Goal: Check status: Check status

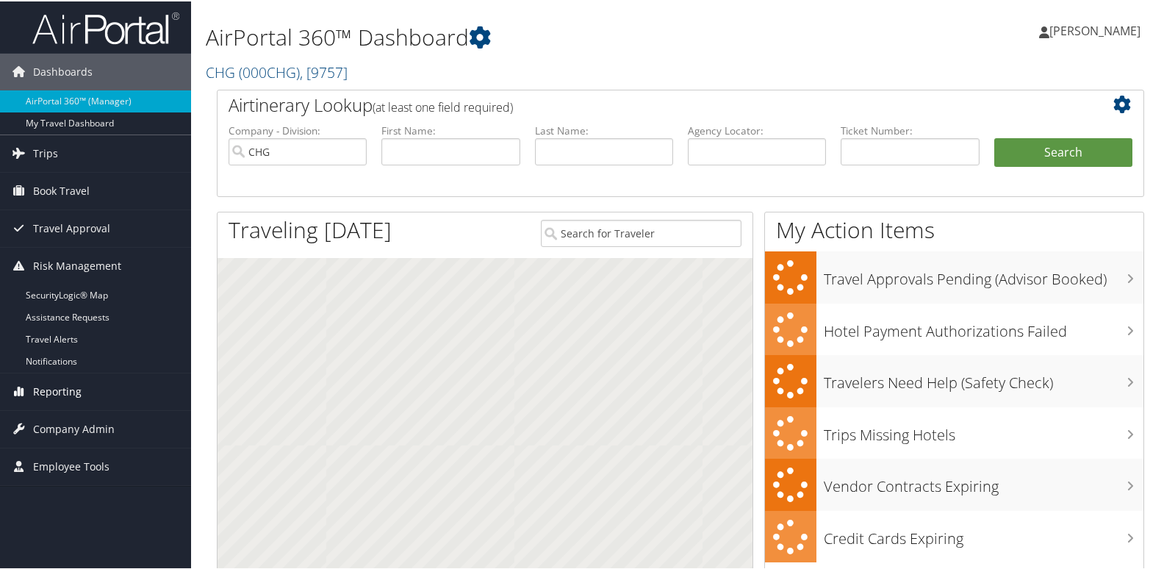
click at [56, 384] on span "Reporting" at bounding box center [57, 390] width 49 height 37
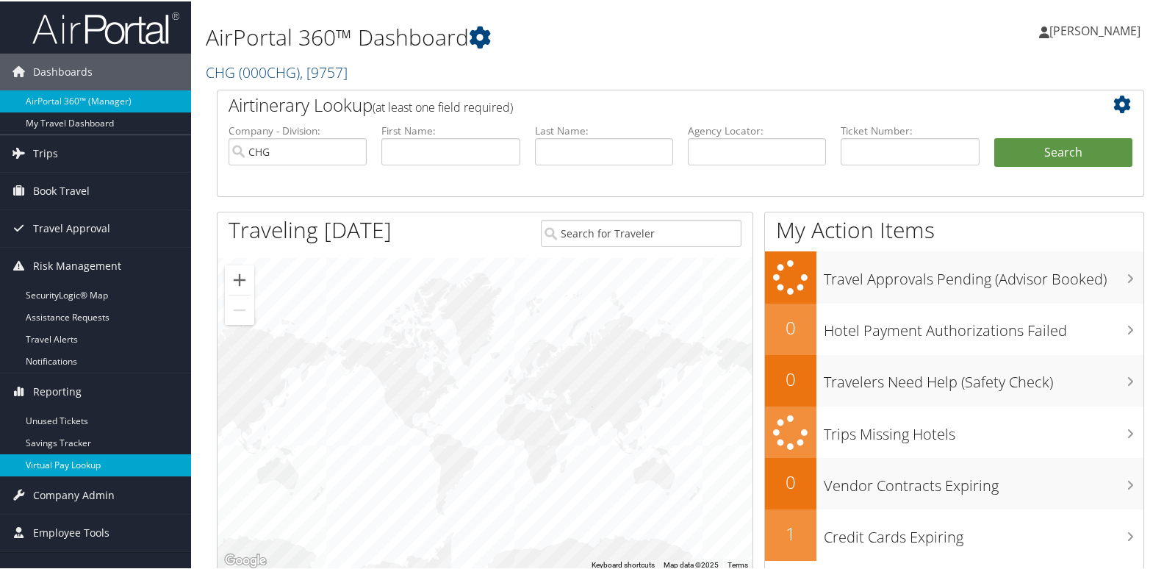
click at [62, 472] on link "Virtual Pay Lookup" at bounding box center [95, 464] width 191 height 22
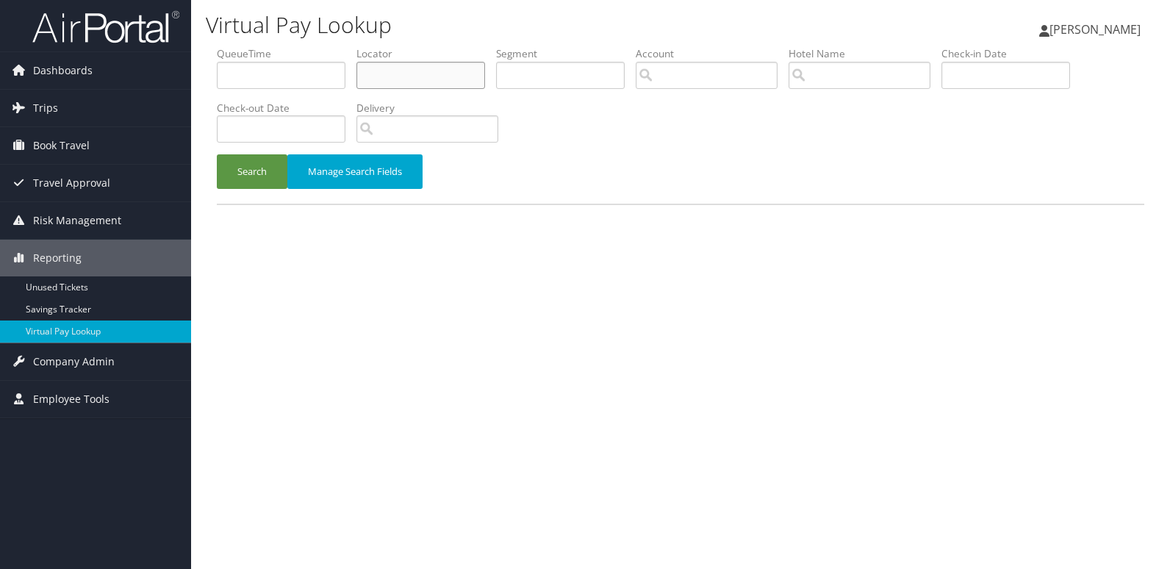
click at [435, 77] on input "text" at bounding box center [420, 75] width 129 height 27
paste input "YMZYQD"
type input "YMZYQD"
click at [245, 167] on button "Search" at bounding box center [252, 171] width 71 height 35
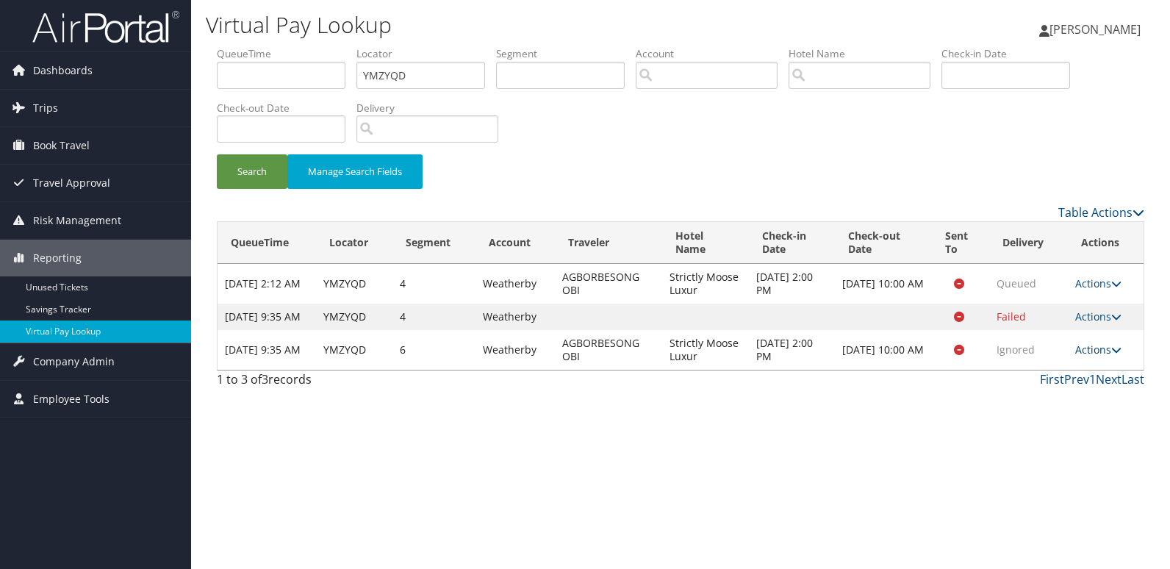
click at [1086, 356] on link "Actions" at bounding box center [1098, 349] width 46 height 14
click at [1069, 412] on link "Logs" at bounding box center [1073, 409] width 93 height 25
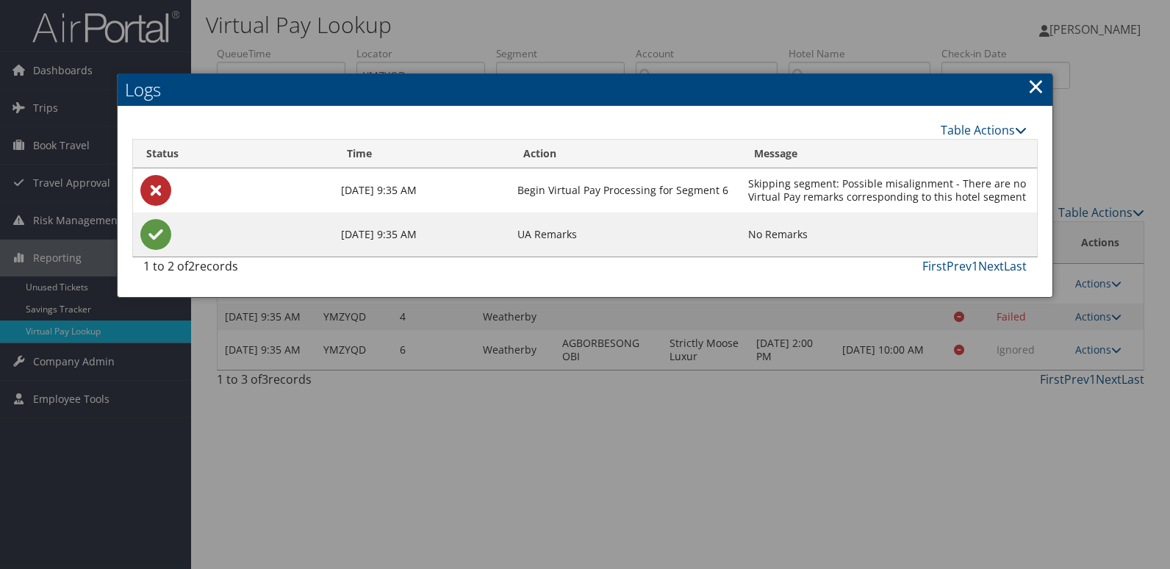
click at [876, 372] on div at bounding box center [585, 284] width 1170 height 569
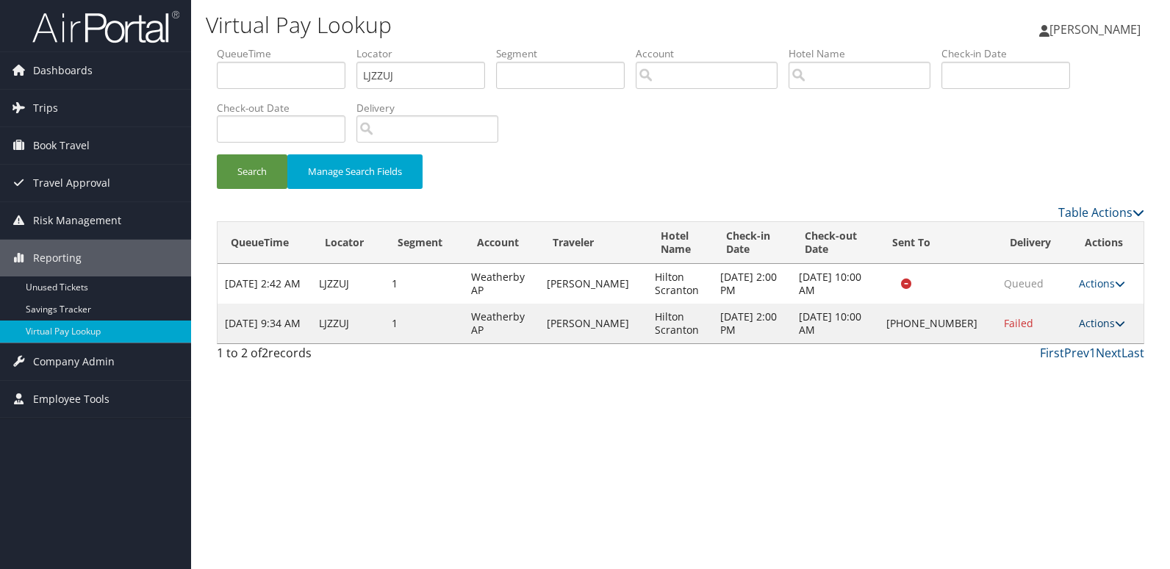
click at [1083, 320] on link "Actions" at bounding box center [1102, 323] width 46 height 14
click at [1053, 350] on link "Resend" at bounding box center [1054, 344] width 126 height 25
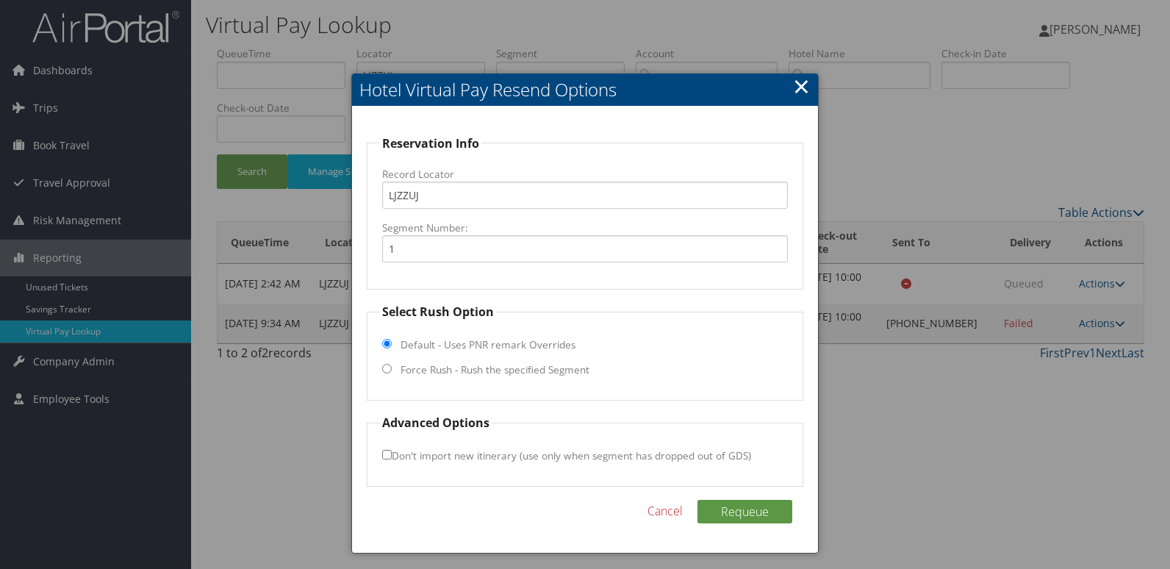
drag, startPoint x: 470, startPoint y: 364, endPoint x: 541, endPoint y: 345, distance: 73.1
click at [470, 363] on label "Force Rush - Rush the specified Segment" at bounding box center [495, 369] width 189 height 15
click at [392, 364] on input "Force Rush - Rush the specified Segment" at bounding box center [387, 369] width 10 height 10
radio input "true"
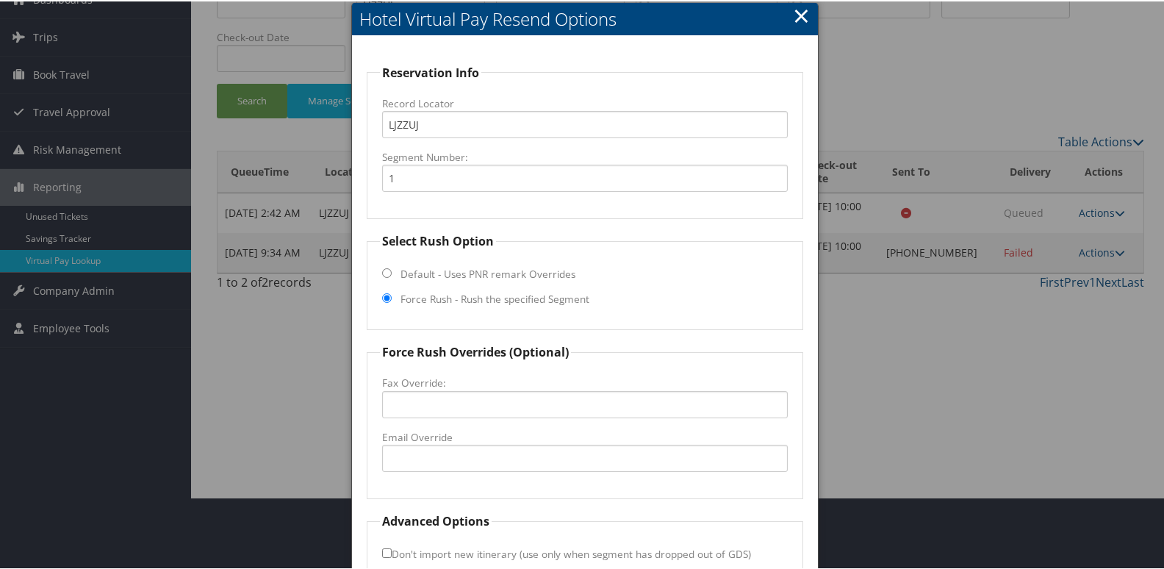
scroll to position [154, 0]
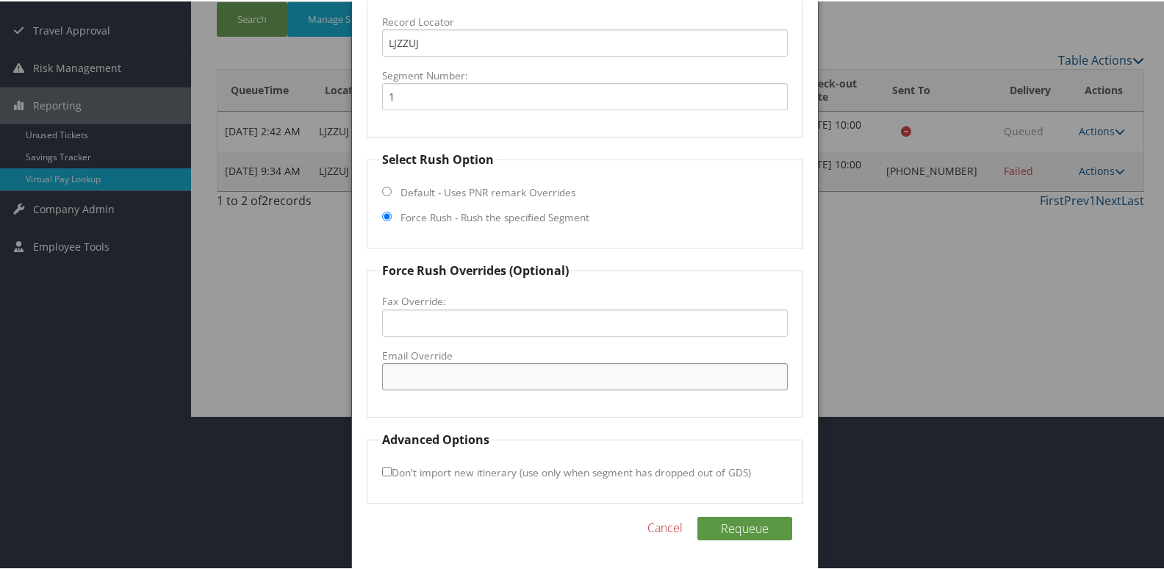
click at [439, 365] on input "Email Override" at bounding box center [585, 375] width 406 height 27
drag, startPoint x: 546, startPoint y: 378, endPoint x: 82, endPoint y: 377, distance: 464.4
click at [82, 377] on body "Menu Dashboards ► AirPortal 360™ (Manager) My Travel Dashboard Trips ► Airtiner…" at bounding box center [585, 130] width 1170 height 569
type input "hsccfrontdesk@gmail.com"
click at [736, 523] on button "Requeue" at bounding box center [744, 527] width 95 height 24
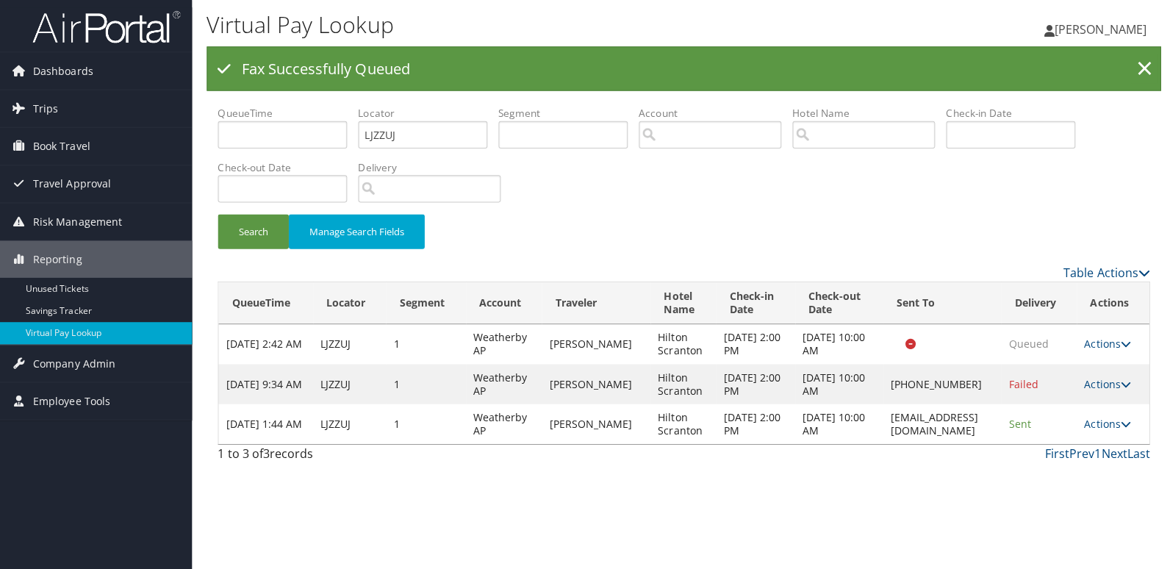
scroll to position [0, 0]
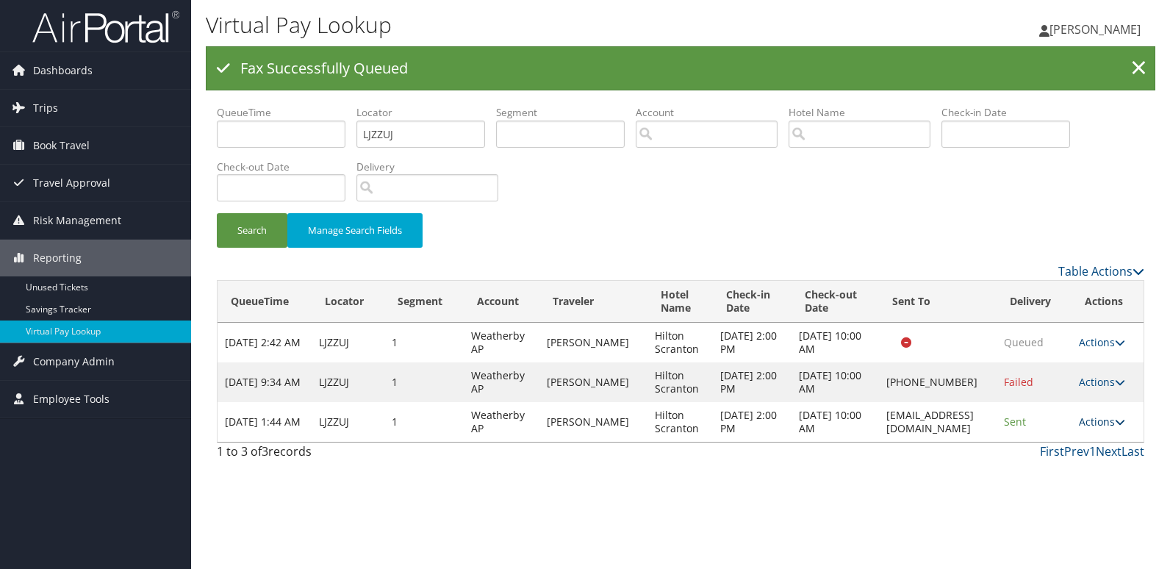
click at [1094, 420] on link "Actions" at bounding box center [1102, 421] width 46 height 14
click at [1076, 472] on link "Logs" at bounding box center [1077, 468] width 93 height 25
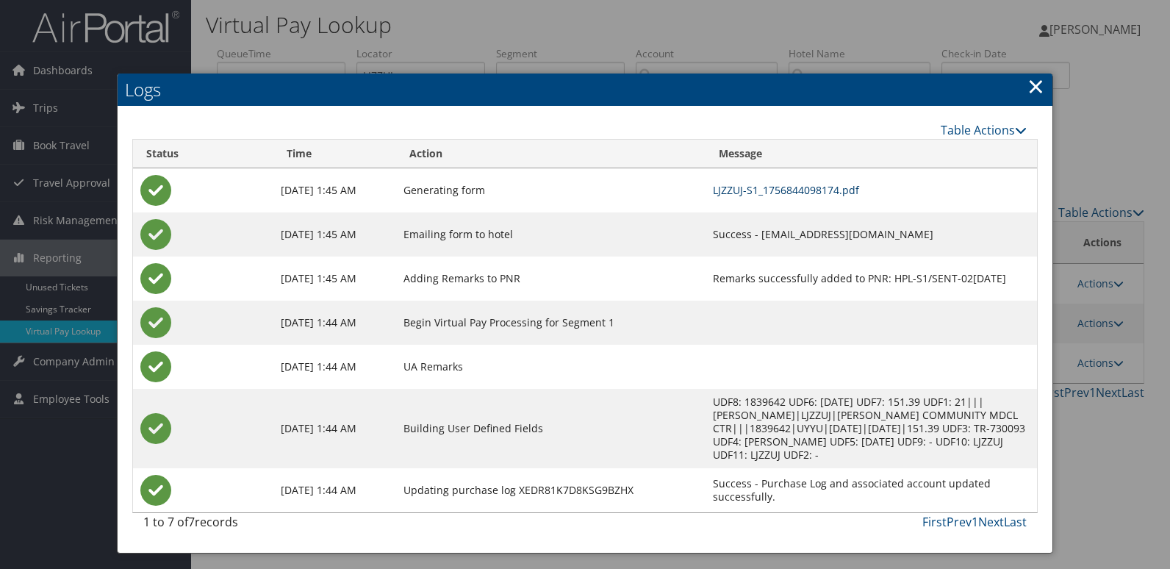
click at [737, 187] on link "LJZZUJ-S1_1756844098174.pdf" at bounding box center [786, 190] width 146 height 14
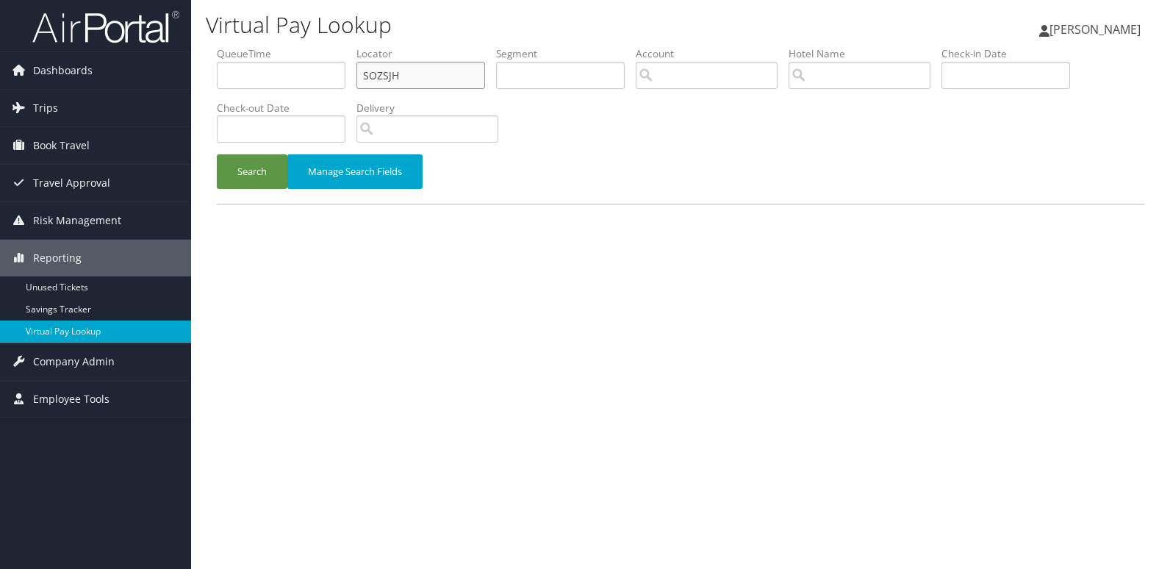
click at [217, 81] on form "QueueTime Locator SOZSJH Segment Account Traveler Hotel Name Check-in Date Chec…" at bounding box center [680, 124] width 927 height 157
paste input "KQRHFW"
click at [389, 77] on input "KQRHFW" at bounding box center [420, 75] width 129 height 27
type input "KQRHFW"
click at [217, 154] on button "Search" at bounding box center [252, 171] width 71 height 35
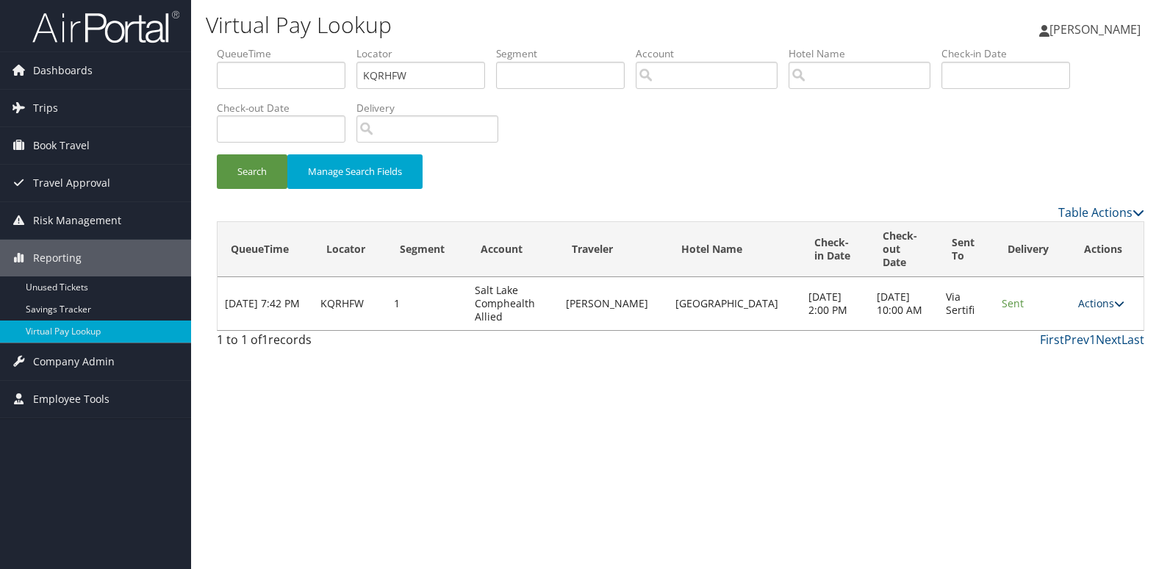
click at [1103, 296] on link "Actions" at bounding box center [1101, 303] width 46 height 14
click at [1058, 333] on link "Logs" at bounding box center [1071, 336] width 93 height 25
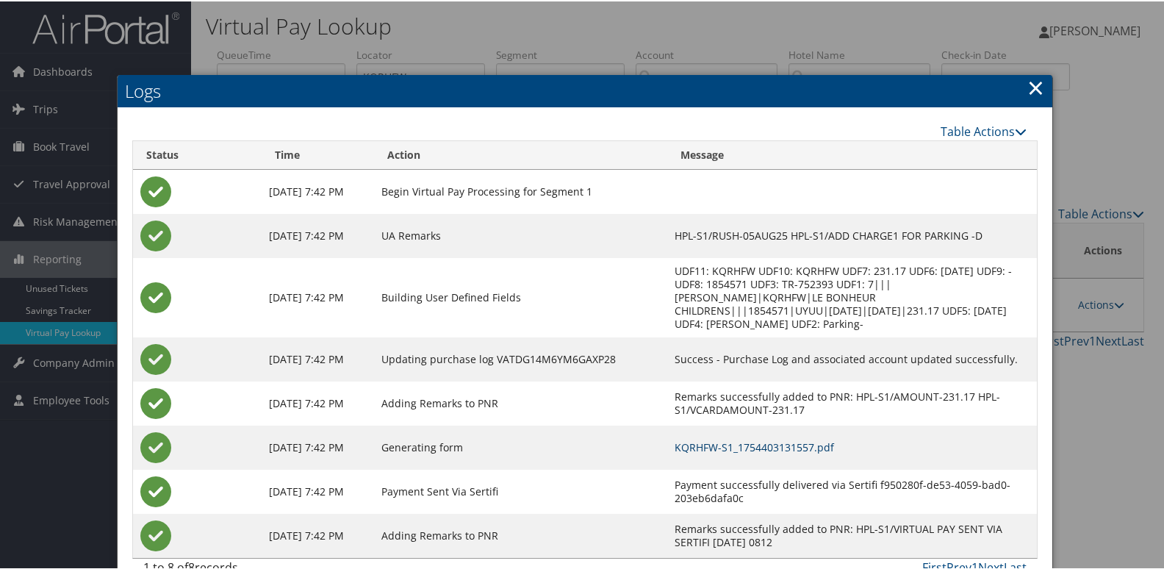
click at [781, 449] on link "KQRHFW-S1_1754403131557.pdf" at bounding box center [754, 446] width 159 height 14
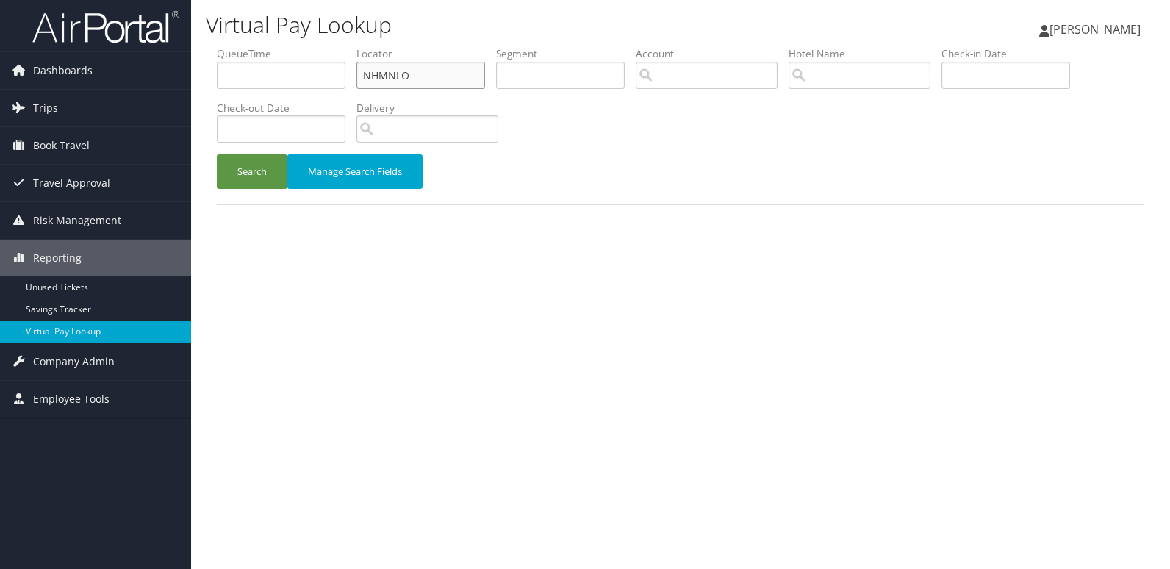
drag, startPoint x: 410, startPoint y: 76, endPoint x: 224, endPoint y: 101, distance: 187.6
click at [224, 46] on ul "QueueTime Locator NHMNLO Segment Account Traveler Hotel Name Check-in Date Chec…" at bounding box center [680, 46] width 927 height 0
paste input "LHEUNT"
type input "LHEUNT"
click at [217, 154] on button "Search" at bounding box center [252, 171] width 71 height 35
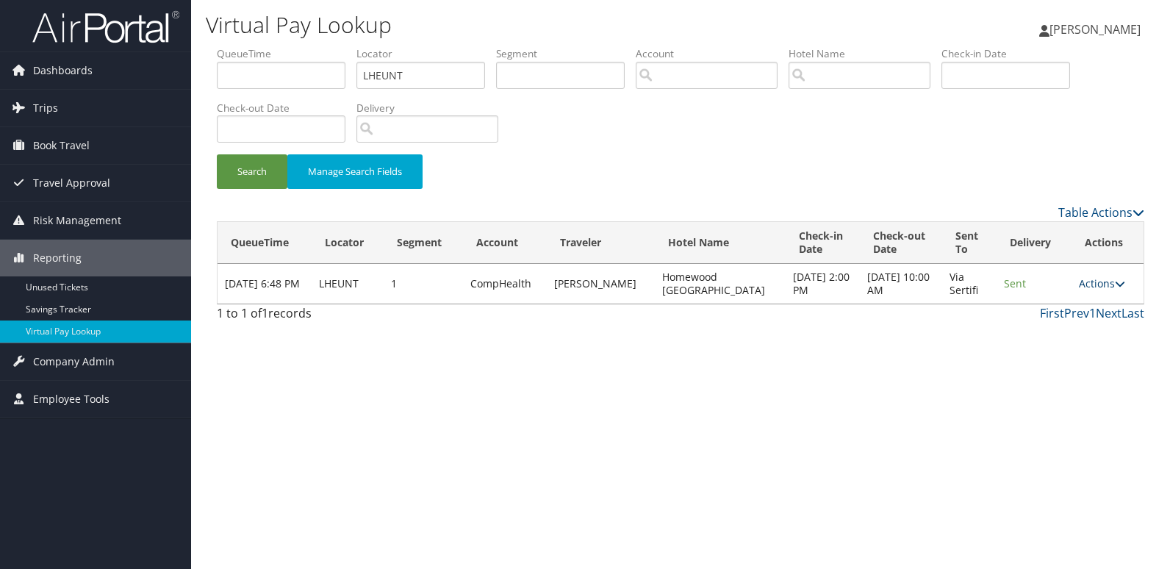
click at [1080, 285] on link "Actions" at bounding box center [1102, 283] width 46 height 14
click at [1052, 330] on link "Logs" at bounding box center [1073, 329] width 93 height 25
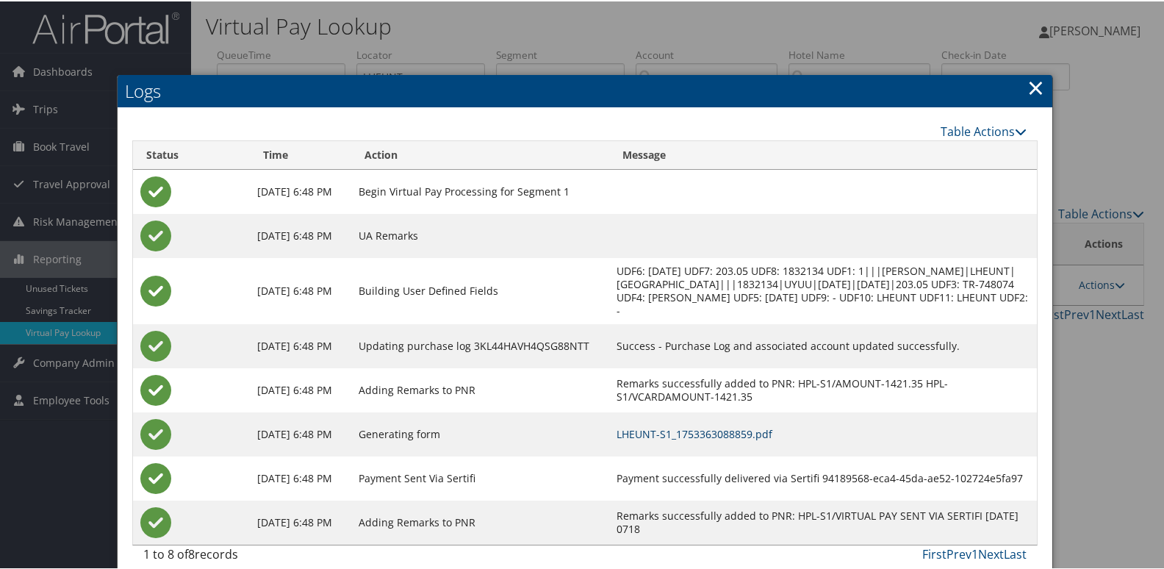
click at [730, 439] on link "LHEUNT-S1_1753363088859.pdf" at bounding box center [695, 432] width 156 height 14
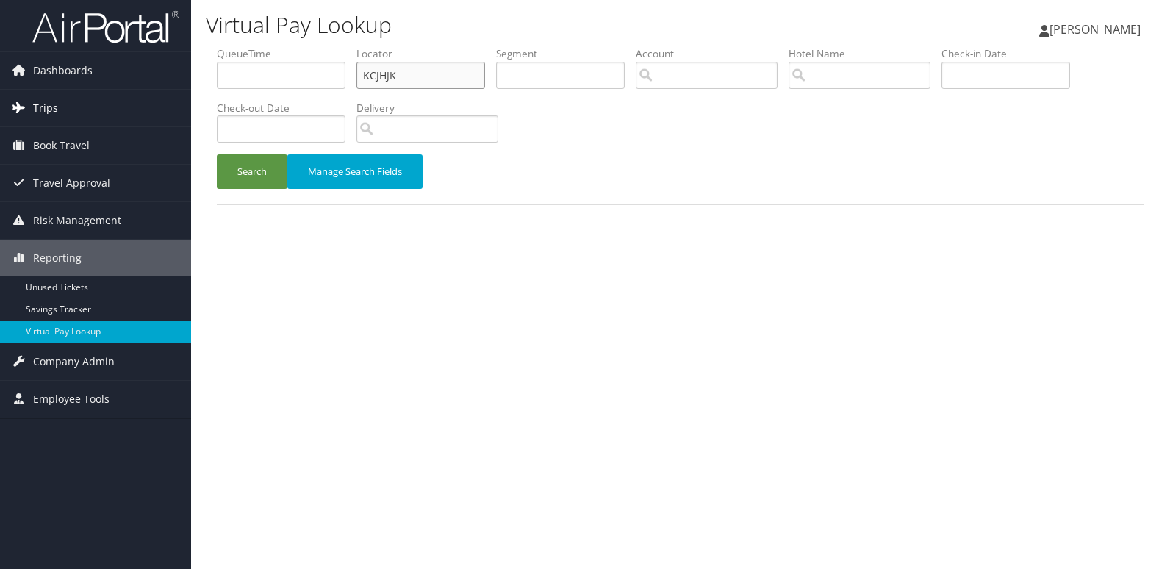
drag, startPoint x: 178, startPoint y: 103, endPoint x: 134, endPoint y: 107, distance: 43.6
click at [134, 107] on div "Dashboards AirPortal 360™ (Manager) My Travel Dashboard Trips Airtinerary® Look…" at bounding box center [585, 284] width 1170 height 569
paste input "KNCPLS"
type input "KNCPLS"
click at [217, 154] on button "Search" at bounding box center [252, 171] width 71 height 35
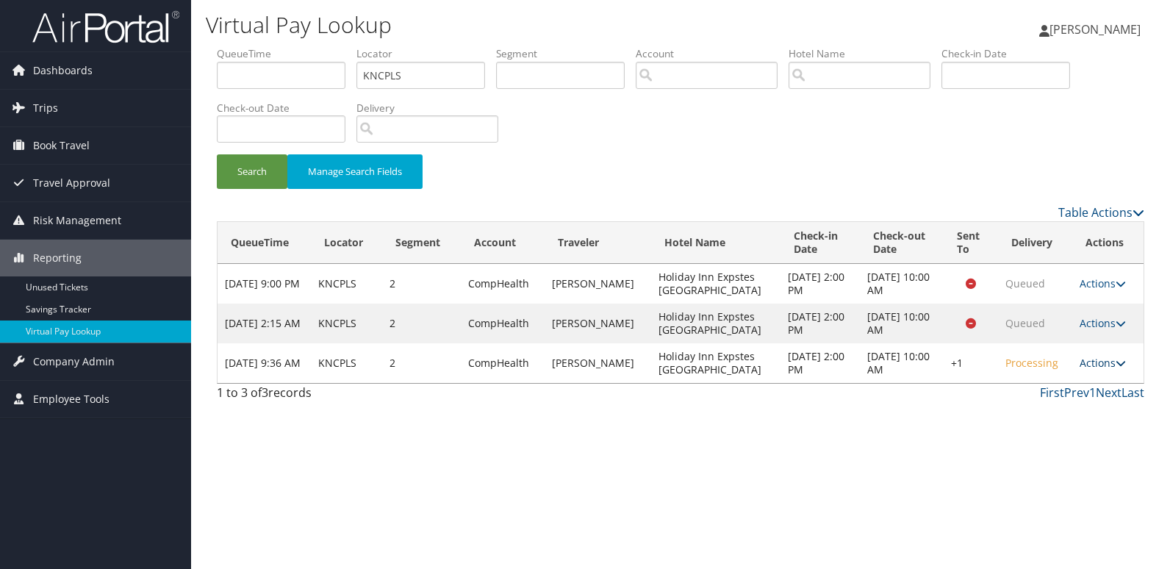
click at [1099, 359] on link "Actions" at bounding box center [1103, 363] width 46 height 14
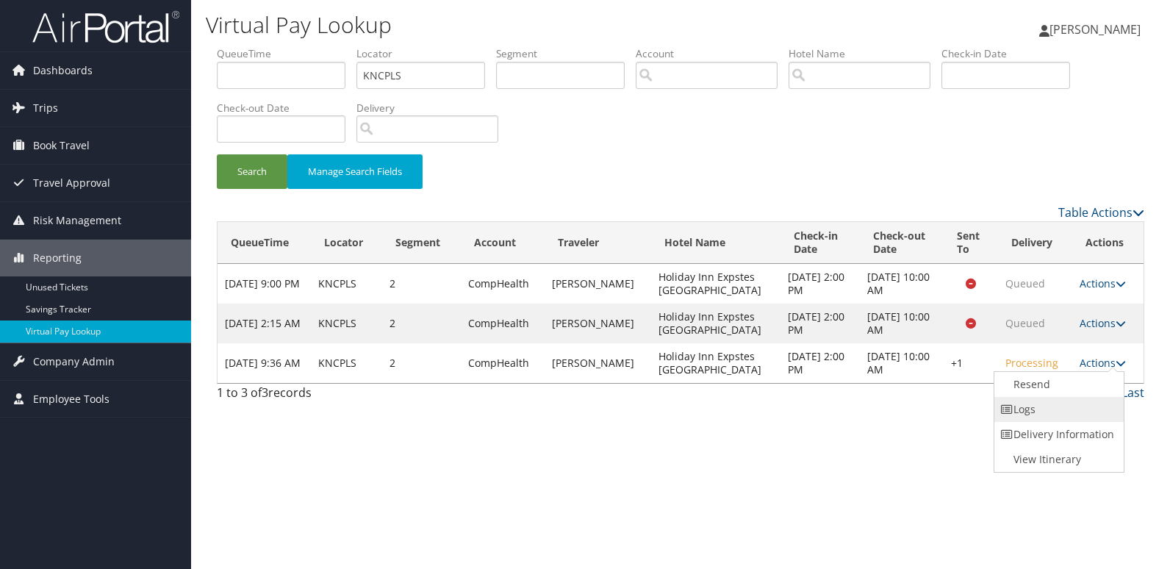
click at [1067, 407] on link "Logs" at bounding box center [1057, 409] width 126 height 25
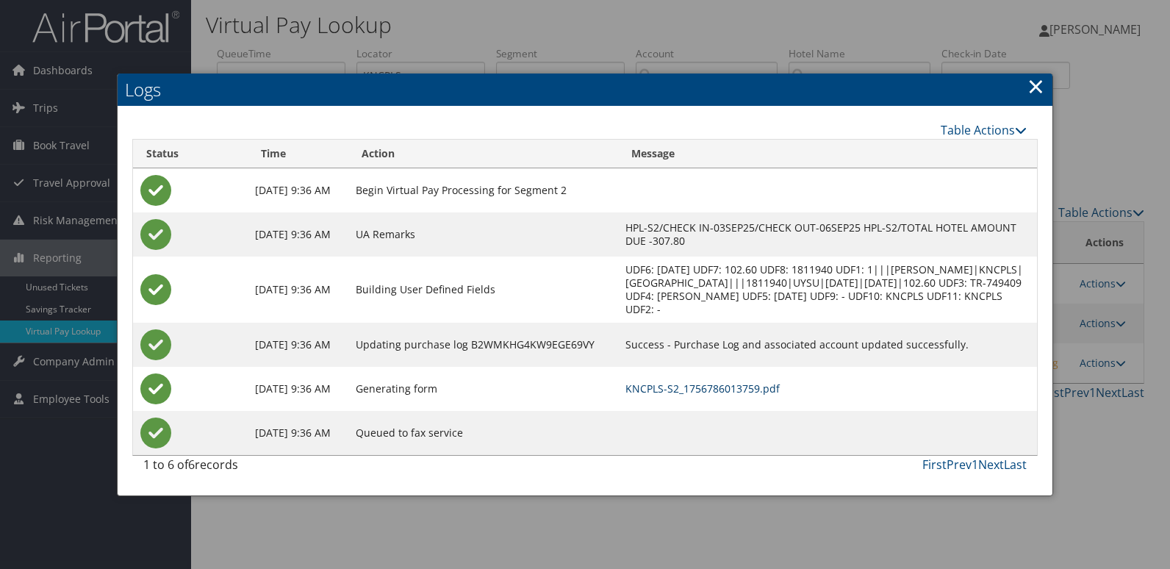
click at [747, 387] on link "KNCPLS-S2_1756786013759.pdf" at bounding box center [702, 388] width 154 height 14
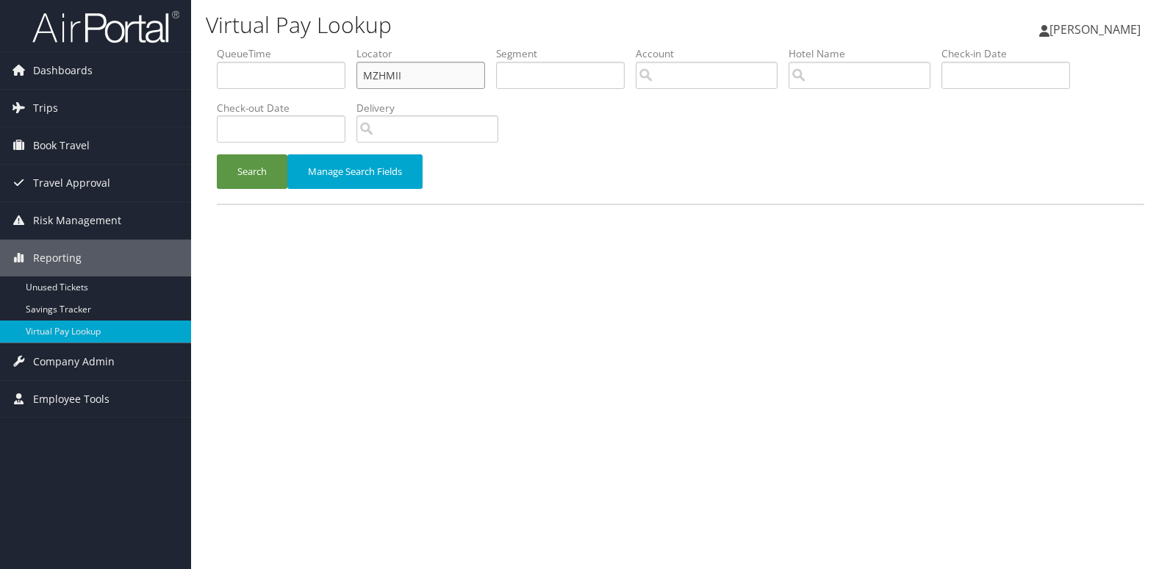
drag, startPoint x: 409, startPoint y: 73, endPoint x: 269, endPoint y: 91, distance: 140.8
click at [269, 46] on ul "QueueTime Locator MZHMII Segment Account Traveler Hotel Name Check-in Date Chec…" at bounding box center [680, 46] width 927 height 0
paste input "IZKPHZ"
type input "IZKPHZ"
click at [217, 154] on button "Search" at bounding box center [252, 171] width 71 height 35
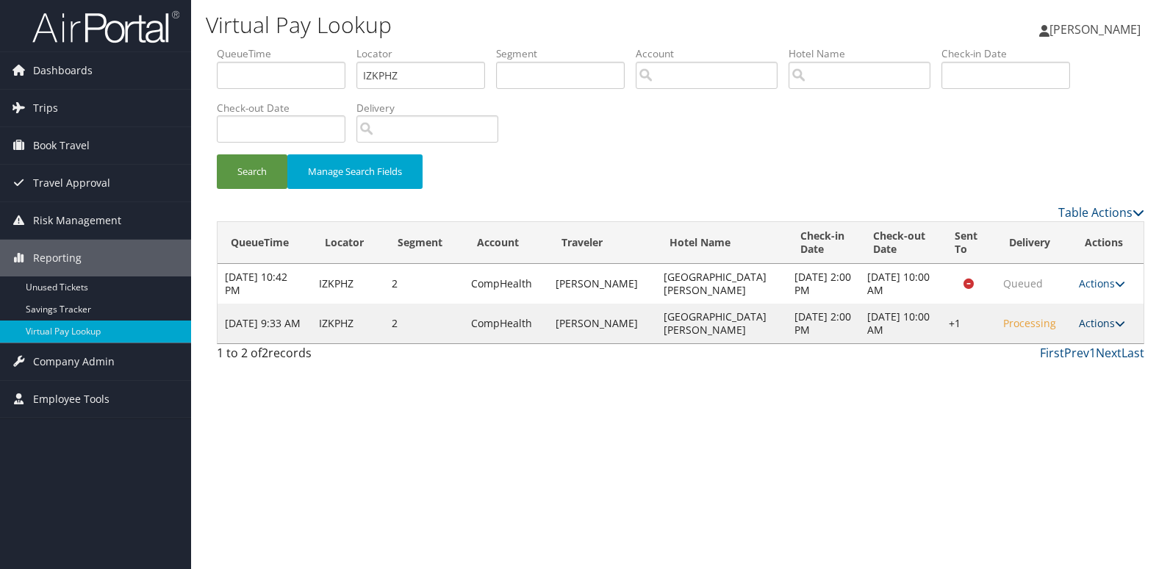
click at [1110, 324] on link "Actions" at bounding box center [1102, 323] width 46 height 14
click at [1036, 353] on link "Resend" at bounding box center [1057, 344] width 126 height 25
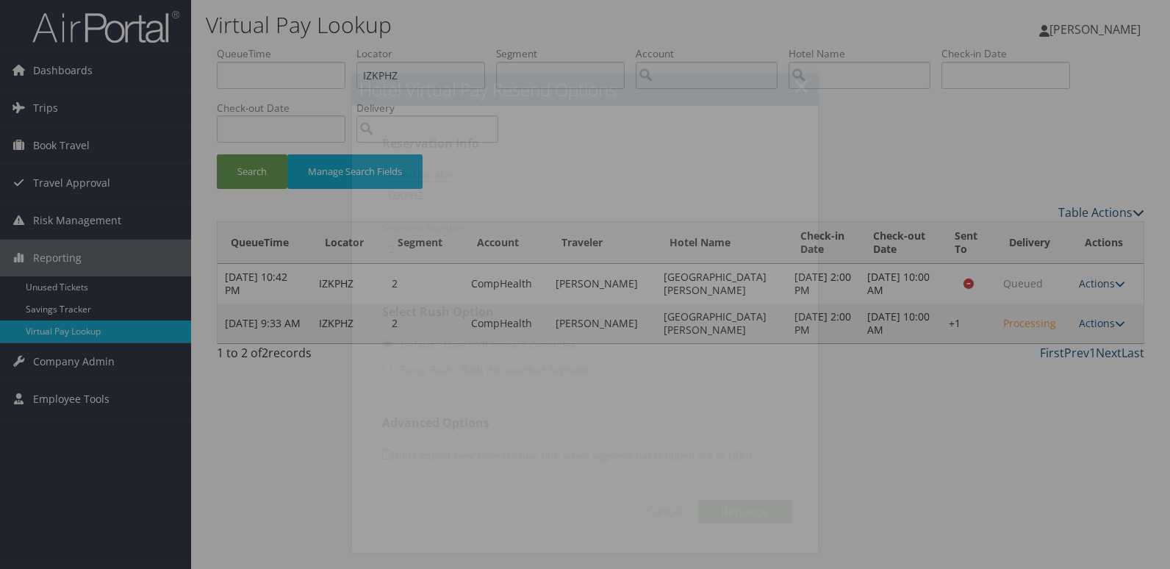
click at [1014, 333] on div at bounding box center [585, 284] width 1170 height 569
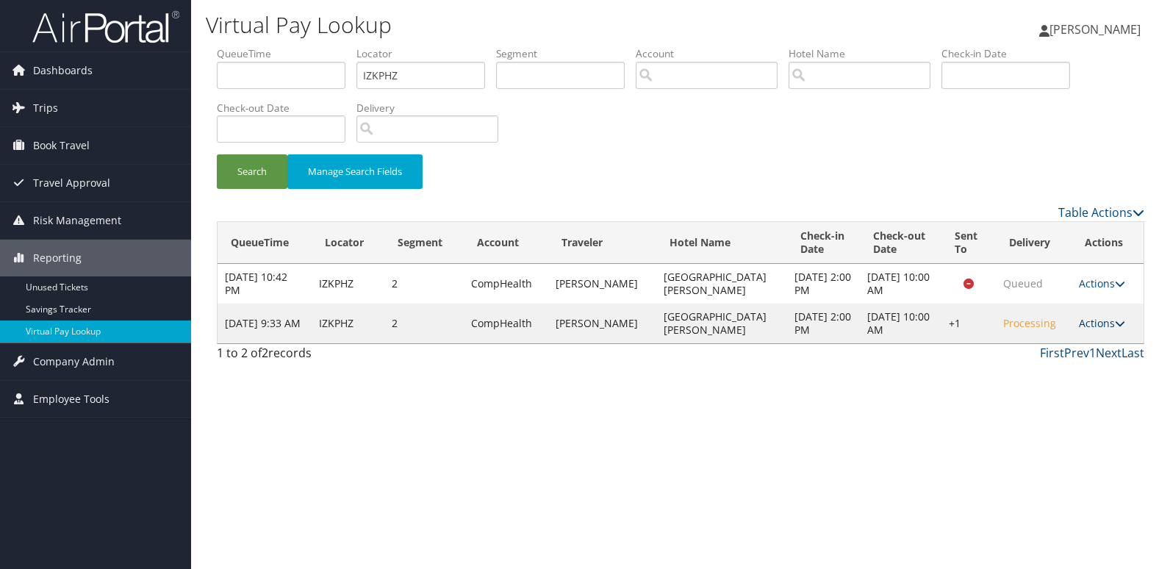
click at [1084, 322] on link "Actions" at bounding box center [1102, 323] width 46 height 14
click at [1059, 362] on link "Logs" at bounding box center [1057, 369] width 126 height 25
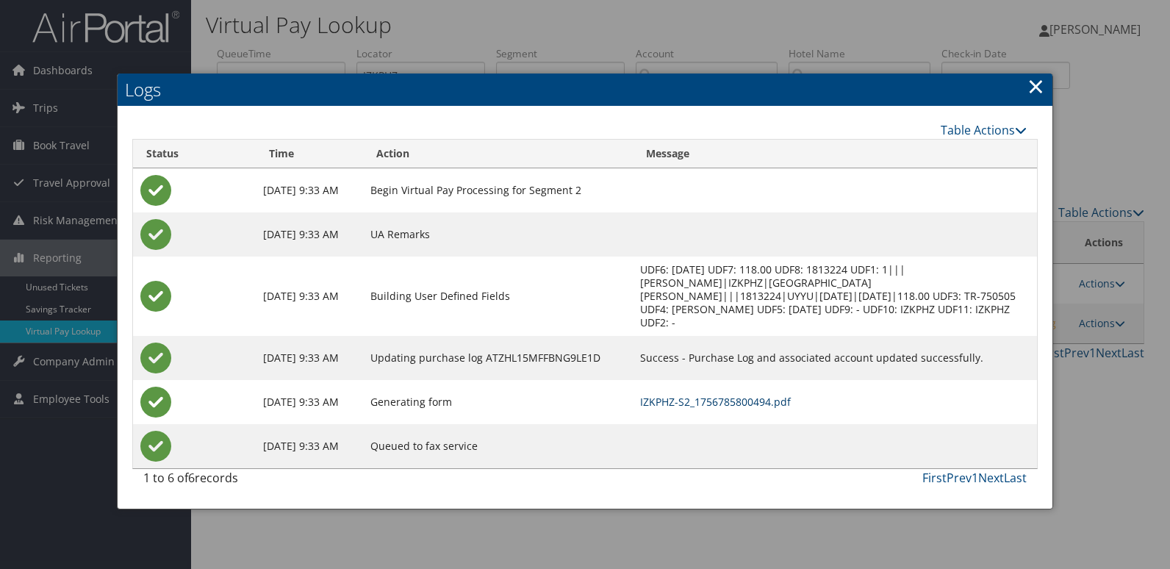
click at [760, 395] on link "IZKPHZ-S2_1756785800494.pdf" at bounding box center [715, 402] width 151 height 14
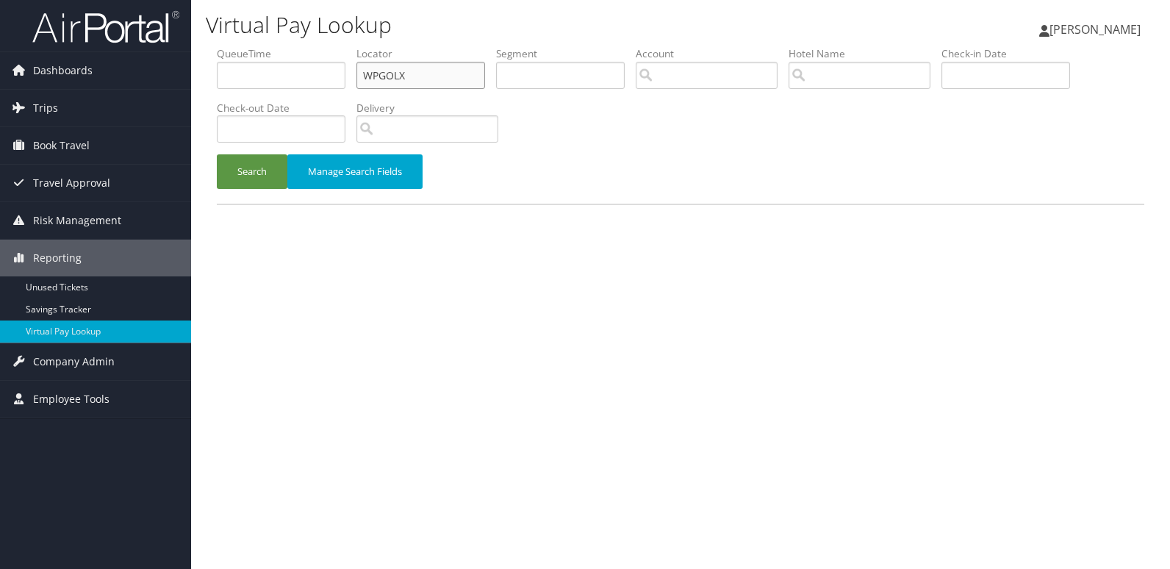
drag, startPoint x: 363, startPoint y: 90, endPoint x: 251, endPoint y: 112, distance: 114.6
click at [251, 46] on ul "QueueTime Locator WPGOLX Segment Account Traveler Hotel Name Check-in Date Chec…" at bounding box center [680, 46] width 927 height 0
paste input "KIWVIK"
type input "KIWVIK"
click at [217, 154] on button "Search" at bounding box center [252, 171] width 71 height 35
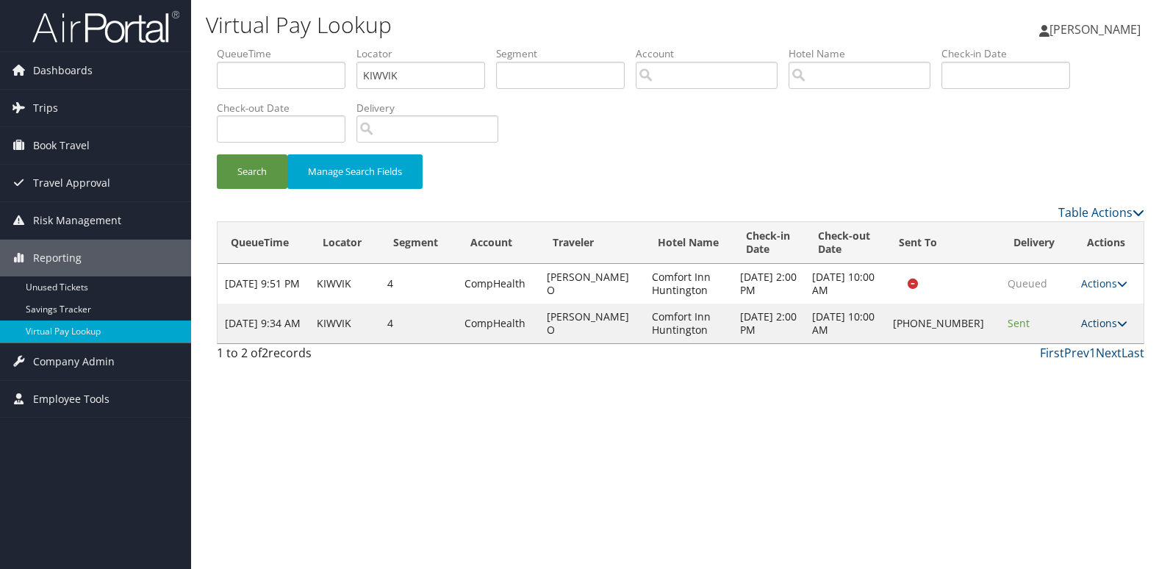
click at [1086, 325] on link "Actions" at bounding box center [1104, 323] width 46 height 14
click at [1038, 373] on link "Logs" at bounding box center [1055, 369] width 126 height 25
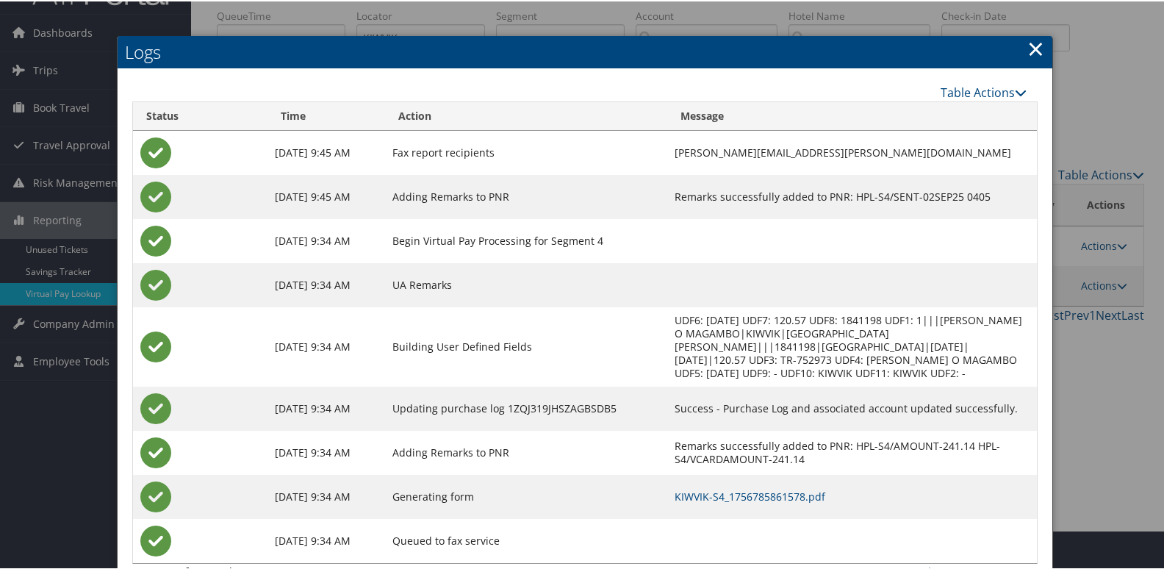
scroll to position [60, 0]
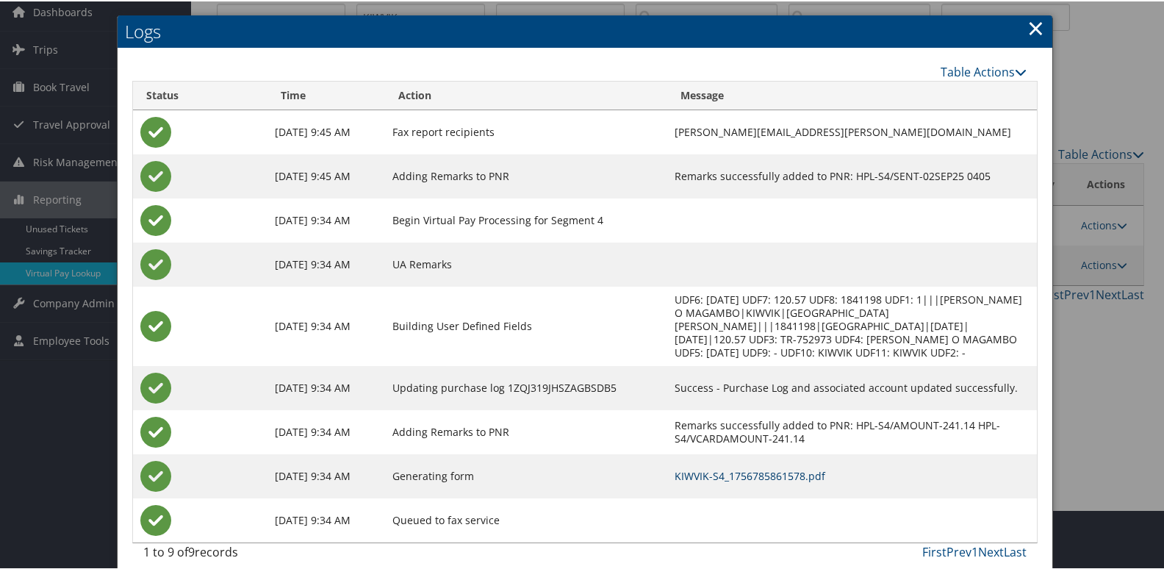
click at [705, 467] on link "KIWVIK-S4_1756785861578.pdf" at bounding box center [750, 474] width 151 height 14
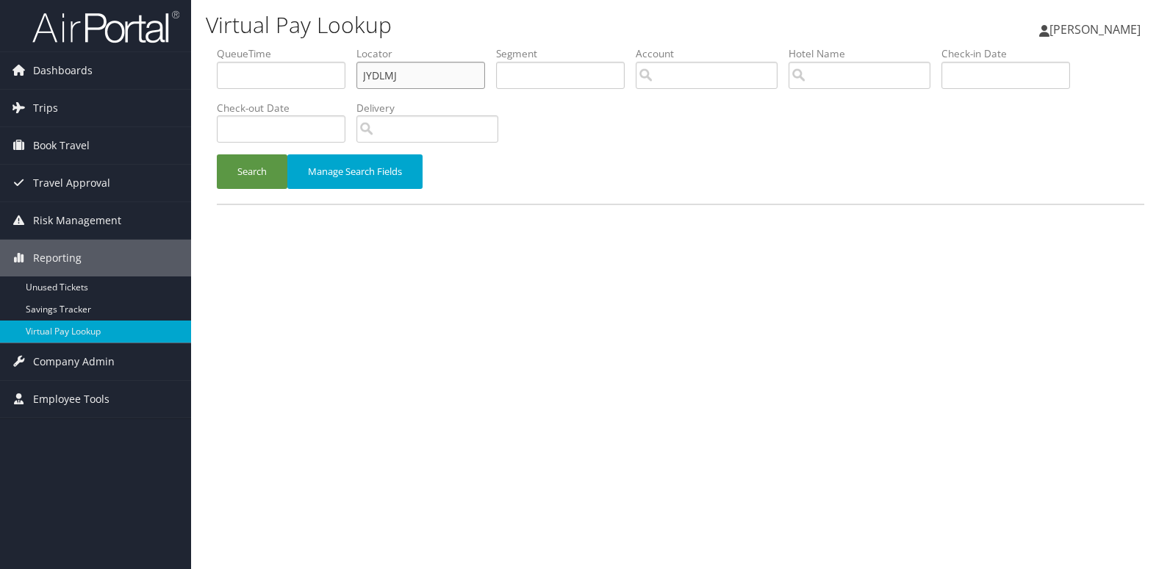
drag, startPoint x: 401, startPoint y: 77, endPoint x: 251, endPoint y: 85, distance: 149.4
click at [251, 46] on ul "QueueTime Locator JYDLMJ Segment Account Traveler Hotel Name Check-in Date Chec…" at bounding box center [680, 46] width 927 height 0
paste input "WXICOI"
type input "WXICOI"
click at [256, 170] on button "Search" at bounding box center [252, 171] width 71 height 35
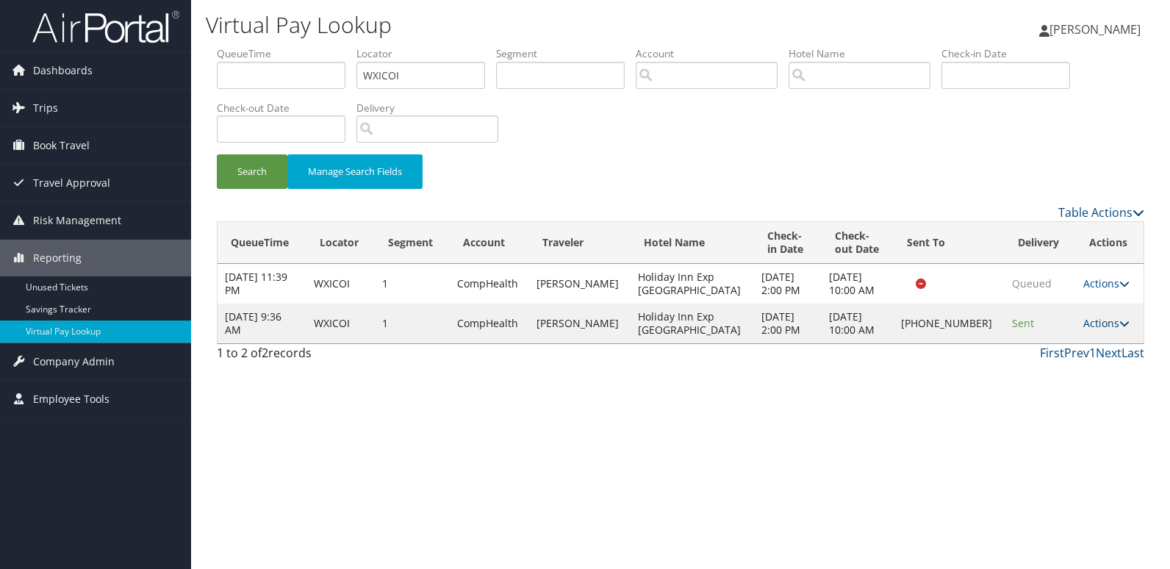
click at [1091, 324] on link "Actions" at bounding box center [1106, 323] width 46 height 14
click at [1055, 361] on link "Logs" at bounding box center [1055, 369] width 126 height 25
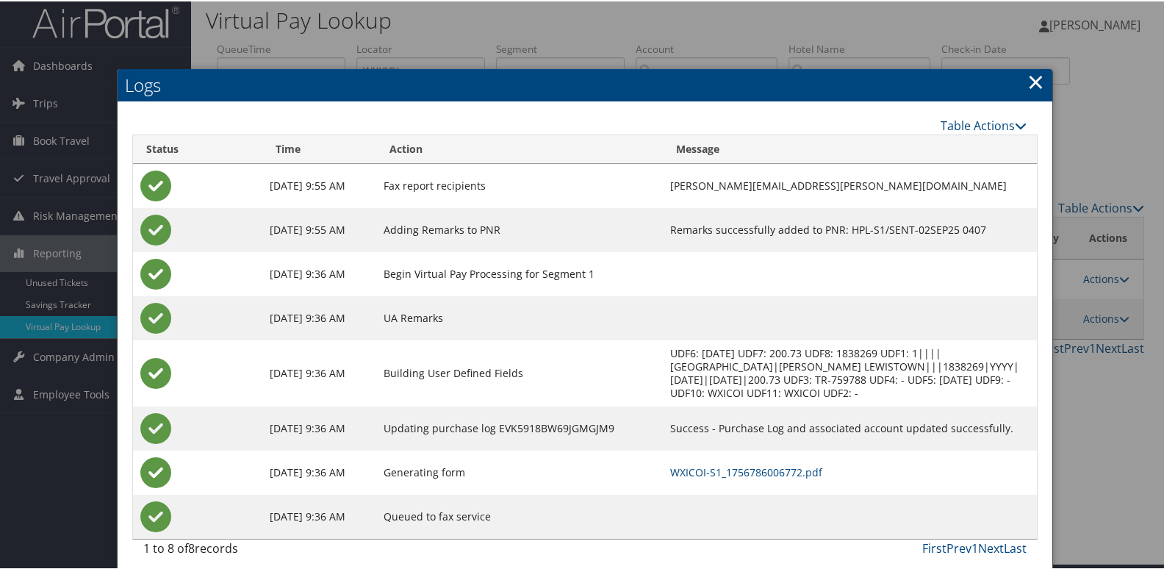
scroll to position [15, 0]
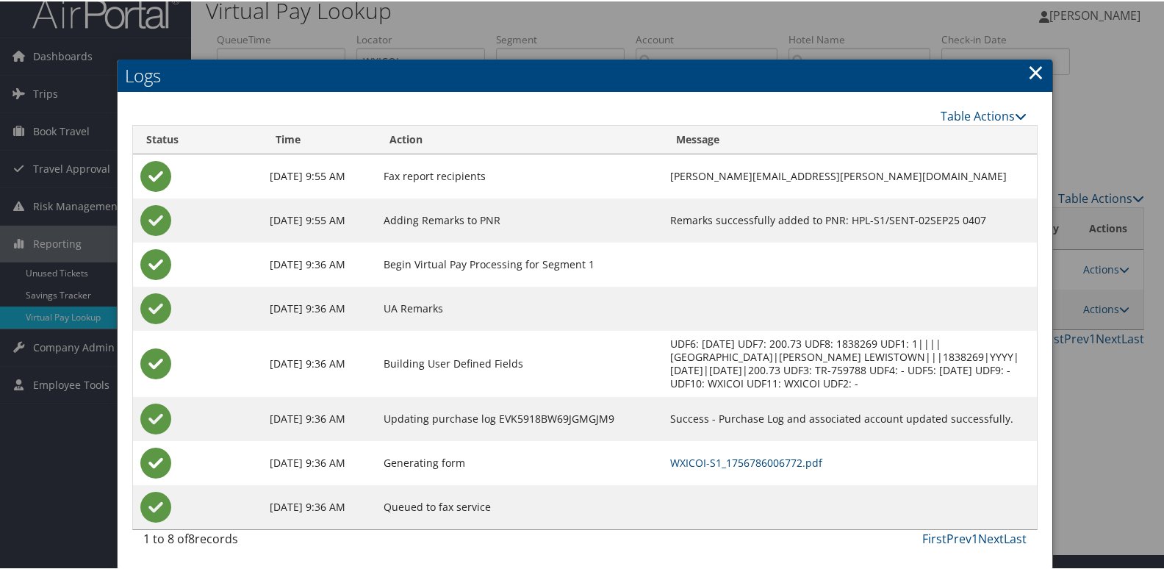
click at [685, 449] on td "WXICOI-S1_1756786006772.pdf" at bounding box center [850, 461] width 374 height 44
click at [683, 453] on td "WXICOI-S1_1756786006772.pdf" at bounding box center [850, 461] width 374 height 44
click at [687, 465] on link "WXICOI-S1_1756786006772.pdf" at bounding box center [746, 461] width 152 height 14
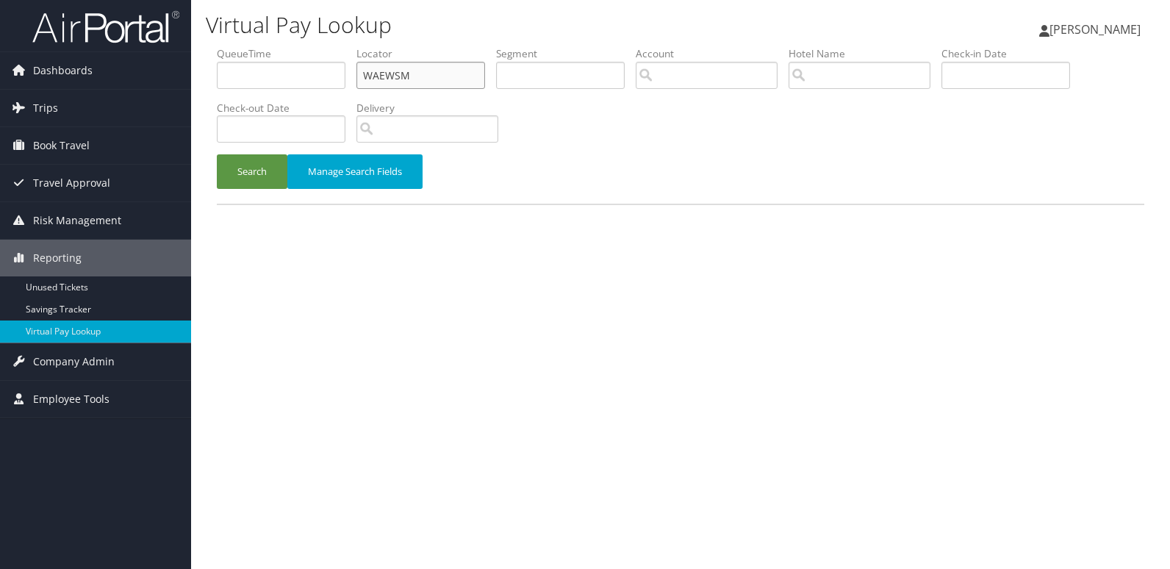
drag, startPoint x: 413, startPoint y: 78, endPoint x: 295, endPoint y: 76, distance: 117.6
click at [295, 46] on ul "QueueTime Locator WAEWSM Segment Account Traveler Hotel Name Check-in Date Chec…" at bounding box center [680, 46] width 927 height 0
paste input "JCSKMG"
type input "JCSKMG"
click at [217, 154] on button "Search" at bounding box center [252, 171] width 71 height 35
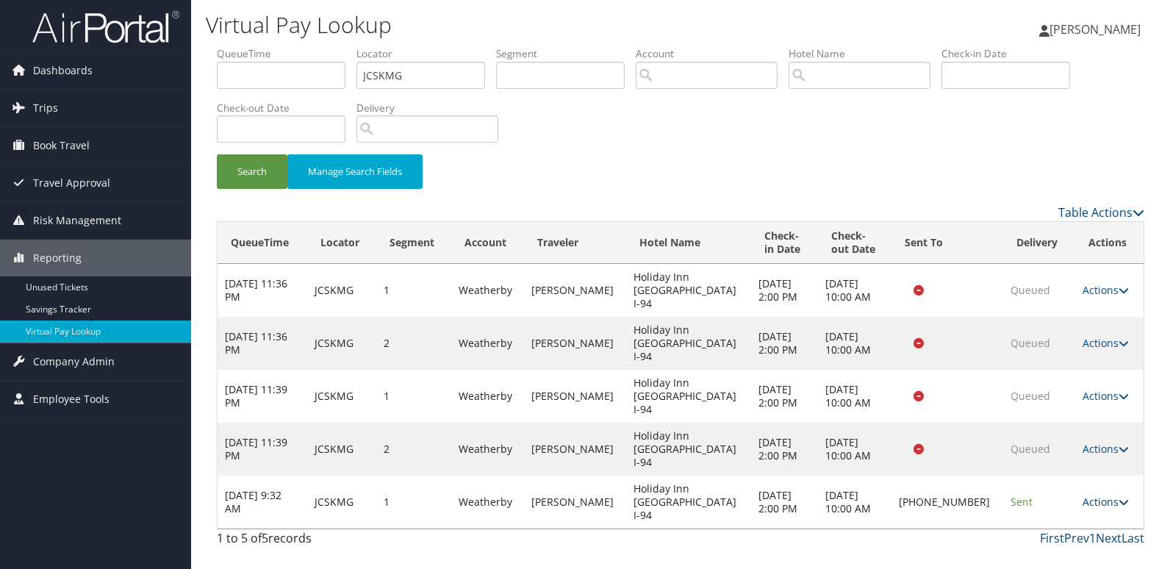
click at [1082, 495] on link "Actions" at bounding box center [1105, 502] width 46 height 14
click at [1046, 484] on link "Logs" at bounding box center [1054, 488] width 126 height 25
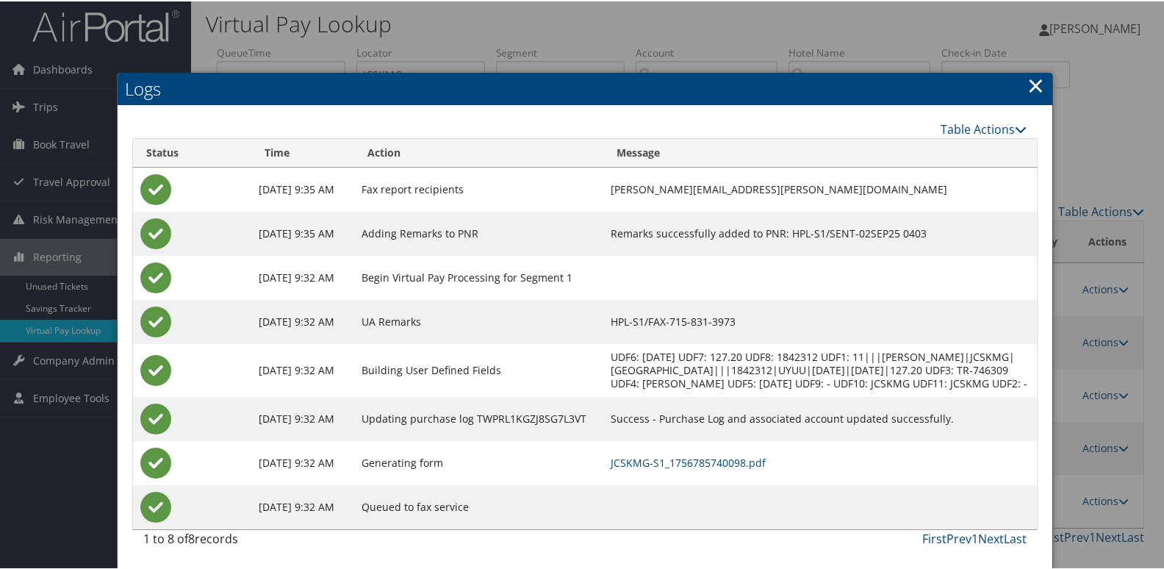
scroll to position [15, 0]
click at [721, 458] on link "JCSKMG-S1_1756785740098.pdf" at bounding box center [688, 461] width 155 height 14
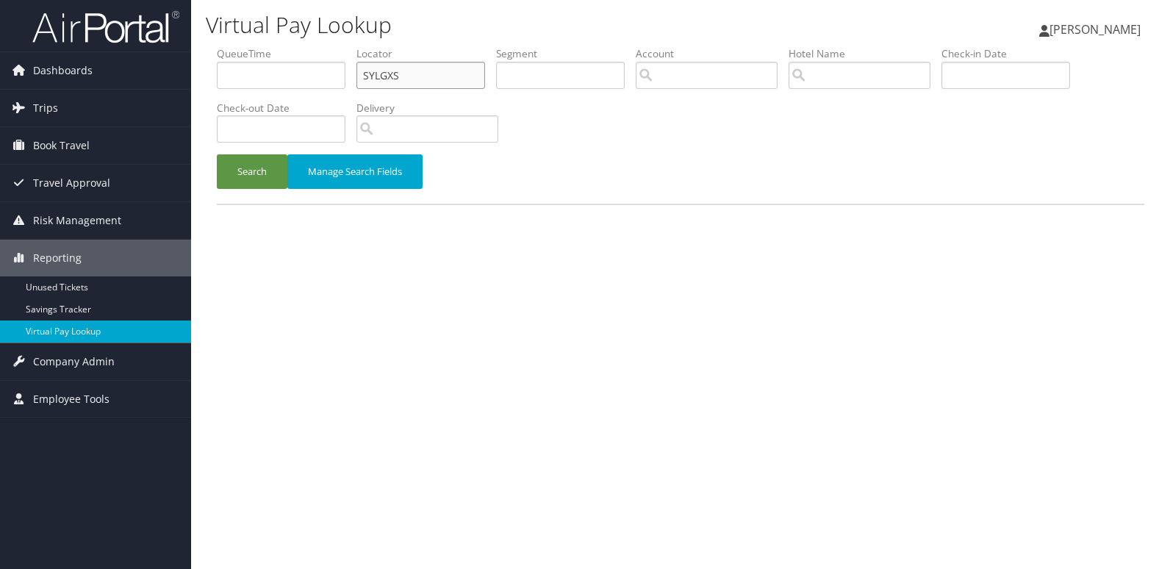
click at [273, 46] on ul "QueueTime Locator SYLGXS Segment Account Traveler Hotel Name Check-in Date Chec…" at bounding box center [680, 46] width 927 height 0
paste input "CFBVFD"
type input "CFBVFD"
click at [250, 170] on button "Search" at bounding box center [252, 171] width 71 height 35
drag, startPoint x: 0, startPoint y: 0, endPoint x: 249, endPoint y: 72, distance: 259.3
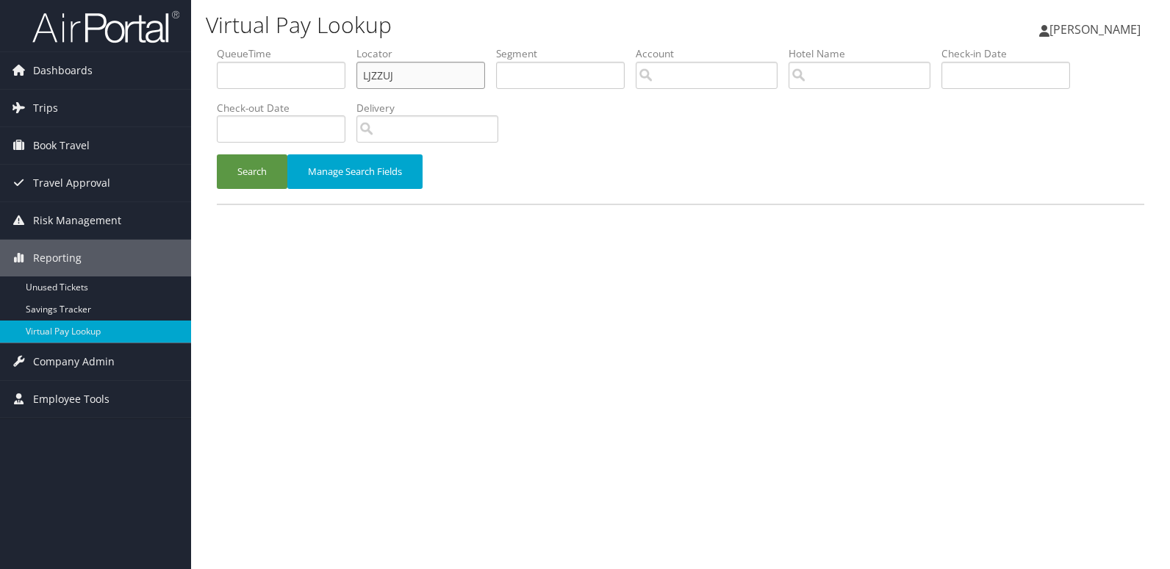
click at [249, 46] on ul "QueueTime Locator LJZZUJ Segment Account Traveler Hotel Name Check-in Date Chec…" at bounding box center [680, 46] width 927 height 0
paste input "KTDSUL"
type input "KTDSUL"
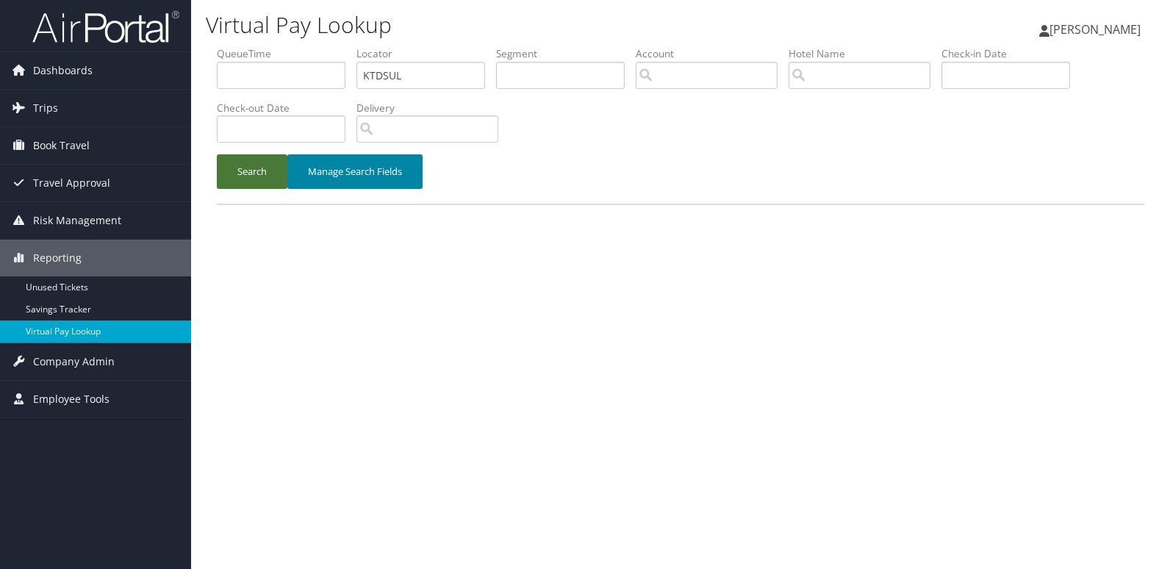
drag, startPoint x: 241, startPoint y: 176, endPoint x: 309, endPoint y: 163, distance: 68.9
click at [240, 176] on button "Search" at bounding box center [252, 171] width 71 height 35
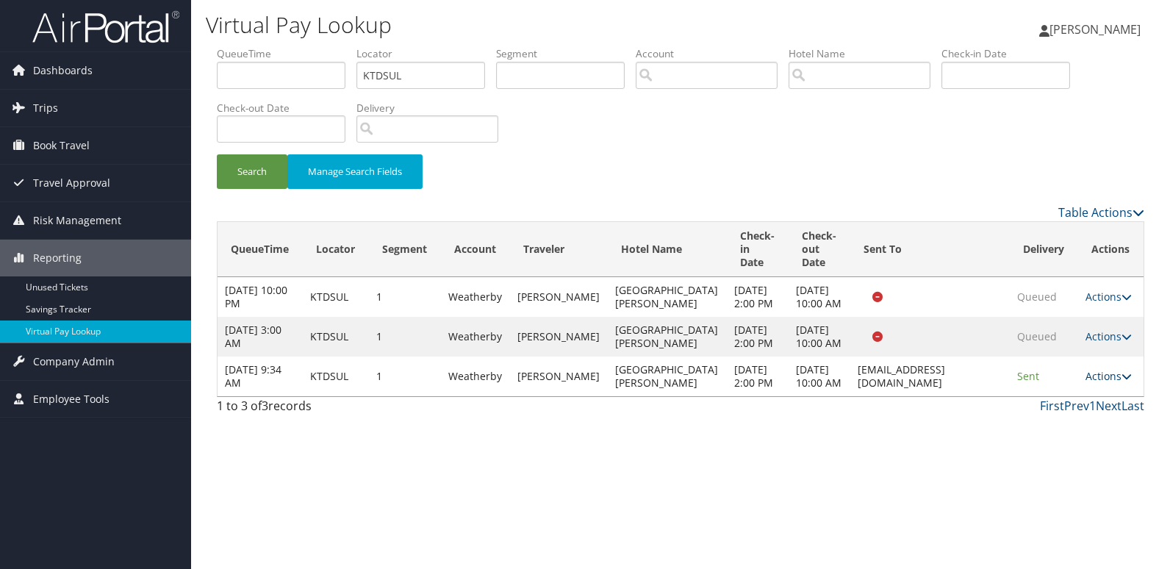
click at [1095, 383] on link "Actions" at bounding box center [1108, 376] width 46 height 14
click at [1033, 493] on link "Logs" at bounding box center [1079, 488] width 93 height 25
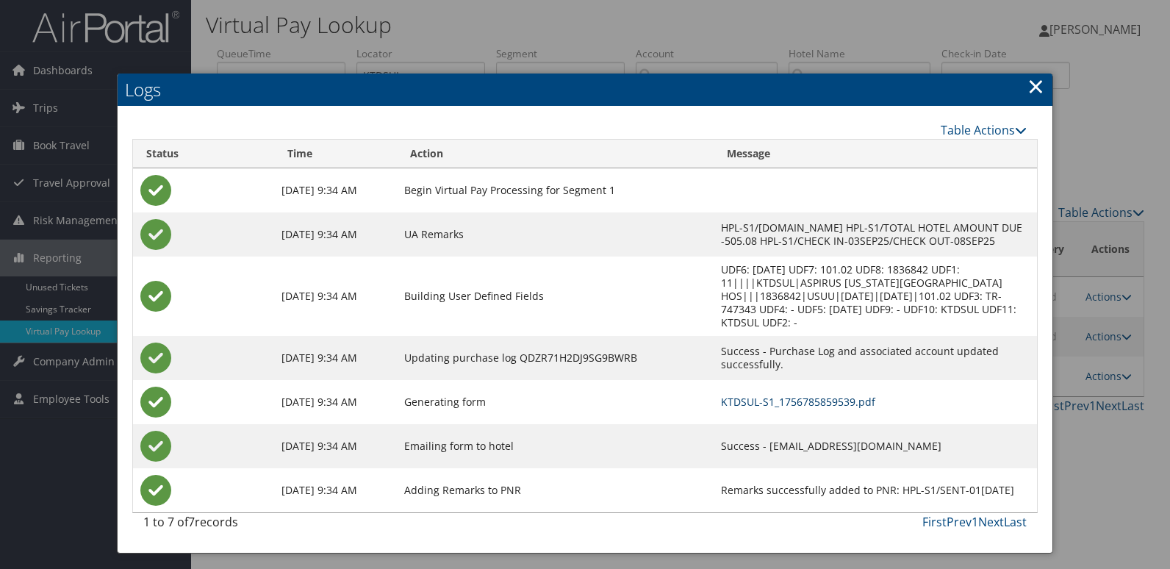
click at [773, 395] on link "KTDSUL-S1_1756785859539.pdf" at bounding box center [798, 402] width 154 height 14
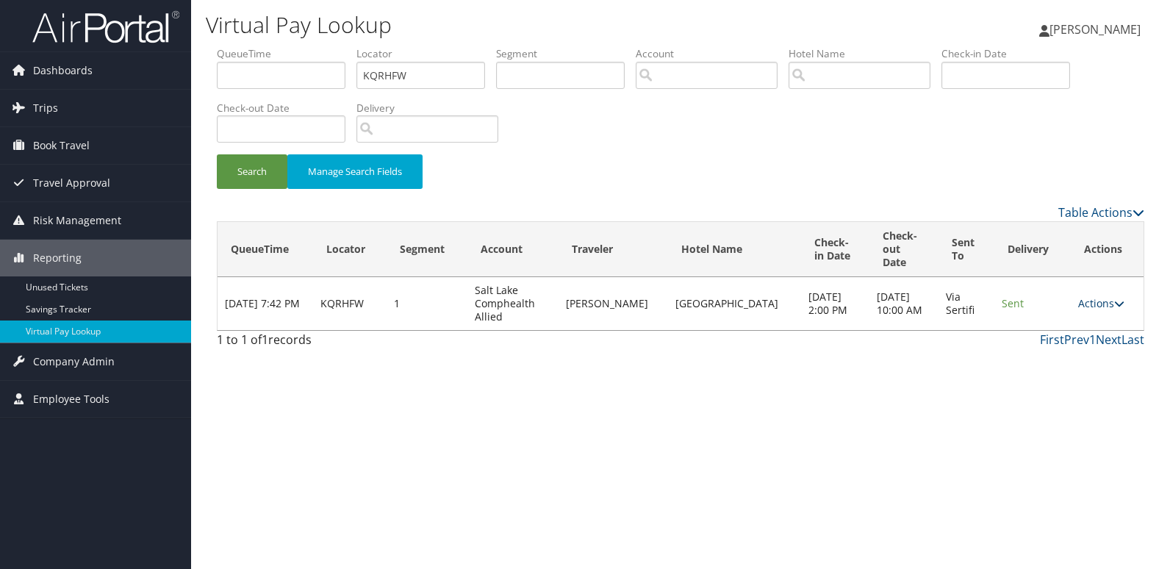
click at [1091, 296] on link "Actions" at bounding box center [1101, 303] width 46 height 14
click at [1065, 328] on link "Logs" at bounding box center [1071, 336] width 93 height 25
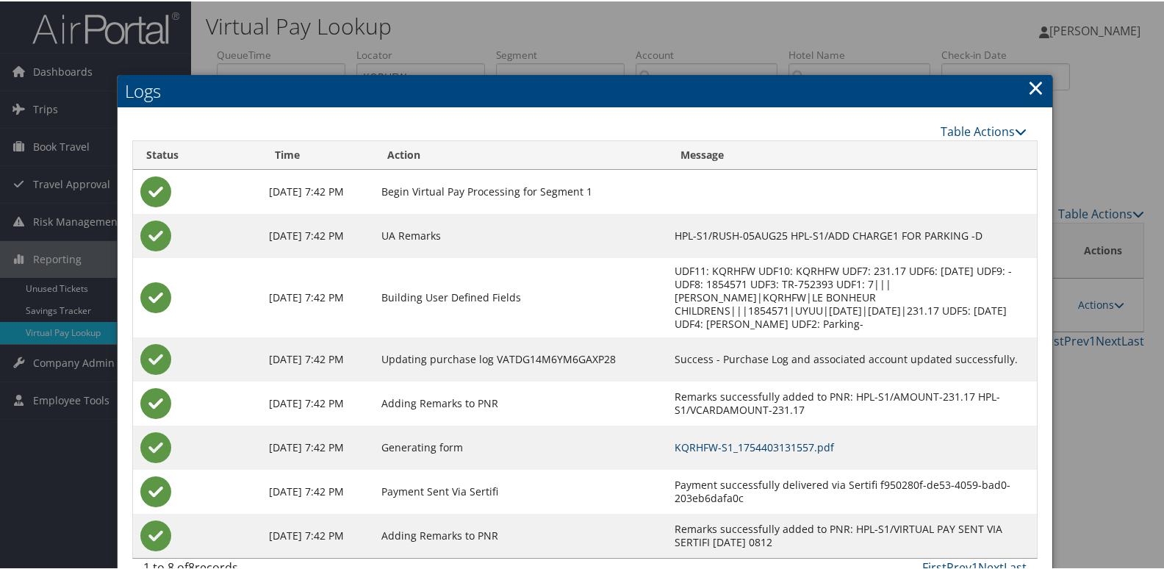
click at [752, 449] on link "KQRHFW-S1_1754403131557.pdf" at bounding box center [754, 446] width 159 height 14
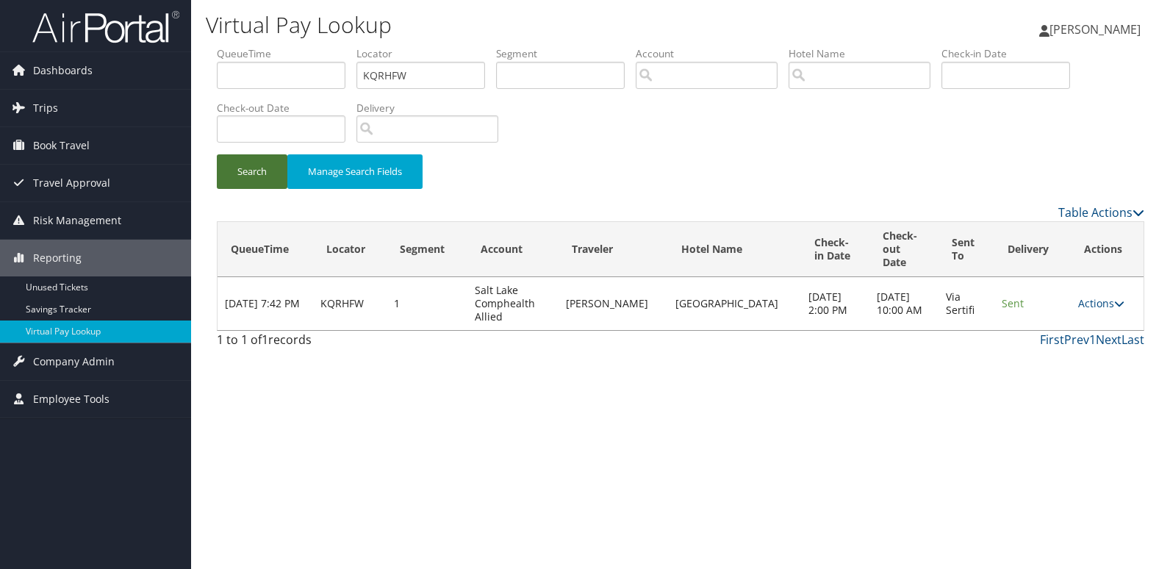
click at [256, 169] on button "Search" at bounding box center [252, 171] width 71 height 35
click at [1092, 296] on link "Actions" at bounding box center [1101, 303] width 46 height 14
click at [1075, 317] on link "Resend" at bounding box center [1071, 311] width 93 height 25
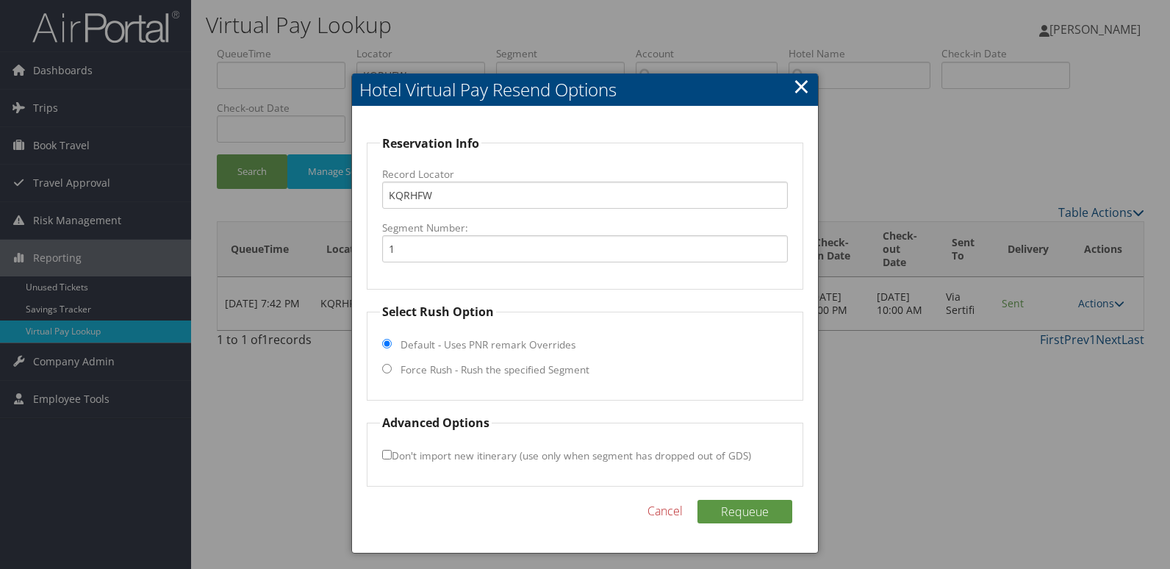
click at [433, 365] on label "Force Rush - Rush the specified Segment" at bounding box center [495, 369] width 189 height 15
click at [392, 365] on input "Force Rush - Rush the specified Segment" at bounding box center [387, 369] width 10 height 10
radio input "true"
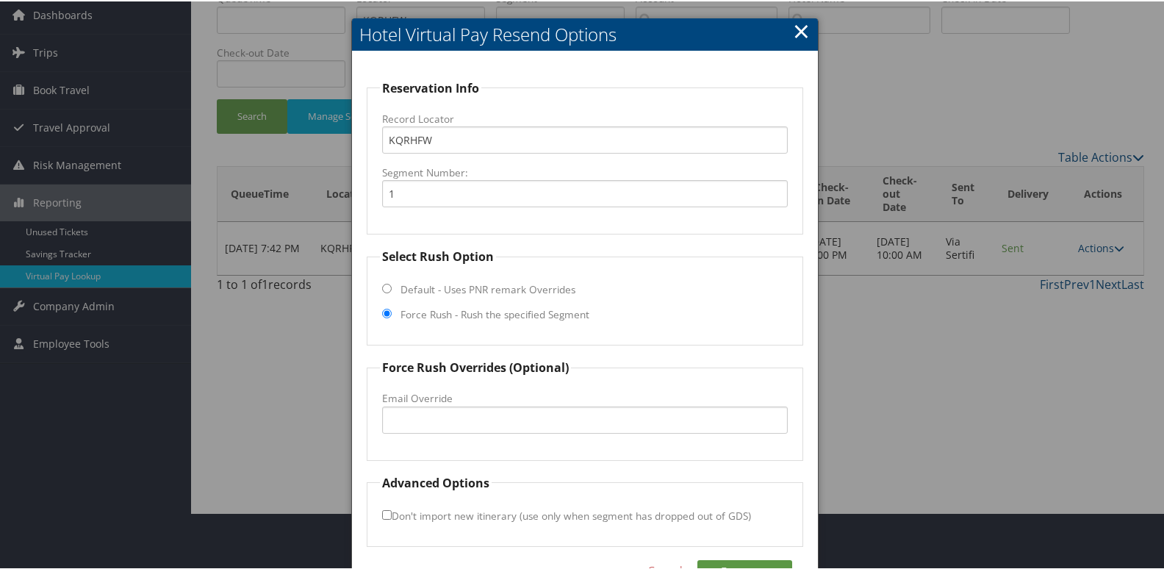
scroll to position [100, 0]
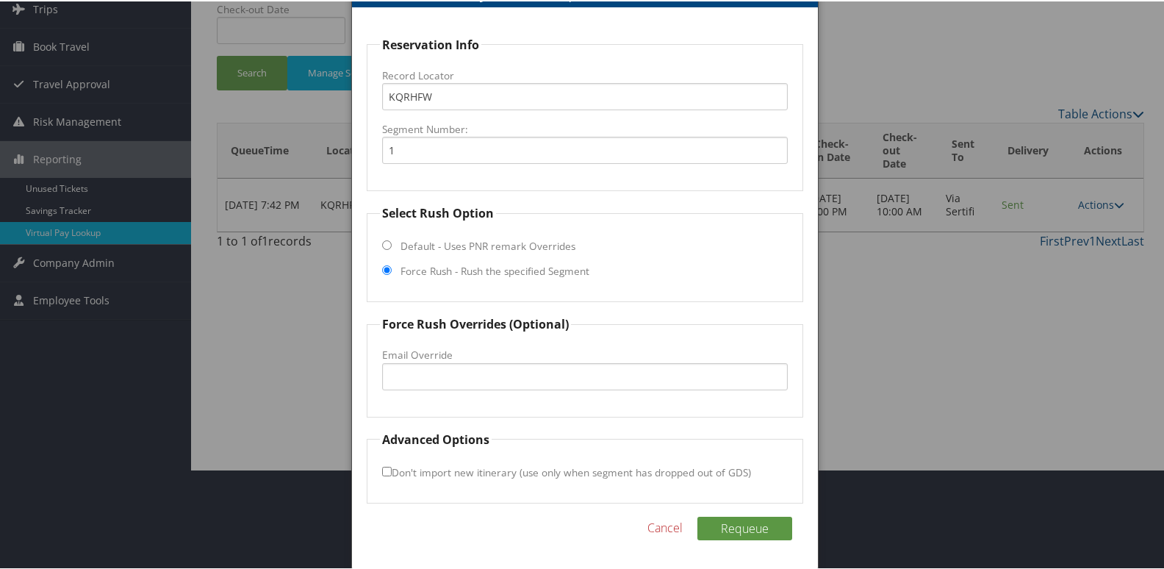
click at [474, 392] on fieldset "Force Rush Overrides (Optional) Fax Override: Email Override" at bounding box center [585, 364] width 437 height 101
click at [492, 365] on input "Email Override" at bounding box center [585, 375] width 406 height 27
click at [913, 328] on div at bounding box center [585, 284] width 1170 height 569
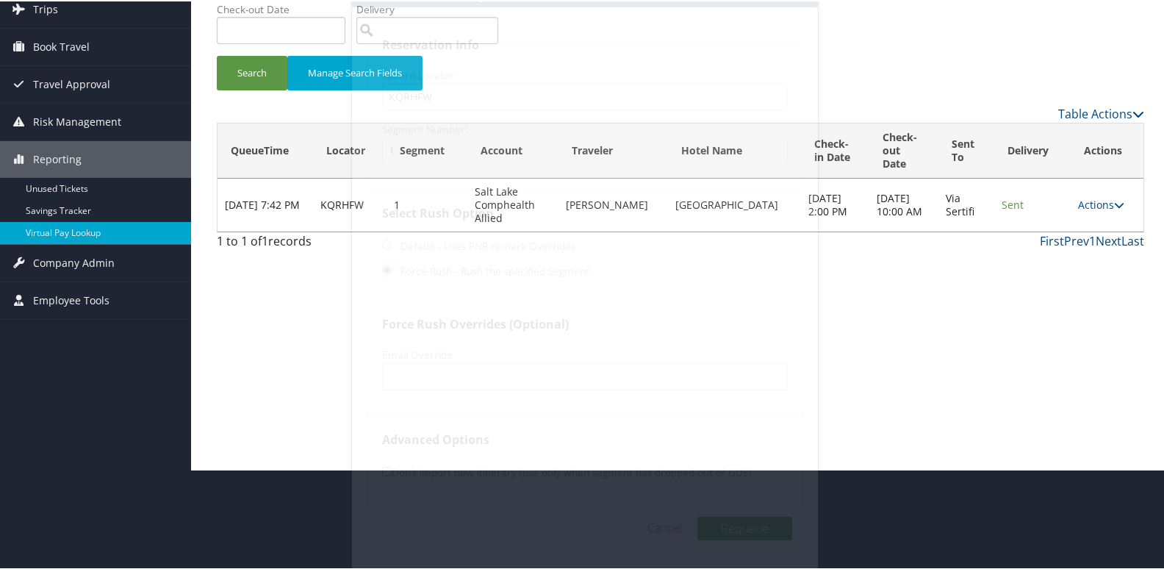
scroll to position [0, 0]
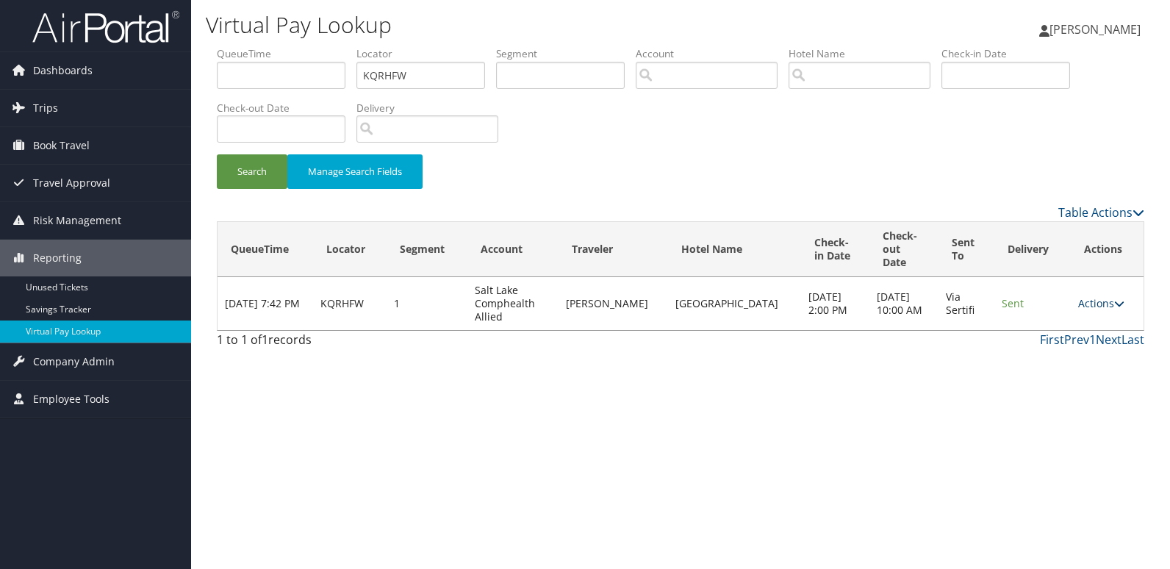
click at [1097, 296] on link "Actions" at bounding box center [1101, 303] width 46 height 14
click at [1063, 342] on link "Logs" at bounding box center [1071, 336] width 93 height 25
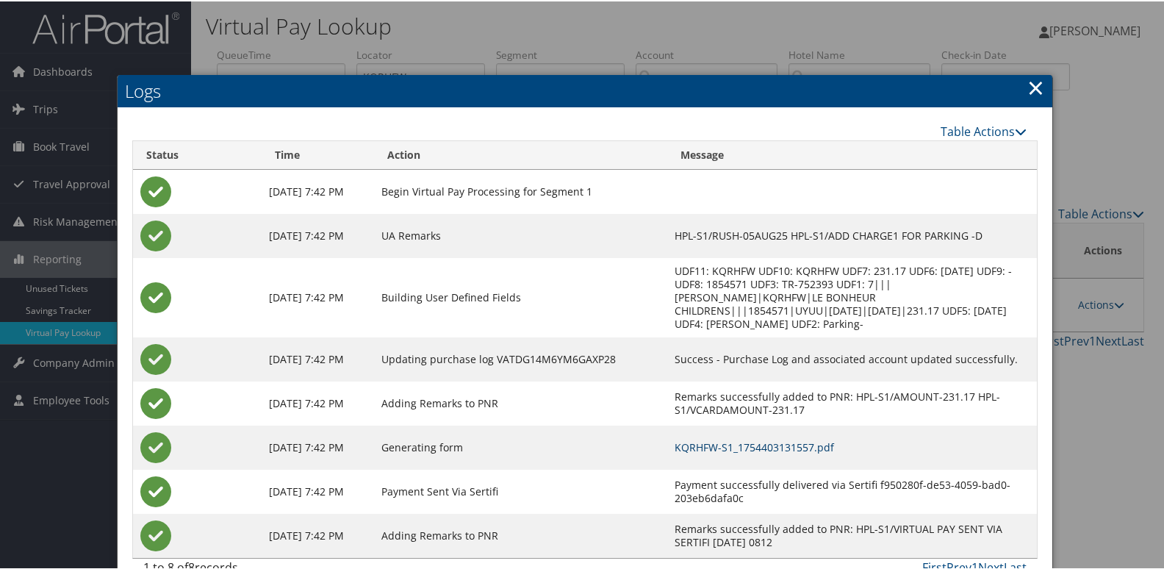
click at [752, 443] on link "KQRHFW-S1_1754403131557.pdf" at bounding box center [754, 446] width 159 height 14
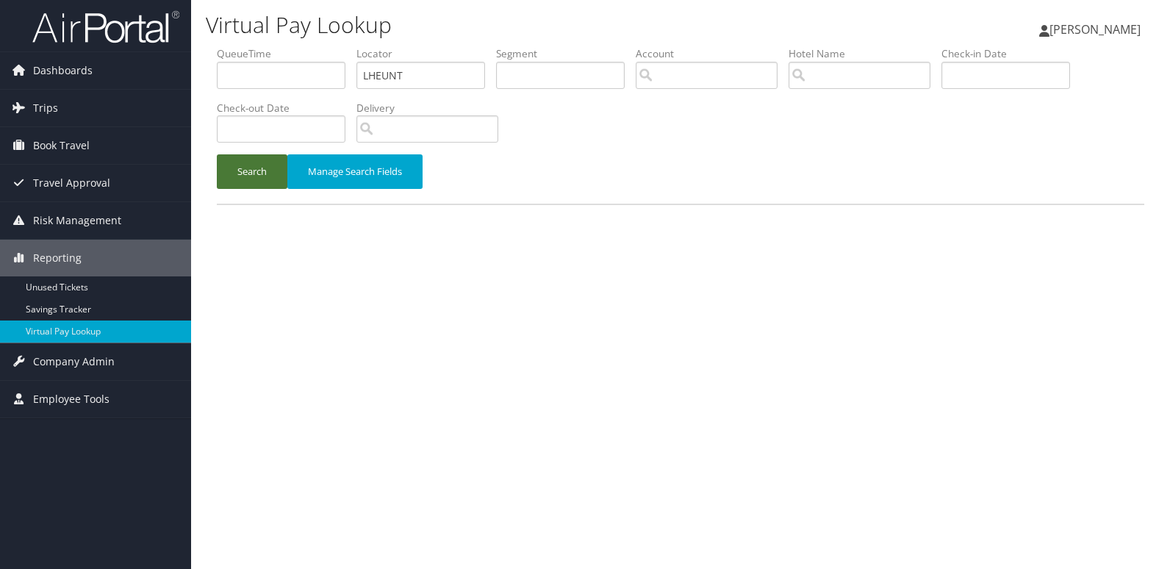
click at [228, 183] on button "Search" at bounding box center [252, 171] width 71 height 35
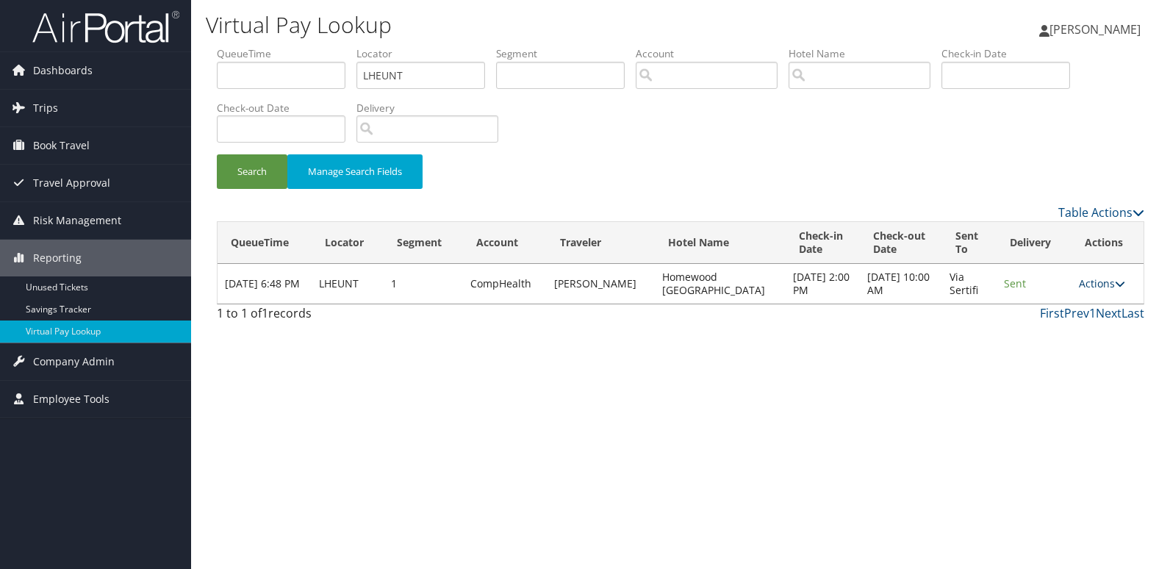
click at [1089, 282] on link "Actions" at bounding box center [1102, 283] width 46 height 14
click at [1064, 332] on link "Logs" at bounding box center [1073, 329] width 93 height 25
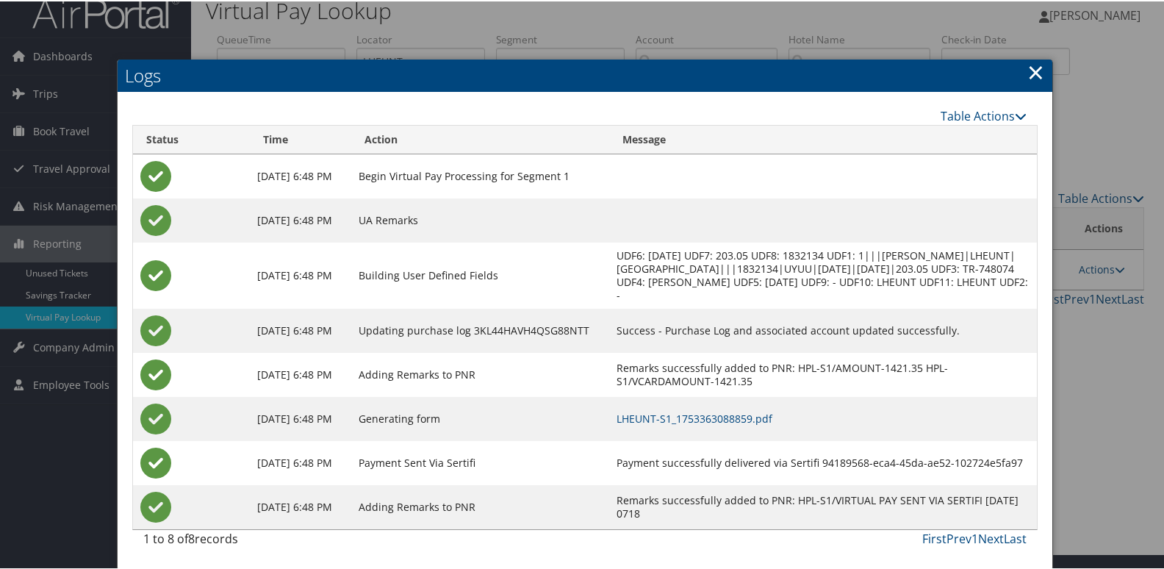
scroll to position [29, 0]
click at [736, 419] on link "LHEUNT-S1_1753363088859.pdf" at bounding box center [695, 417] width 156 height 14
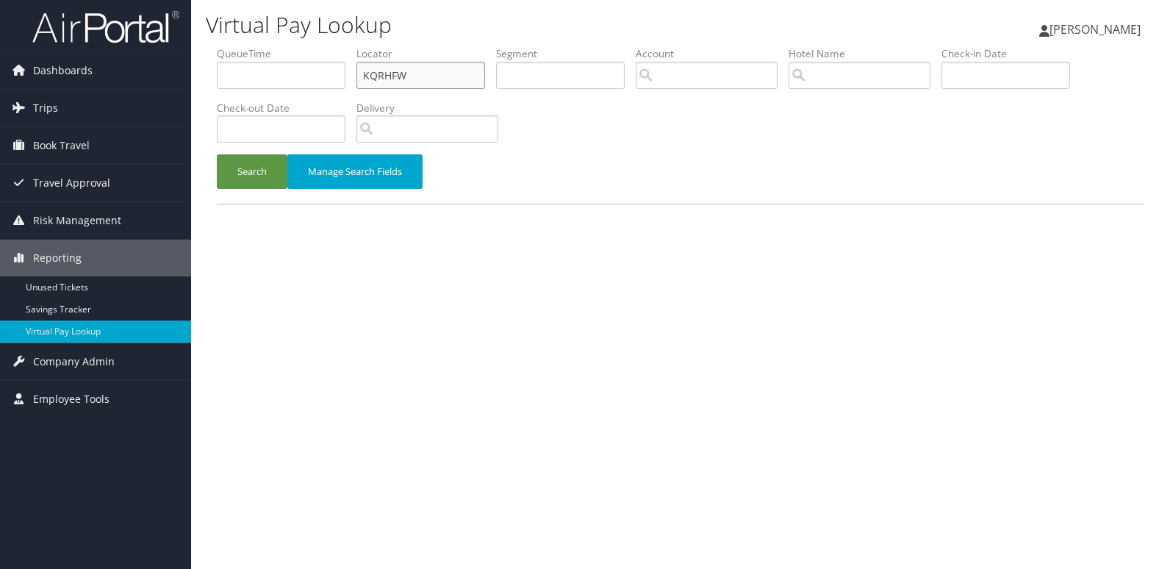
drag, startPoint x: 410, startPoint y: 76, endPoint x: 313, endPoint y: 75, distance: 97.0
click at [313, 46] on ul "QueueTime Locator KQRHFW Segment Account Traveler Hotel Name Check-in Date Chec…" at bounding box center [680, 46] width 927 height 0
paste input "YMZYQD"
click at [392, 79] on input "YMZYQD" at bounding box center [420, 75] width 129 height 27
click at [217, 154] on button "Search" at bounding box center [252, 171] width 71 height 35
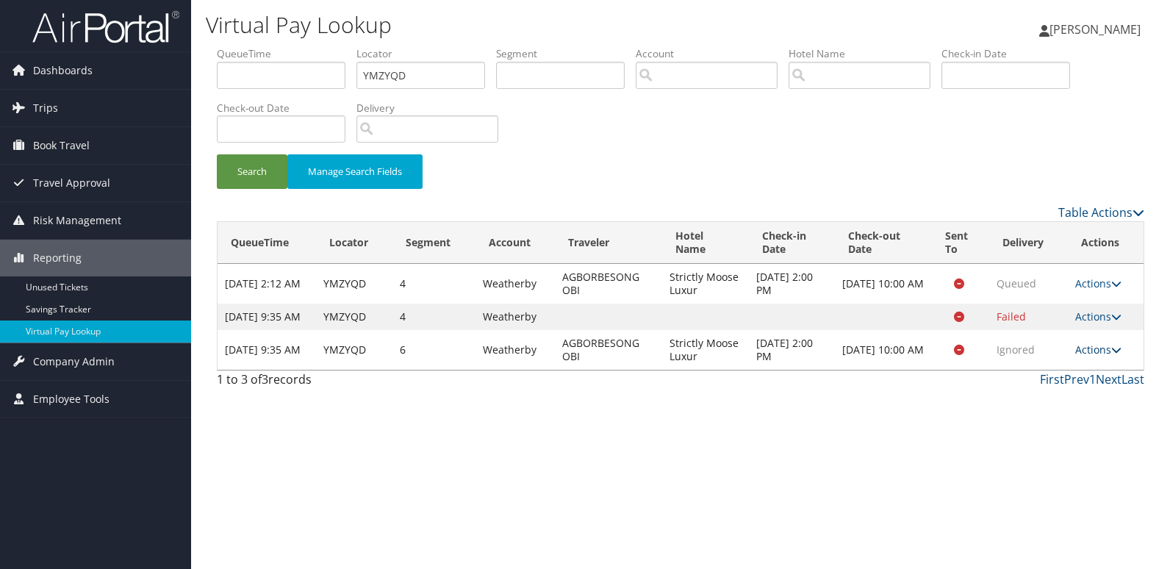
click at [1096, 356] on link "Actions" at bounding box center [1098, 349] width 46 height 14
click at [401, 428] on div "Virtual Pay Lookup [PERSON_NAME] [PERSON_NAME] My Settings Travel Agency Contac…" at bounding box center [680, 284] width 979 height 569
click at [1095, 356] on link "Actions" at bounding box center [1098, 349] width 46 height 14
click at [1068, 409] on link "Logs" at bounding box center [1073, 409] width 93 height 25
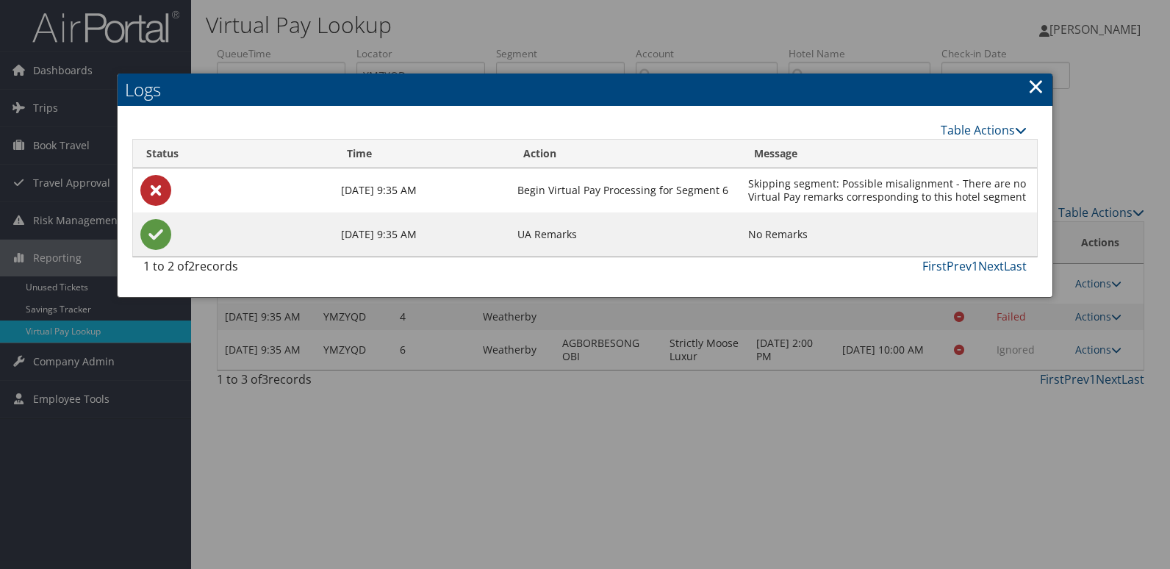
click at [859, 351] on div at bounding box center [585, 284] width 1170 height 569
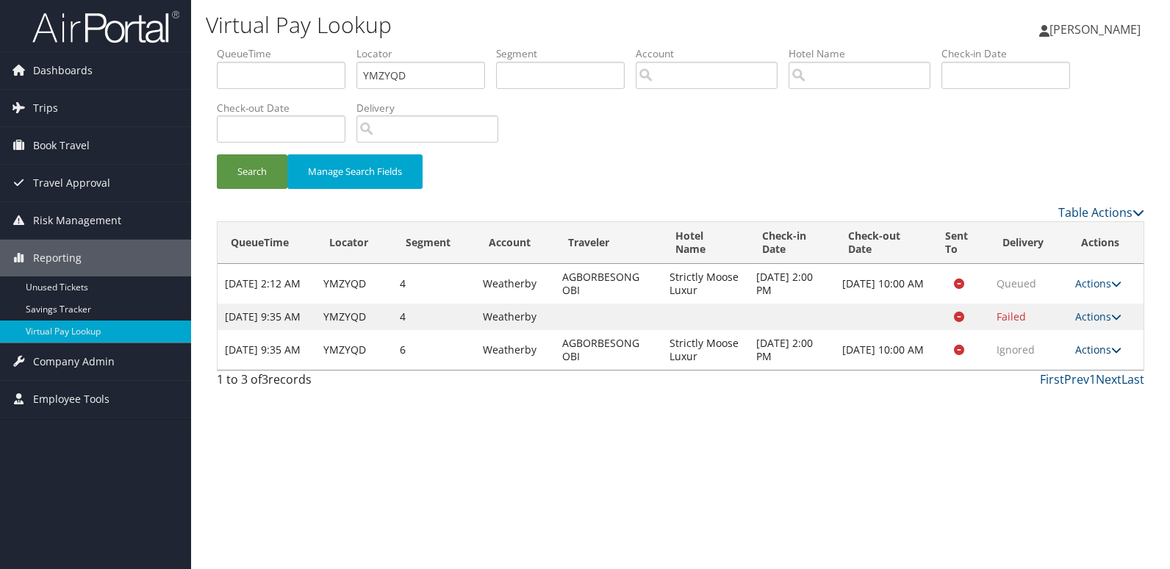
click at [1089, 356] on link "Actions" at bounding box center [1098, 349] width 46 height 14
click at [1063, 434] on link "View Itinerary" at bounding box center [1073, 434] width 93 height 25
drag, startPoint x: 414, startPoint y: 77, endPoint x: 217, endPoint y: 115, distance: 200.5
click at [217, 46] on ul "QueueTime Locator YMZYQD Segment Account Traveler Hotel Name Check-in Date Chec…" at bounding box center [680, 46] width 927 height 0
paste input "WQCOXB"
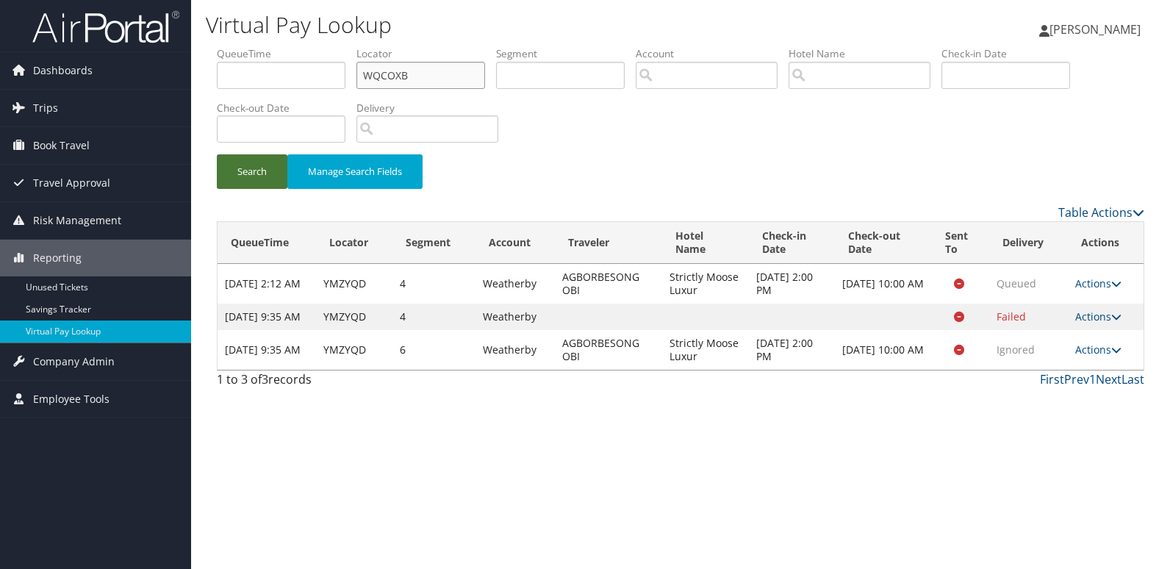
type input "WQCOXB"
click at [241, 185] on button "Search" at bounding box center [252, 171] width 71 height 35
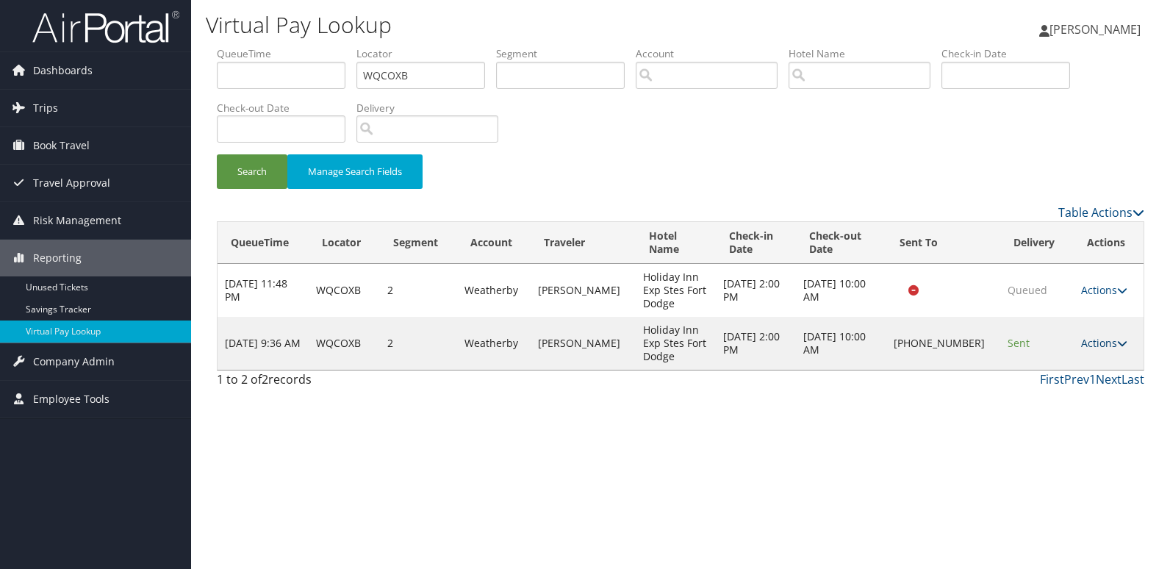
click at [1090, 341] on link "Actions" at bounding box center [1104, 343] width 46 height 14
click at [1057, 402] on link "Delivery Information" at bounding box center [1055, 414] width 126 height 25
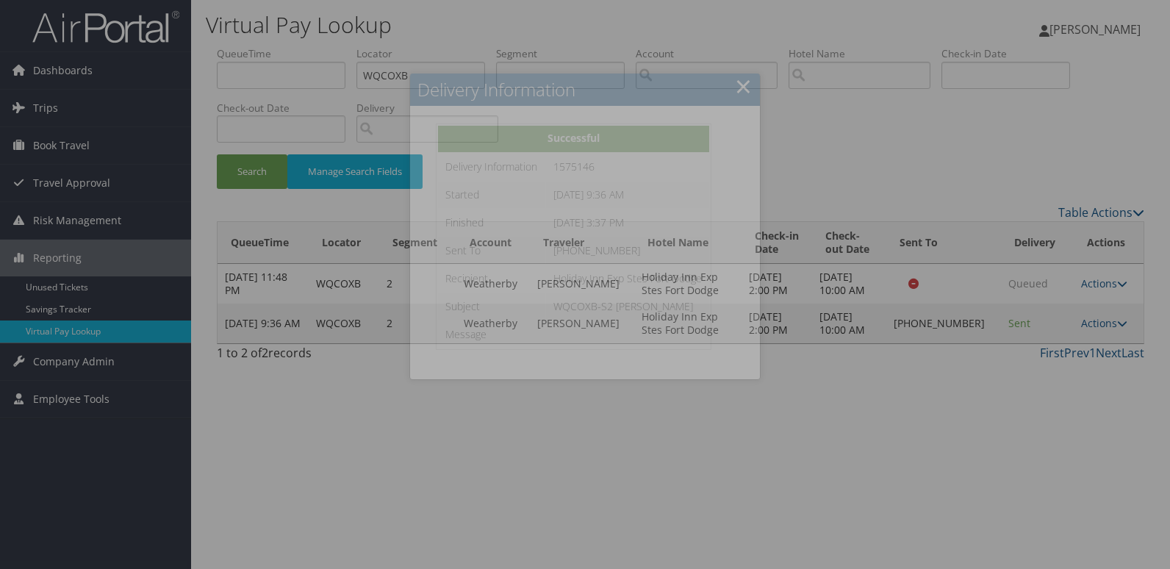
click at [980, 381] on div at bounding box center [585, 284] width 1170 height 569
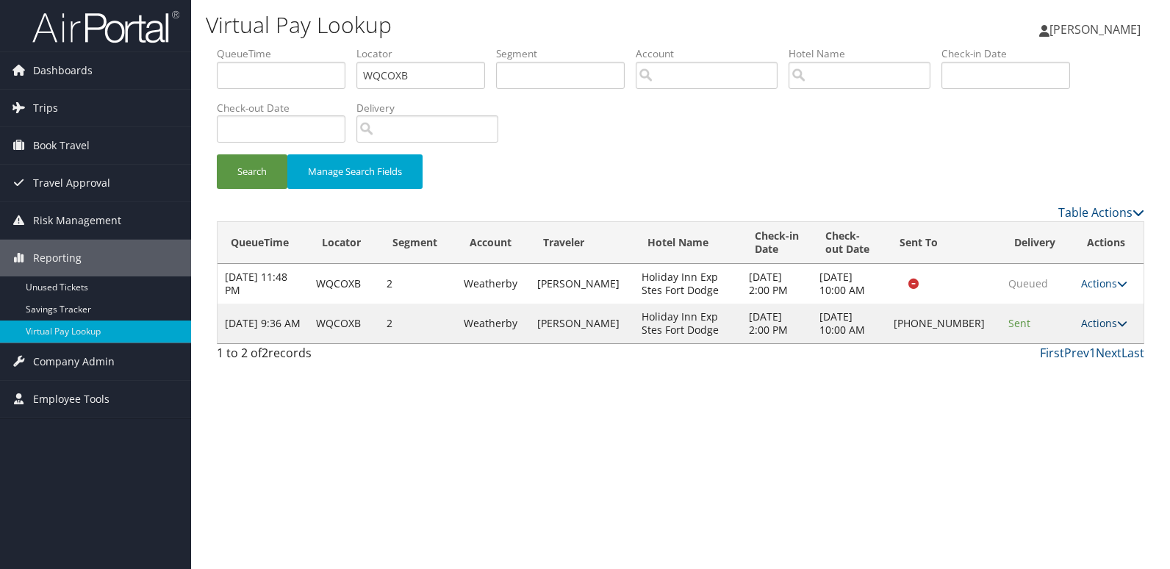
click at [1083, 324] on link "Actions" at bounding box center [1104, 323] width 46 height 14
drag, startPoint x: 1054, startPoint y: 377, endPoint x: 745, endPoint y: 286, distance: 321.8
click at [1053, 377] on link "Logs" at bounding box center [1055, 369] width 126 height 25
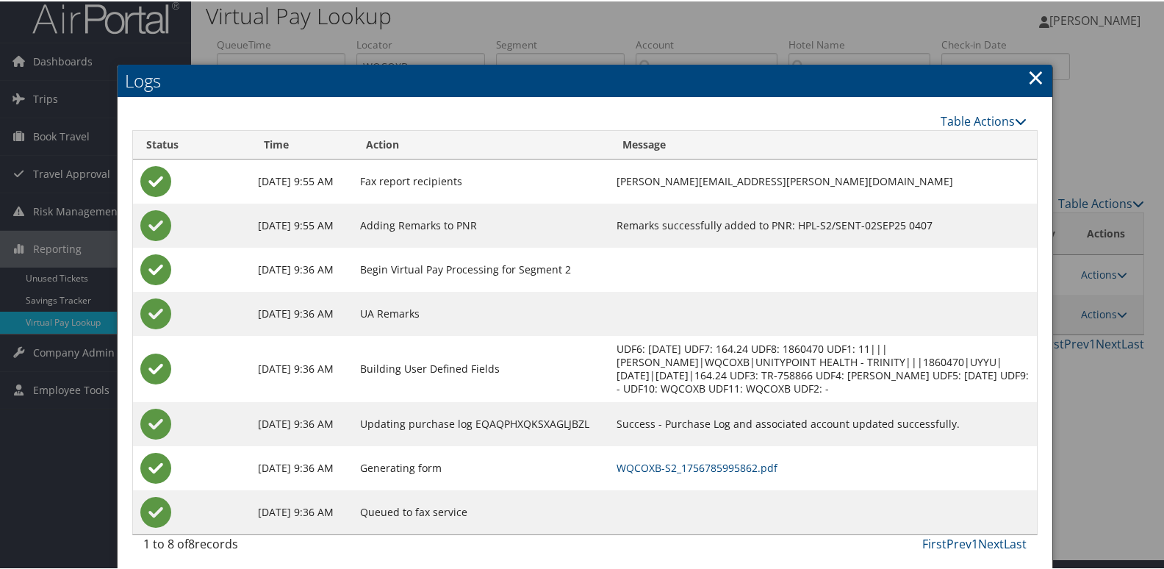
scroll to position [15, 0]
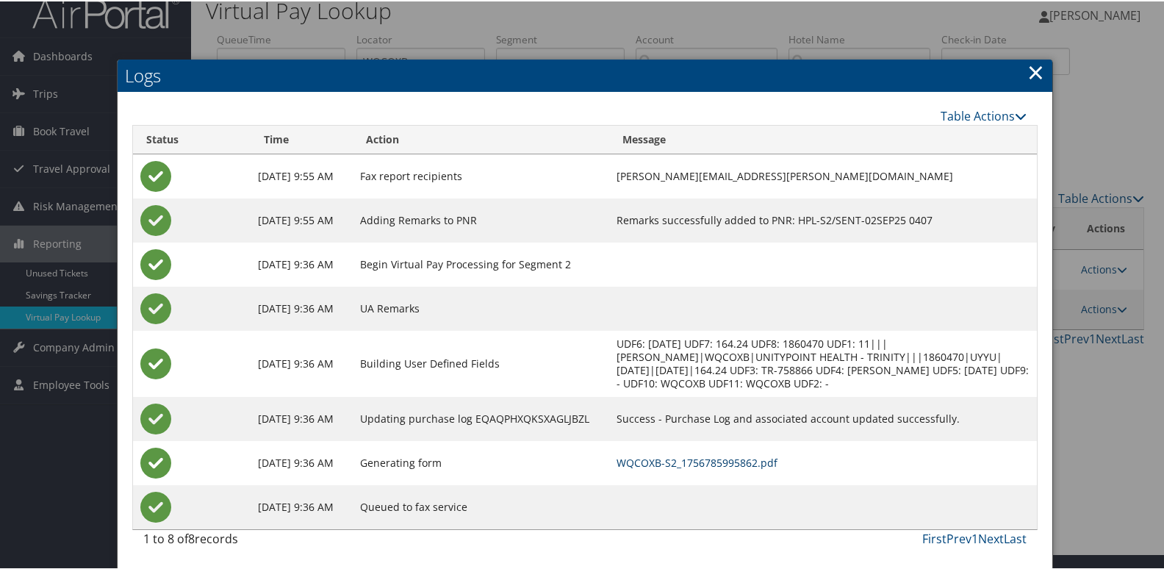
click at [689, 464] on link "WQCOXB-S2_1756785995862.pdf" at bounding box center [697, 461] width 161 height 14
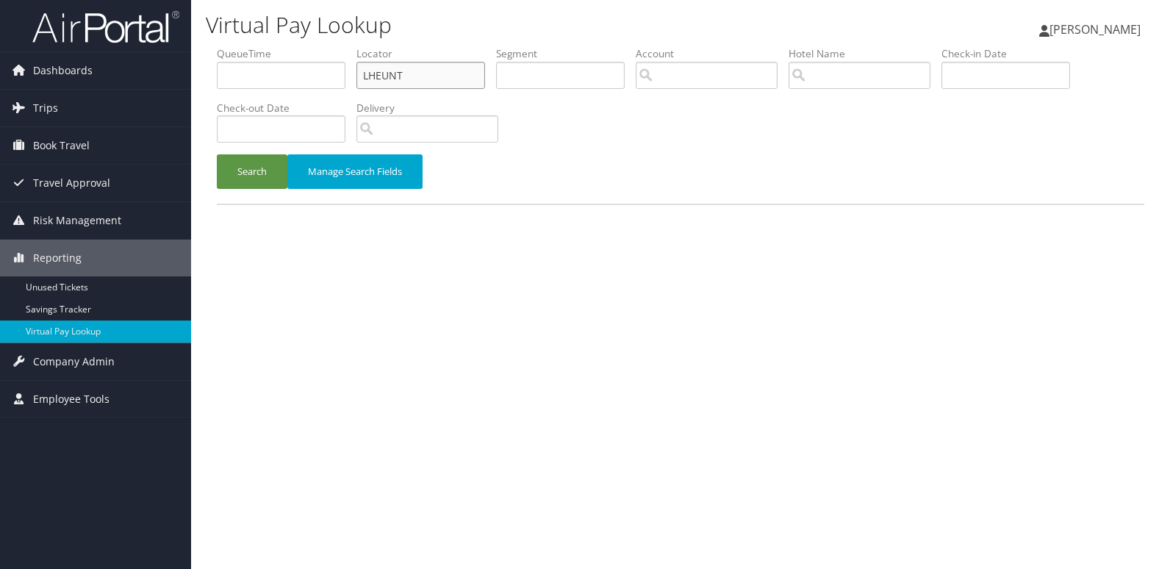
drag, startPoint x: 384, startPoint y: 76, endPoint x: 231, endPoint y: 79, distance: 153.6
click at [231, 46] on ul "QueueTime Locator LHEUNT Segment Account Traveler Hotel Name Check-in Date Chec…" at bounding box center [680, 46] width 927 height 0
paste input "JRPXCB"
type input "JRPXCB"
click at [243, 176] on button "Search" at bounding box center [252, 171] width 71 height 35
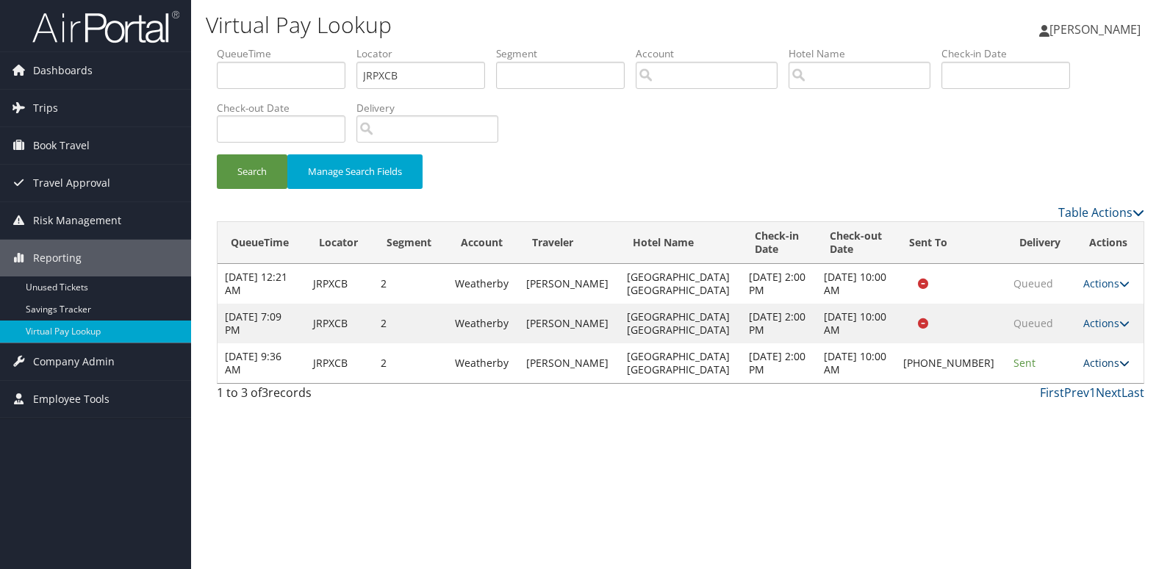
click at [1096, 362] on link "Actions" at bounding box center [1106, 363] width 46 height 14
click at [1023, 416] on link "Logs" at bounding box center [1056, 409] width 126 height 25
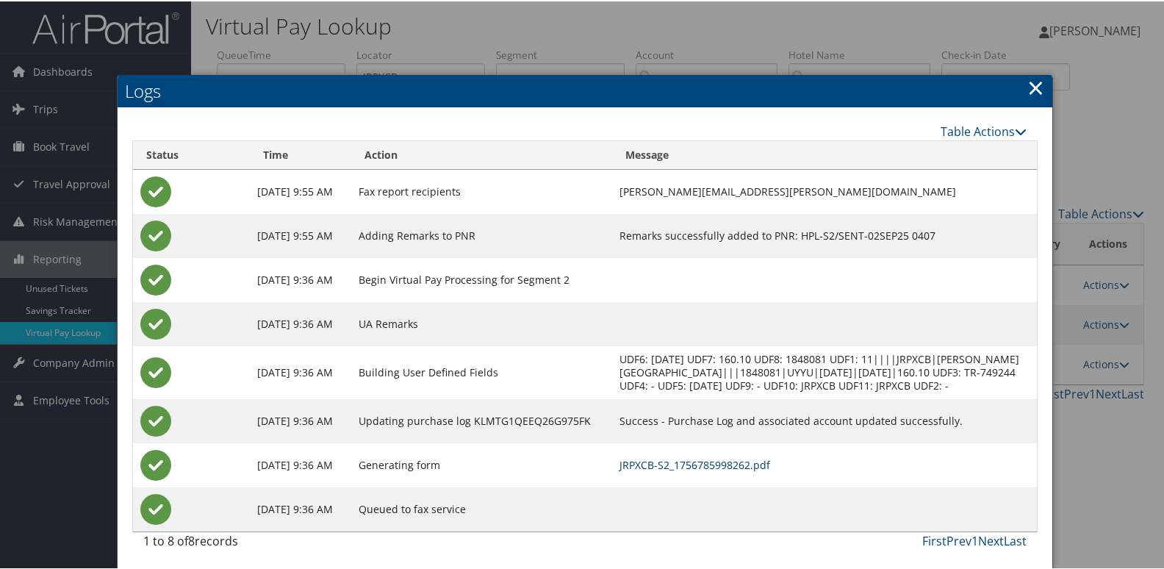
click at [724, 460] on link "JRPXCB-S2_1756785998262.pdf" at bounding box center [695, 463] width 151 height 14
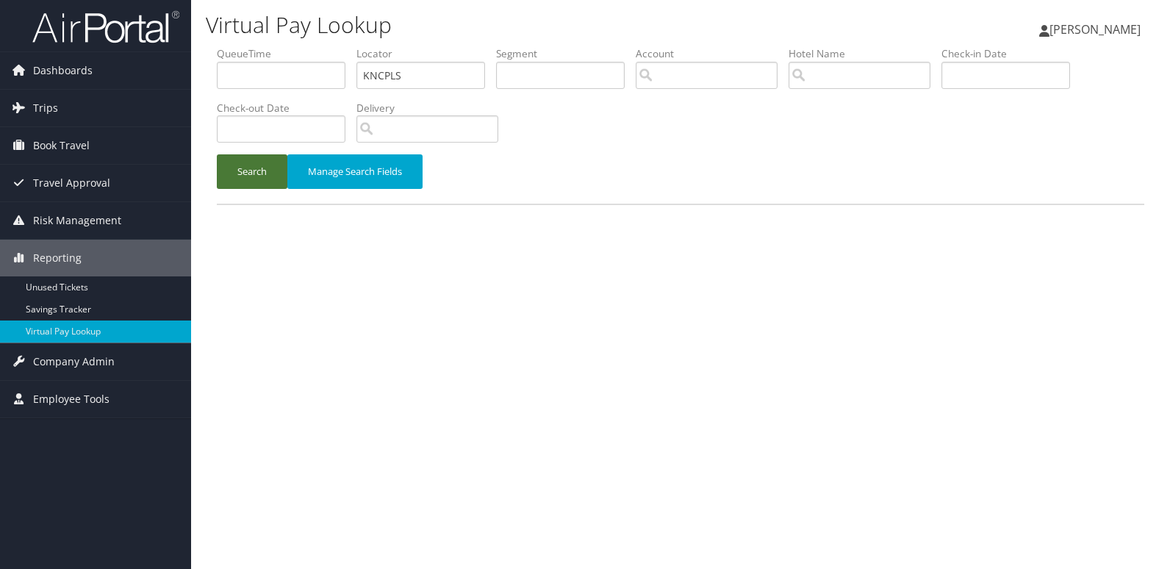
click at [244, 166] on button "Search" at bounding box center [252, 171] width 71 height 35
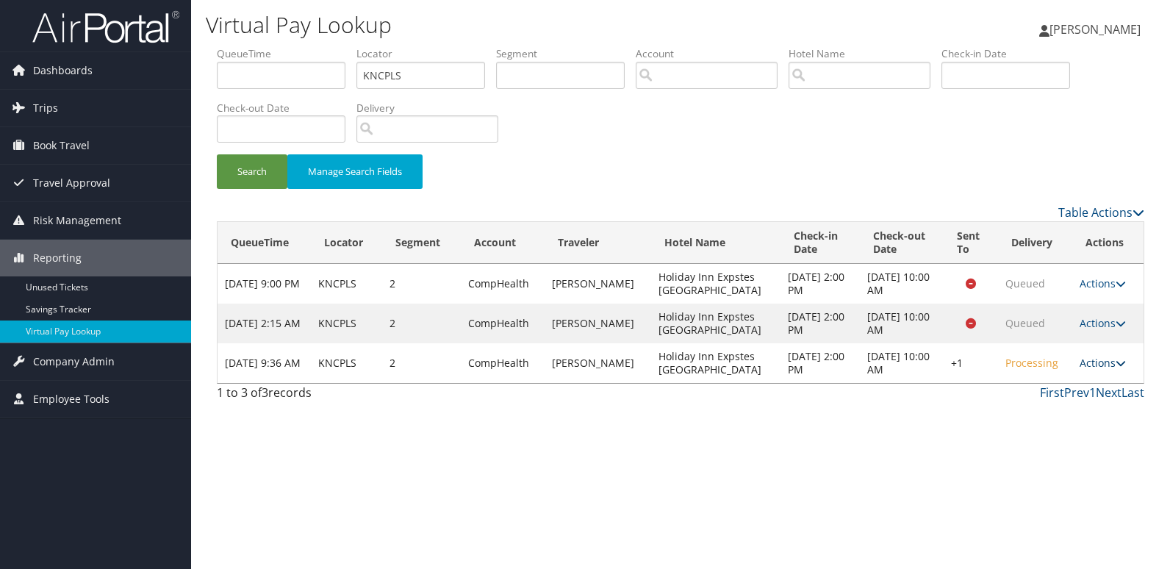
click at [1088, 362] on link "Actions" at bounding box center [1103, 363] width 46 height 14
click at [1030, 384] on link "Resend" at bounding box center [1057, 384] width 126 height 25
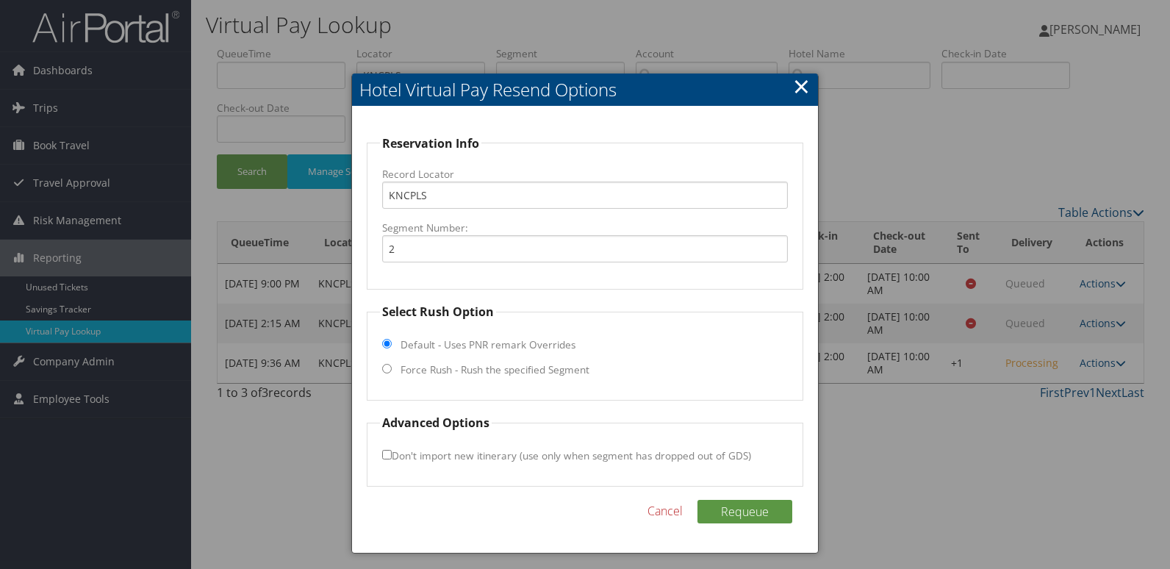
click at [487, 362] on label "Force Rush - Rush the specified Segment" at bounding box center [495, 369] width 189 height 15
click at [392, 364] on input "Force Rush - Rush the specified Segment" at bounding box center [387, 369] width 10 height 10
radio input "true"
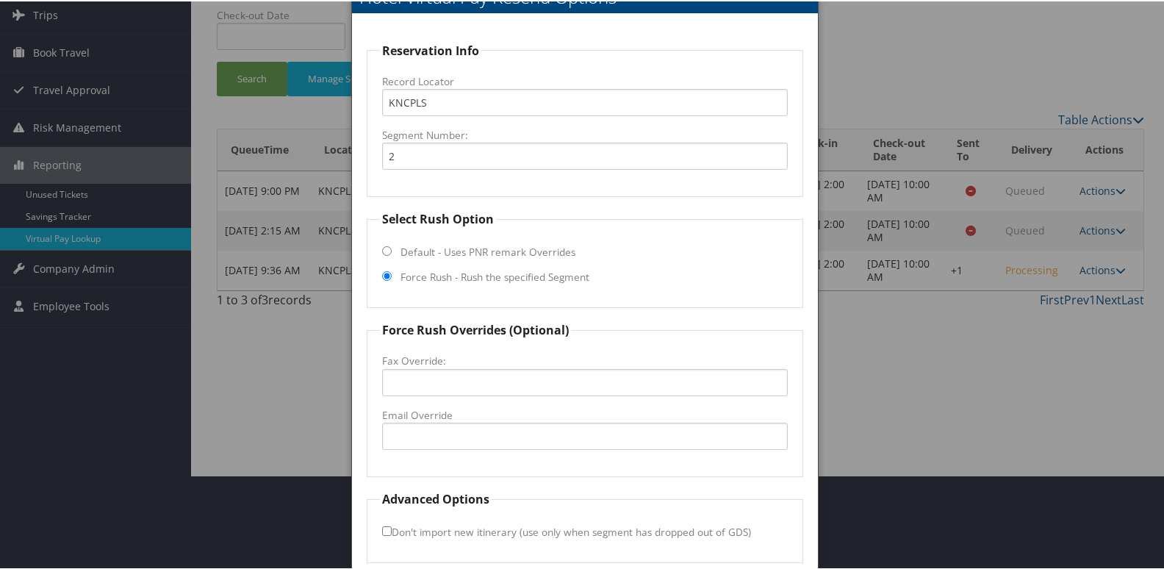
scroll to position [154, 0]
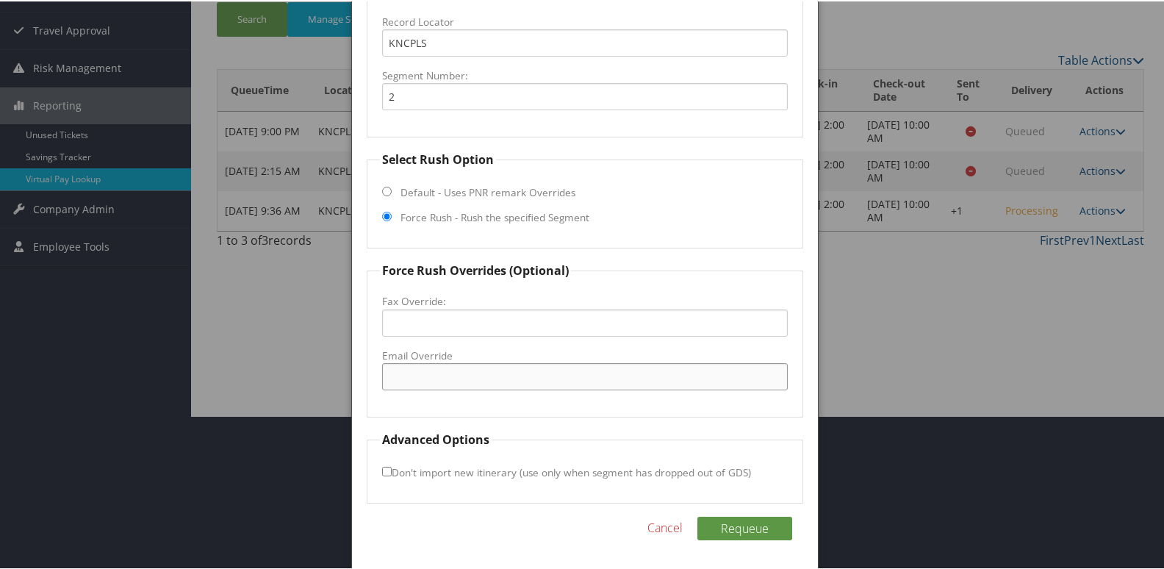
click at [481, 383] on input "Email Override" at bounding box center [585, 375] width 406 height 27
click at [443, 381] on input "lbgnc@ech-group.com" at bounding box center [585, 375] width 406 height 27
click at [513, 377] on input "lbgnc@ech_group.com" at bounding box center [585, 375] width 406 height 27
click at [388, 381] on input "lbgnc@ech_group.com" at bounding box center [585, 375] width 406 height 27
click at [519, 378] on input "lbgnc@ech_group.com" at bounding box center [585, 375] width 406 height 27
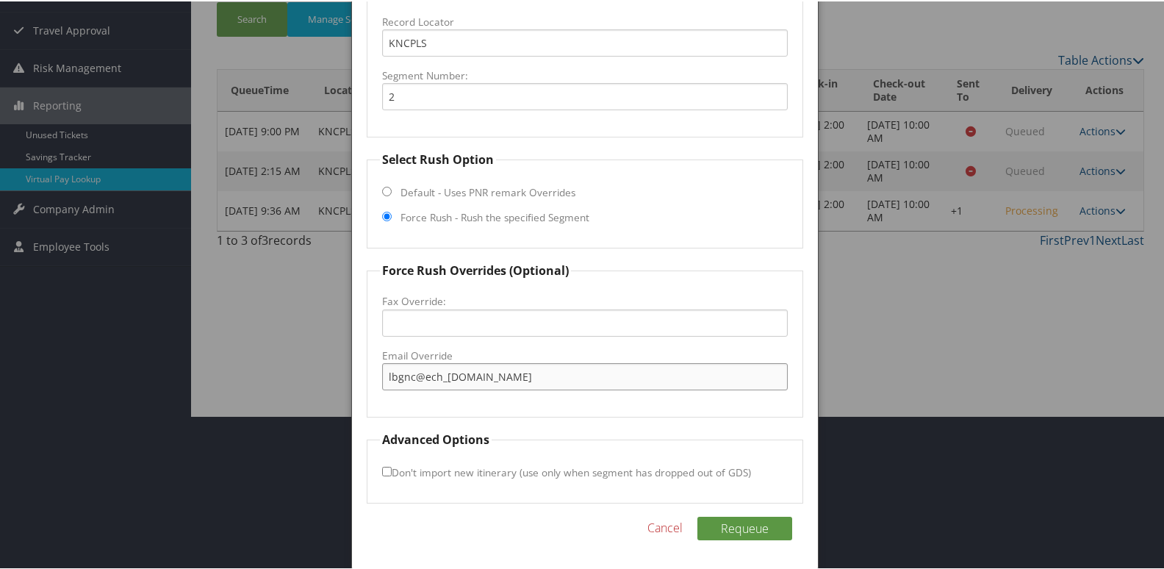
click at [389, 376] on input "lbgnc@ech_group.com" at bounding box center [585, 375] width 406 height 27
type input "lbgnc@ech_group.com"
click at [719, 524] on button "Requeue" at bounding box center [744, 527] width 95 height 24
drag, startPoint x: 489, startPoint y: 379, endPoint x: 254, endPoint y: 376, distance: 235.2
click at [254, 376] on body "Menu Dashboards ► AirPortal 360™ (Manager) My Travel Dashboard Trips ► Airtiner…" at bounding box center [585, 130] width 1170 height 569
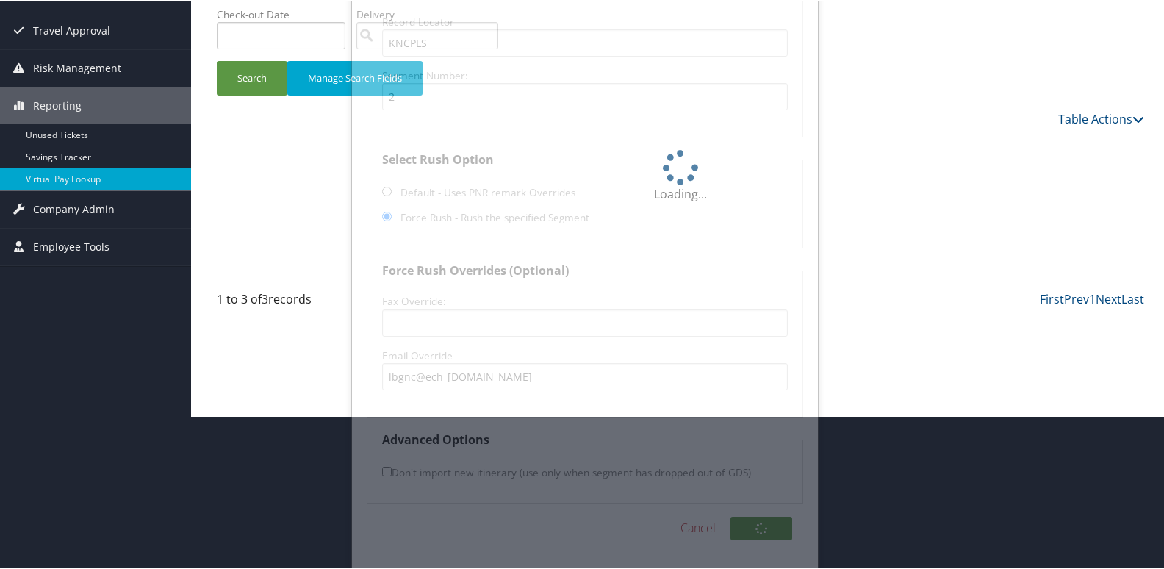
scroll to position [0, 0]
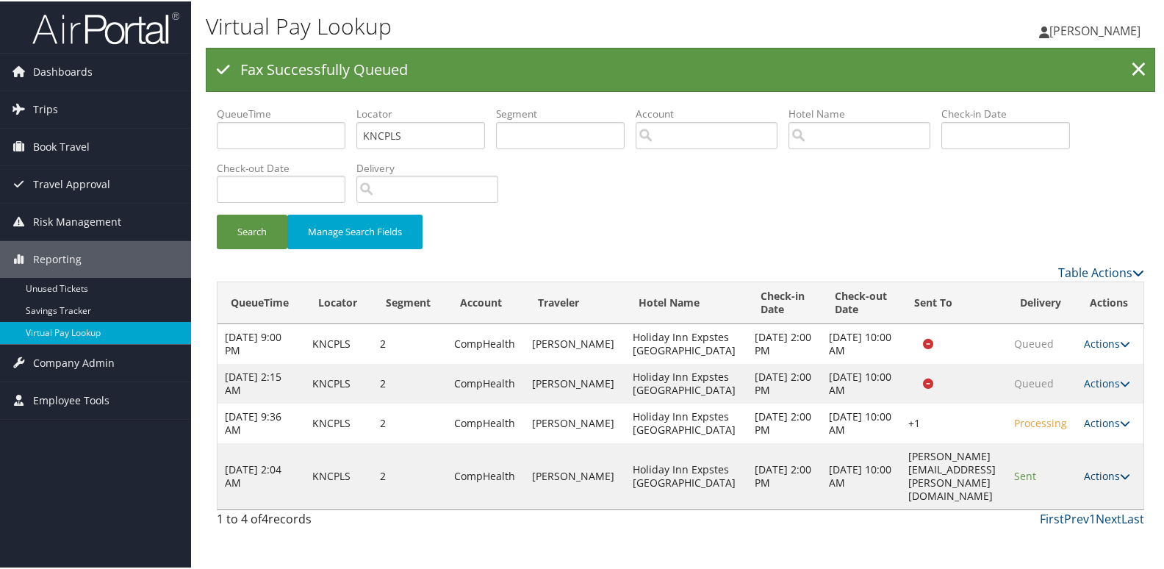
click at [1089, 481] on link "Actions" at bounding box center [1107, 474] width 46 height 14
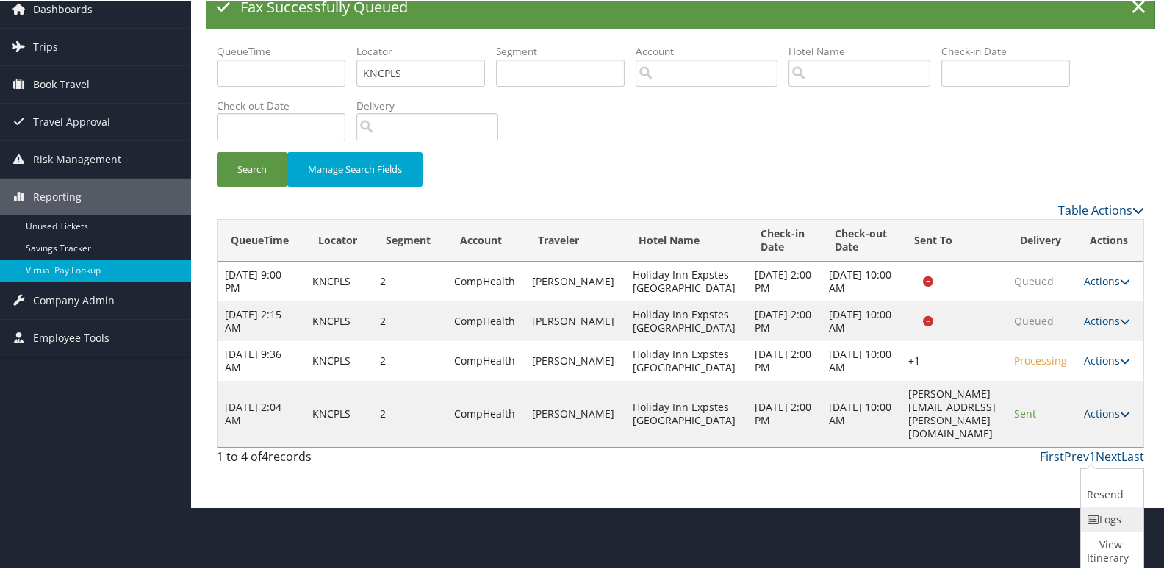
click at [1115, 506] on link "Logs" at bounding box center [1110, 518] width 59 height 25
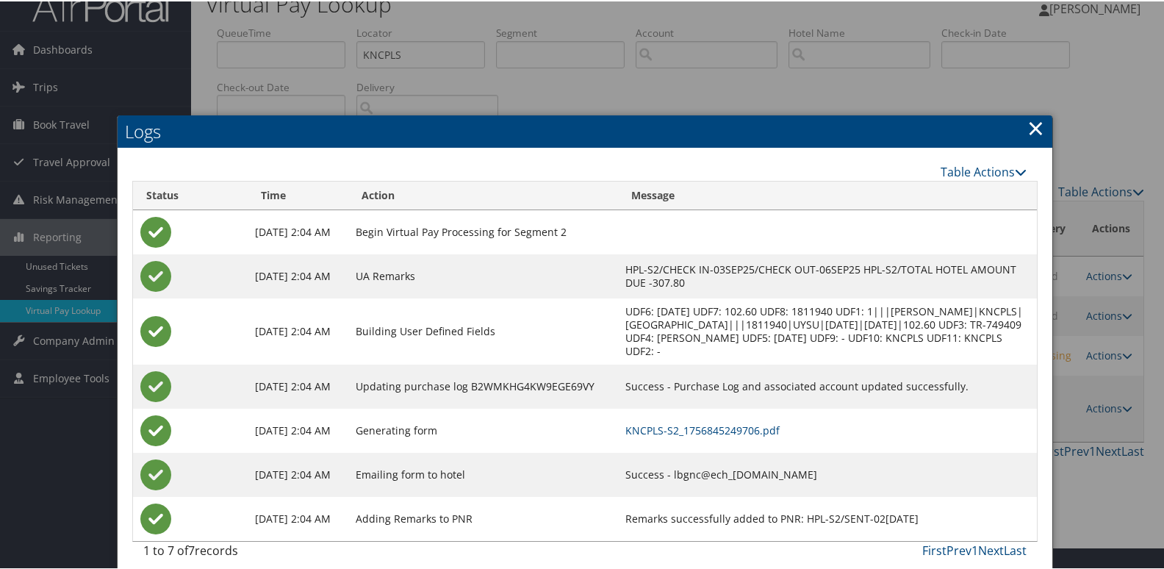
scroll to position [34, 0]
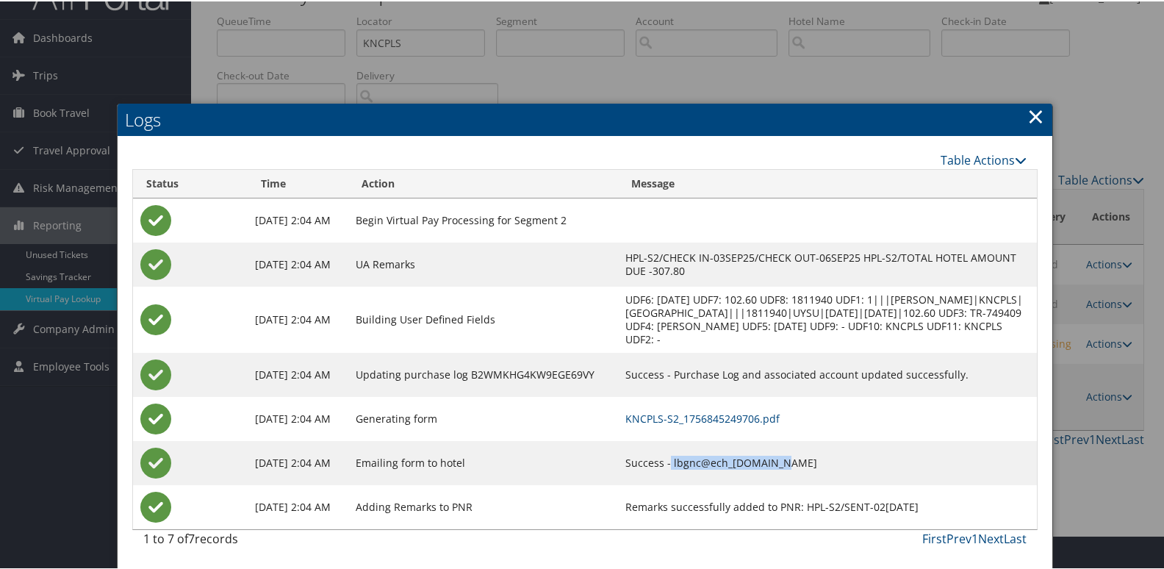
drag, startPoint x: 821, startPoint y: 460, endPoint x: 714, endPoint y: 461, distance: 107.3
click at [714, 461] on td "Success - lbgnc@ech_group.com" at bounding box center [827, 461] width 419 height 44
copy td "lbgnc@ech_group.com"
click at [1058, 425] on div at bounding box center [585, 284] width 1170 height 569
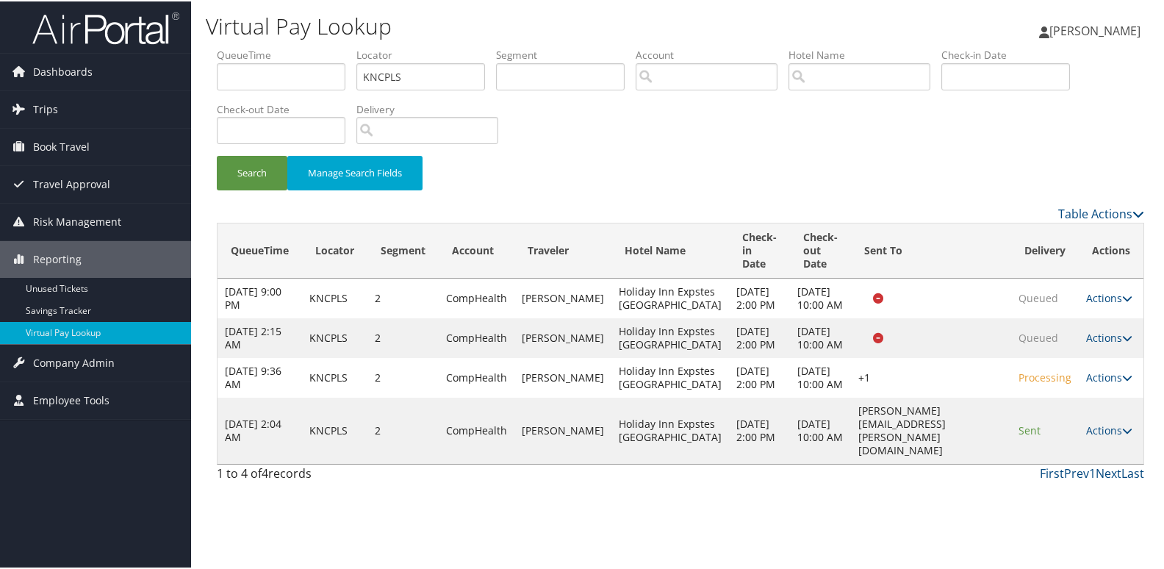
scroll to position [0, 0]
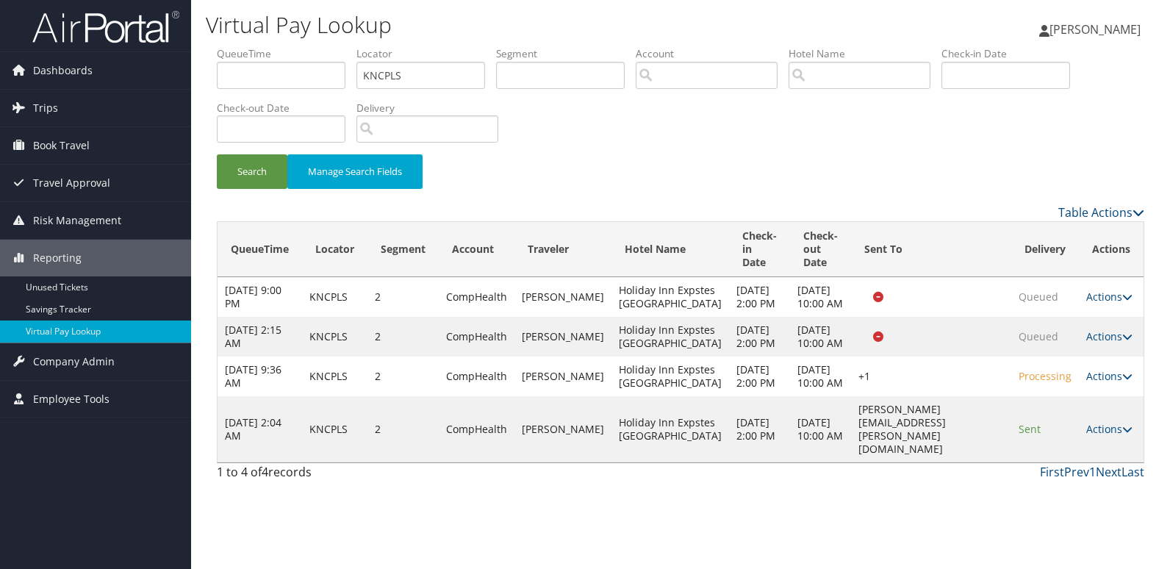
click at [1099, 437] on td "Actions Resend Logs View Itinerary" at bounding box center [1111, 429] width 65 height 66
click at [1100, 436] on link "Actions" at bounding box center [1109, 429] width 46 height 14
click at [1099, 474] on link "Resend" at bounding box center [1081, 483] width 93 height 25
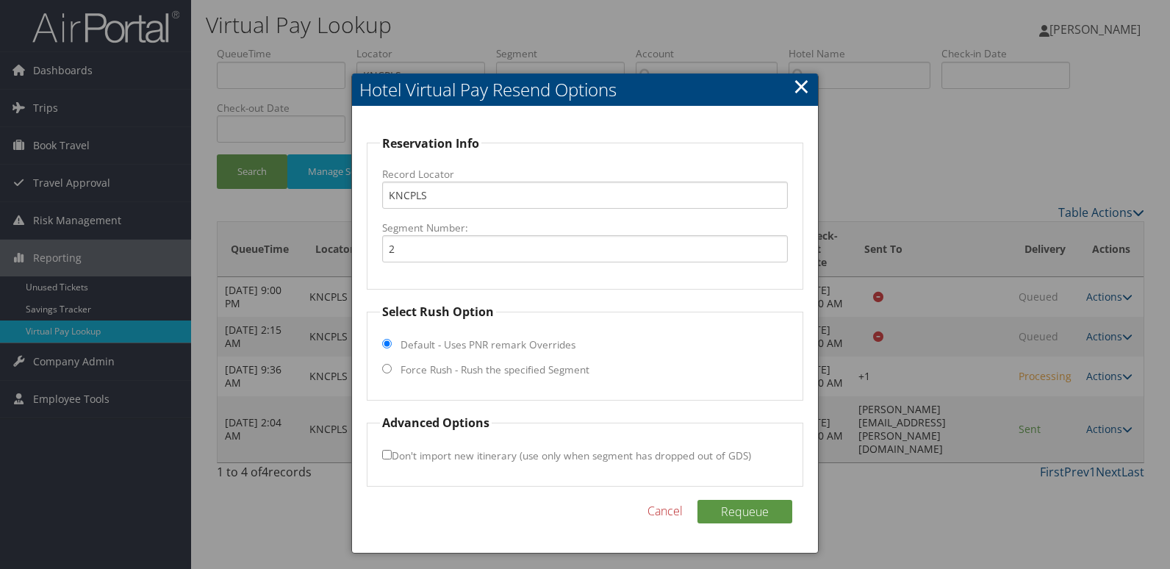
click at [531, 369] on label "Force Rush - Rush the specified Segment" at bounding box center [495, 369] width 189 height 15
click at [392, 369] on input "Force Rush - Rush the specified Segment" at bounding box center [387, 369] width 10 height 10
radio input "true"
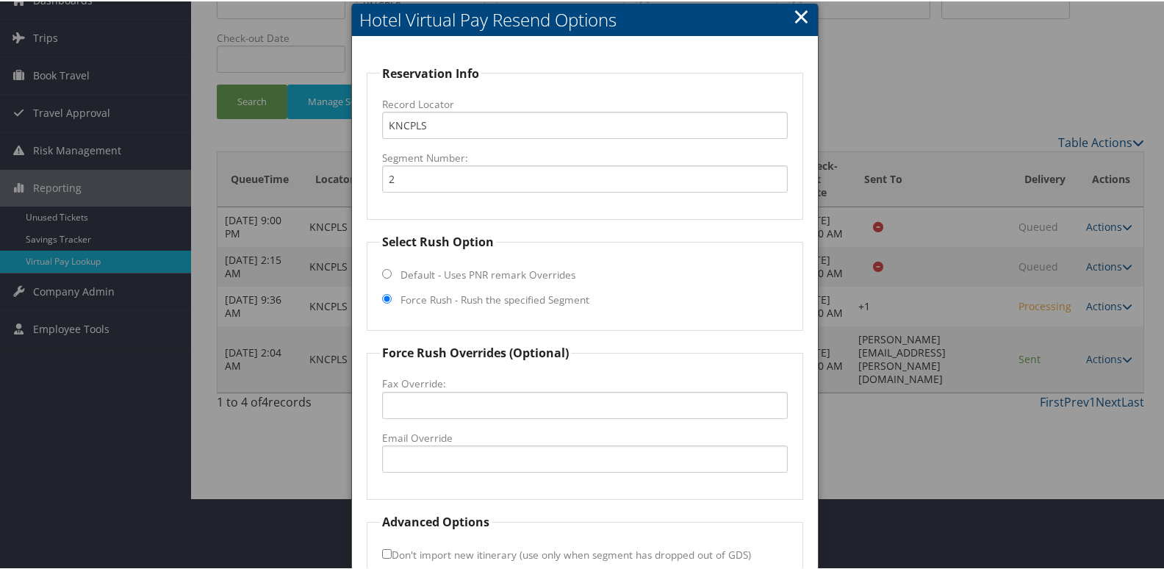
scroll to position [154, 0]
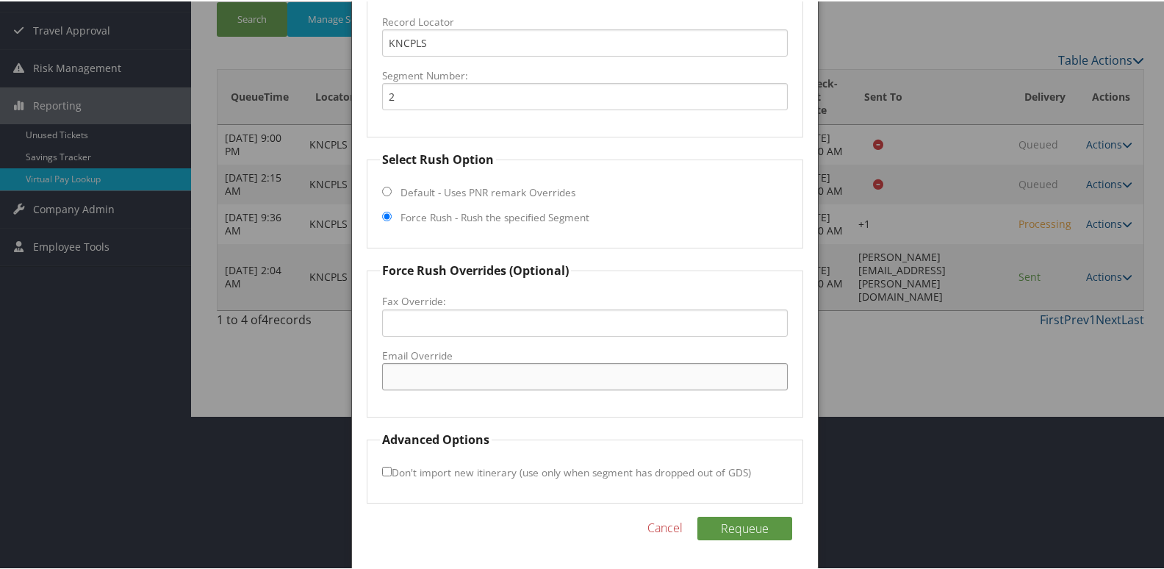
click at [458, 379] on input "Email Override" at bounding box center [585, 375] width 406 height 27
paste input "lbgnc@ech_group.com"
click at [448, 378] on input "lbgnc@ech_group.com" at bounding box center [585, 375] width 406 height 27
type input "lbgnc@ech-group.com"
click at [733, 527] on button "Requeue" at bounding box center [744, 527] width 95 height 24
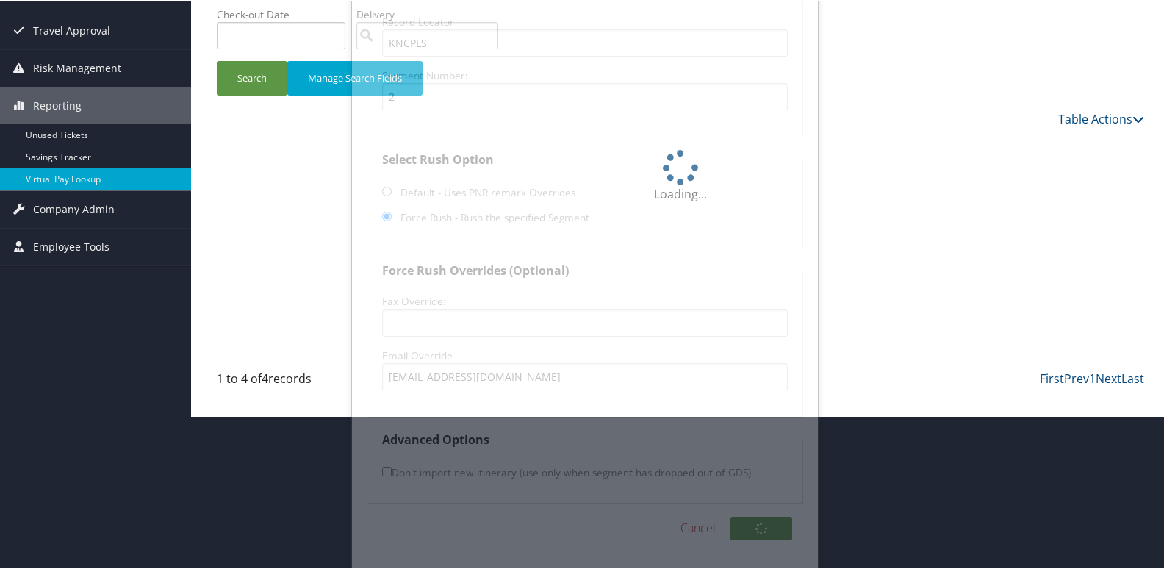
scroll to position [4, 0]
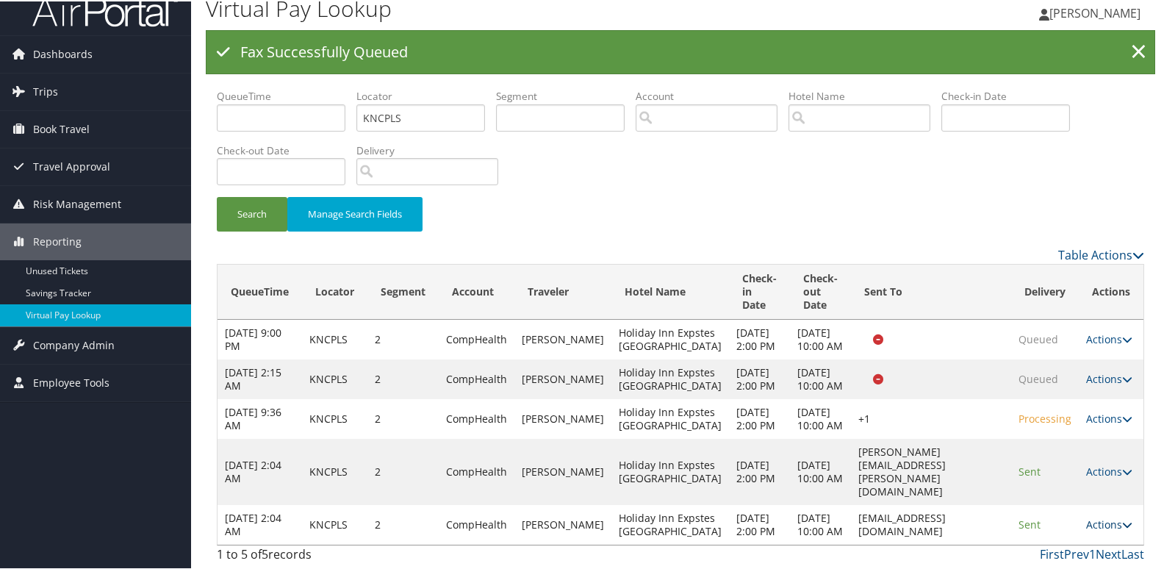
click at [1107, 516] on link "Actions" at bounding box center [1109, 523] width 46 height 14
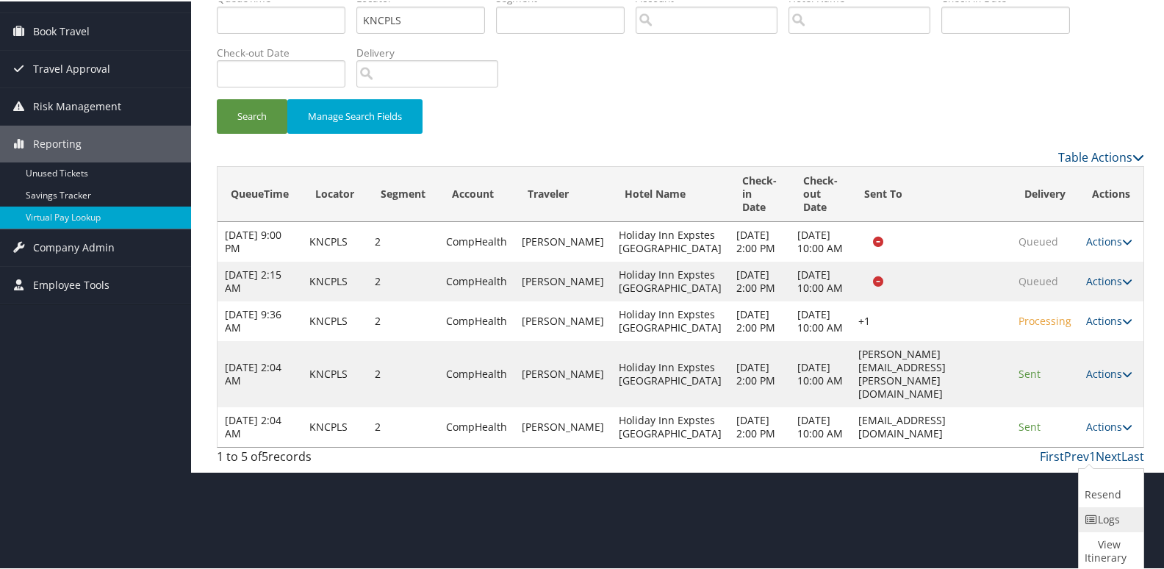
click at [1100, 518] on link "Logs" at bounding box center [1109, 518] width 61 height 25
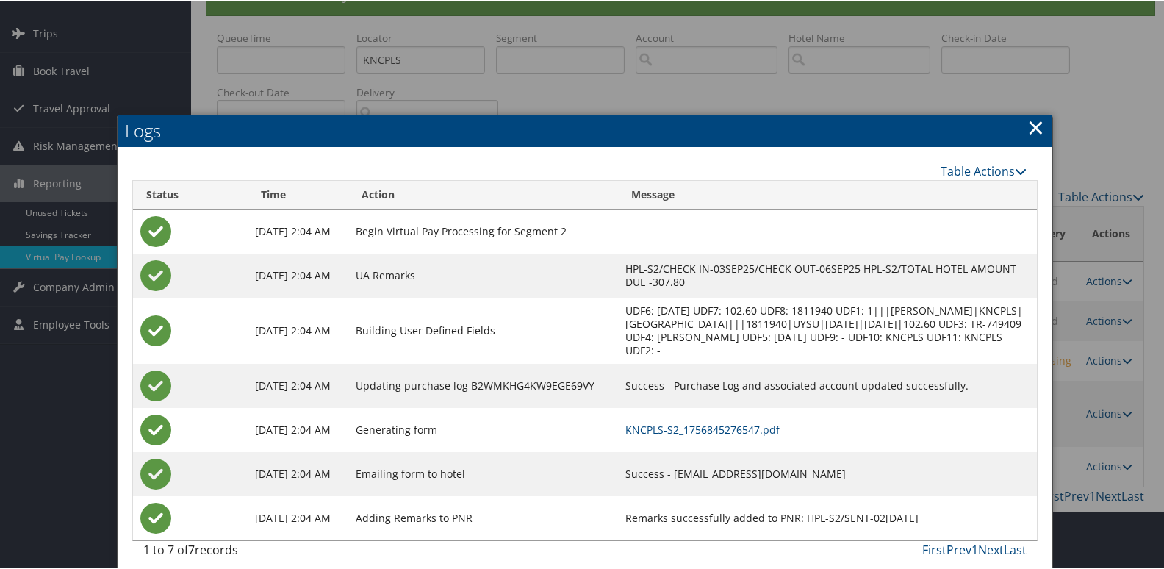
scroll to position [87, 0]
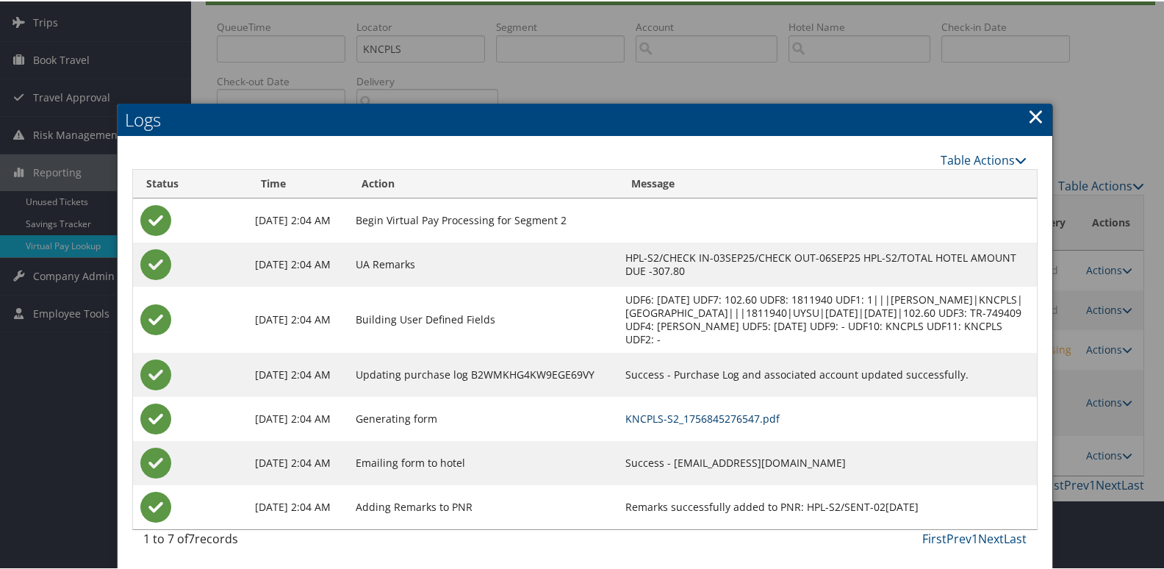
drag, startPoint x: 758, startPoint y: 410, endPoint x: 783, endPoint y: 433, distance: 34.4
click at [758, 410] on link "KNCPLS-S2_1756845276547.pdf" at bounding box center [702, 417] width 154 height 14
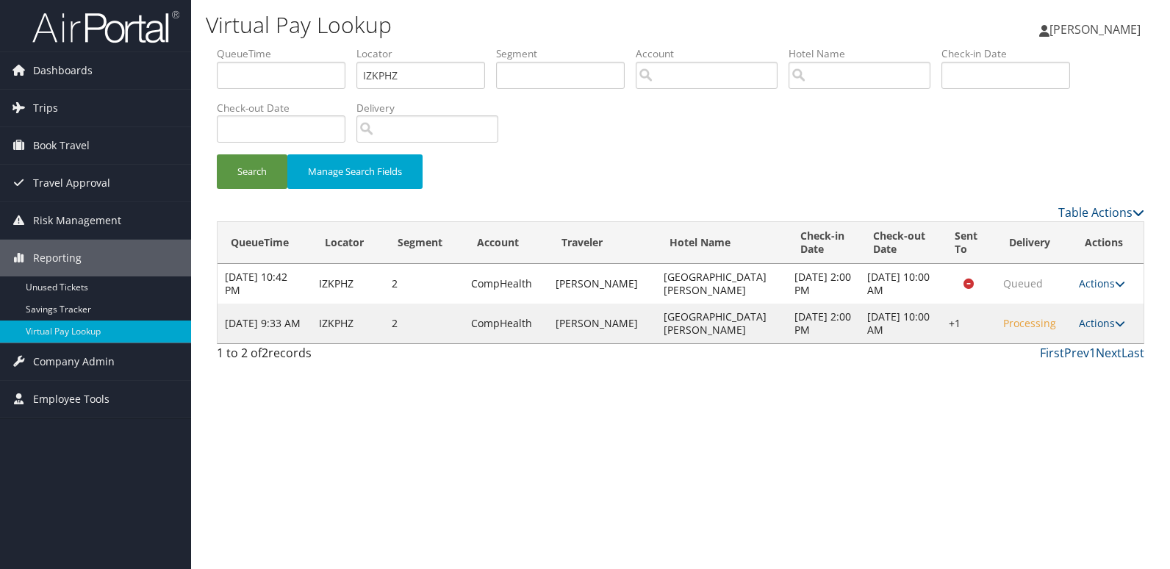
click at [1102, 337] on td "Actions Resend Logs Delivery Information View Itinerary" at bounding box center [1107, 324] width 72 height 40
click at [1102, 325] on link "Actions" at bounding box center [1102, 323] width 46 height 14
click at [1070, 349] on link "Resend" at bounding box center [1057, 344] width 126 height 25
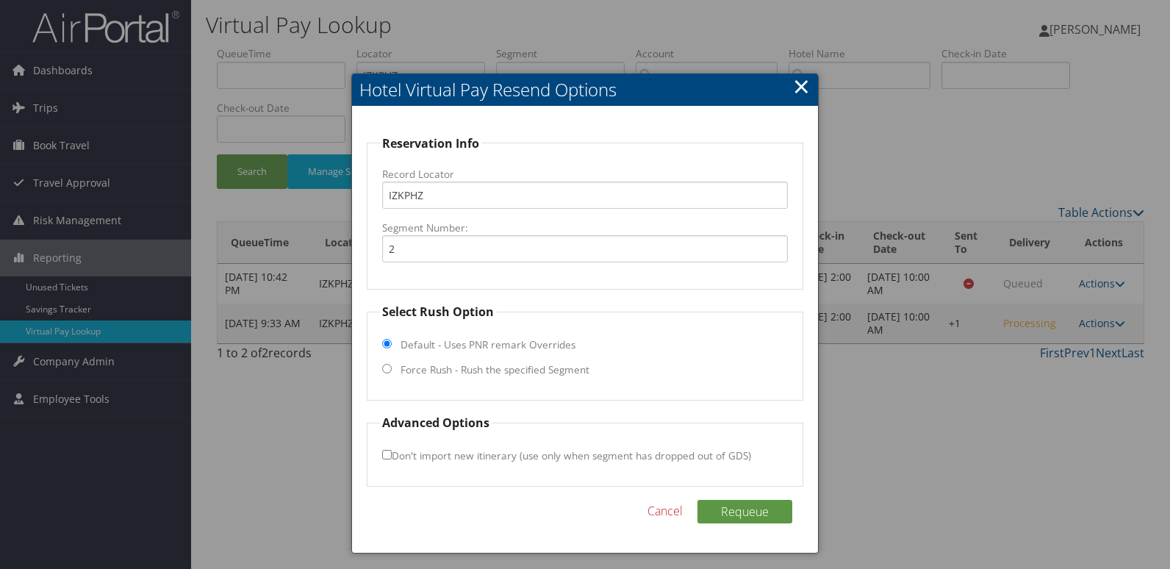
click at [439, 362] on label "Force Rush - Rush the specified Segment" at bounding box center [495, 369] width 189 height 15
click at [392, 364] on input "Force Rush - Rush the specified Segment" at bounding box center [387, 369] width 10 height 10
radio input "true"
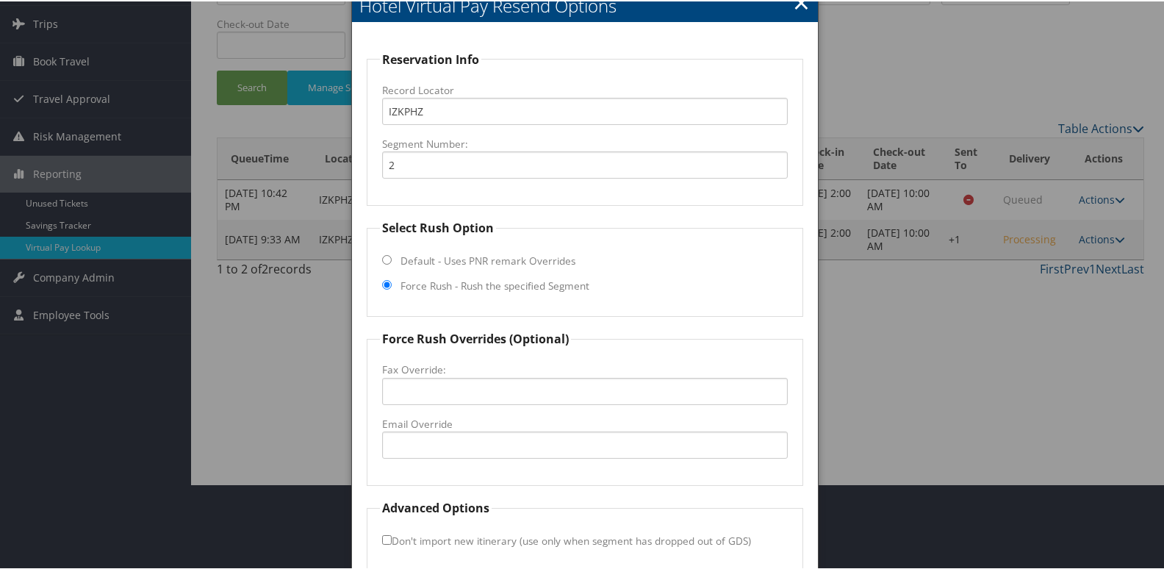
scroll to position [154, 0]
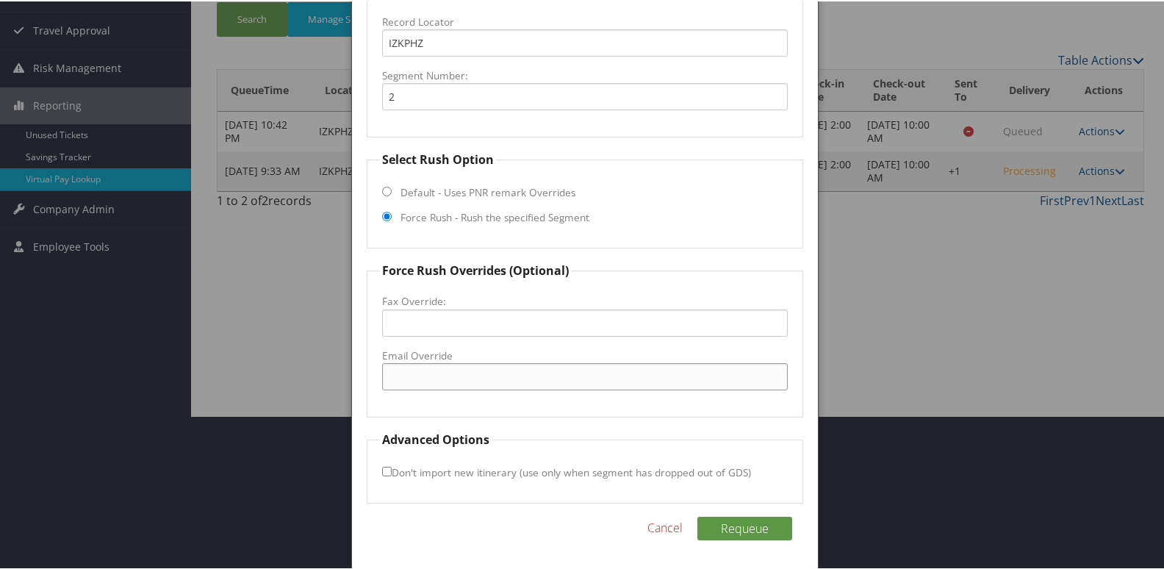
click at [439, 373] on input "Email Override" at bounding box center [585, 375] width 406 height 27
type input "c"
click at [398, 376] on input "inf421@gmail.com" at bounding box center [585, 375] width 406 height 27
click at [385, 376] on input "in421@gmail.com" at bounding box center [585, 375] width 406 height 27
click at [431, 379] on input "comfortin421@gmail.com" at bounding box center [585, 375] width 406 height 27
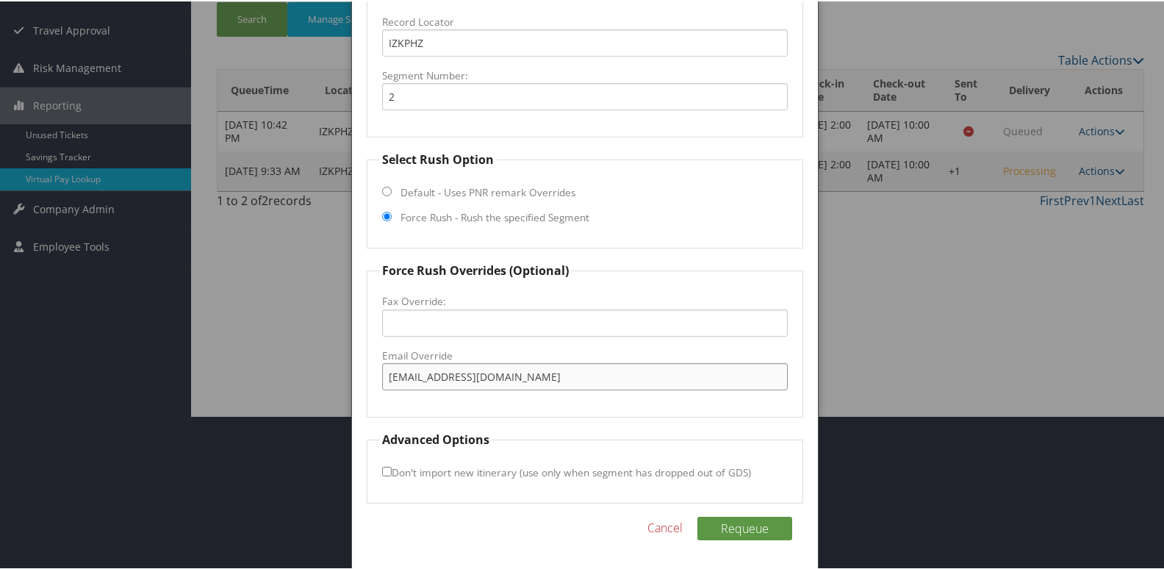
click at [548, 381] on input "comfortin421@gmail.com" at bounding box center [585, 375] width 406 height 27
drag, startPoint x: 548, startPoint y: 381, endPoint x: 319, endPoint y: 384, distance: 229.3
click at [319, 384] on body "Menu Dashboards ► AirPortal 360™ (Manager) My Travel Dashboard Trips ► Airtiner…" at bounding box center [585, 130] width 1170 height 569
type input "comfortin421@gmail.com"
click at [714, 519] on button "Requeue" at bounding box center [744, 527] width 95 height 24
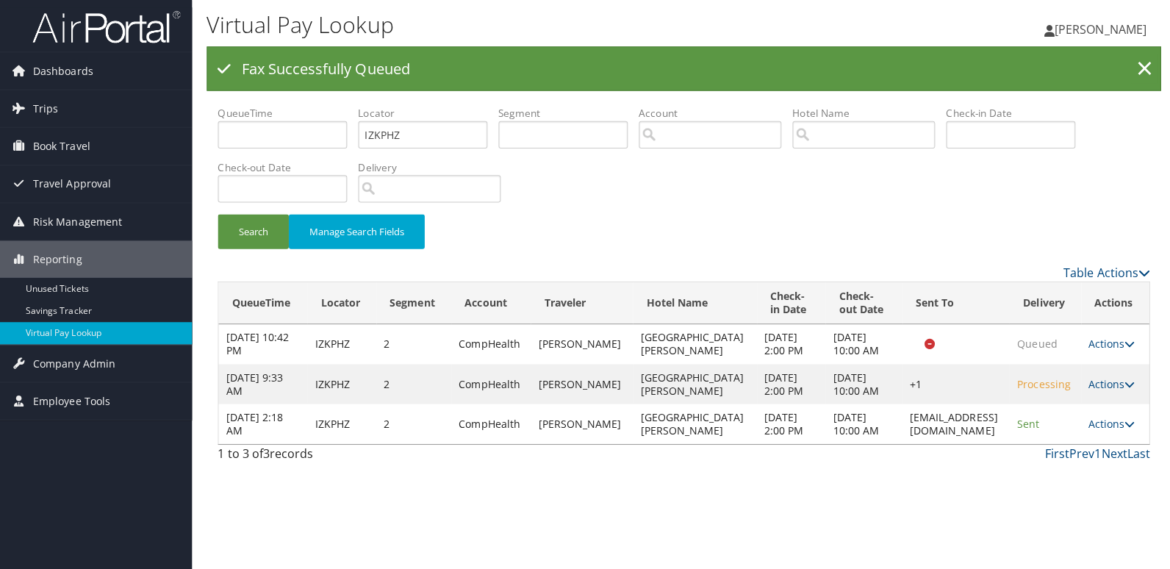
scroll to position [0, 0]
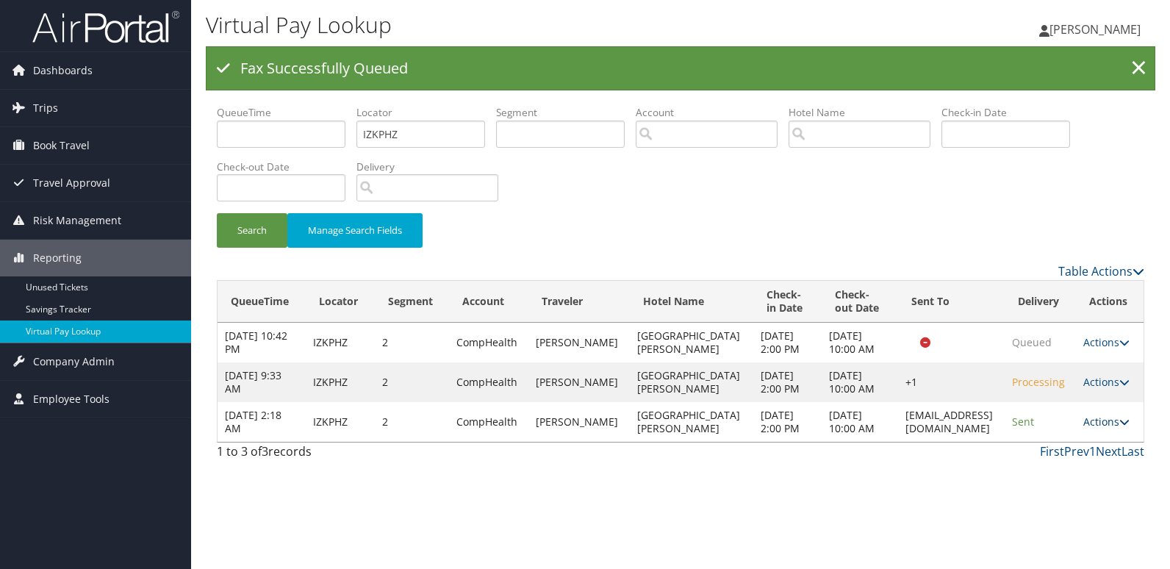
click at [1113, 428] on link "Actions" at bounding box center [1106, 421] width 46 height 14
click at [1063, 500] on link "Logs" at bounding box center [1080, 501] width 93 height 25
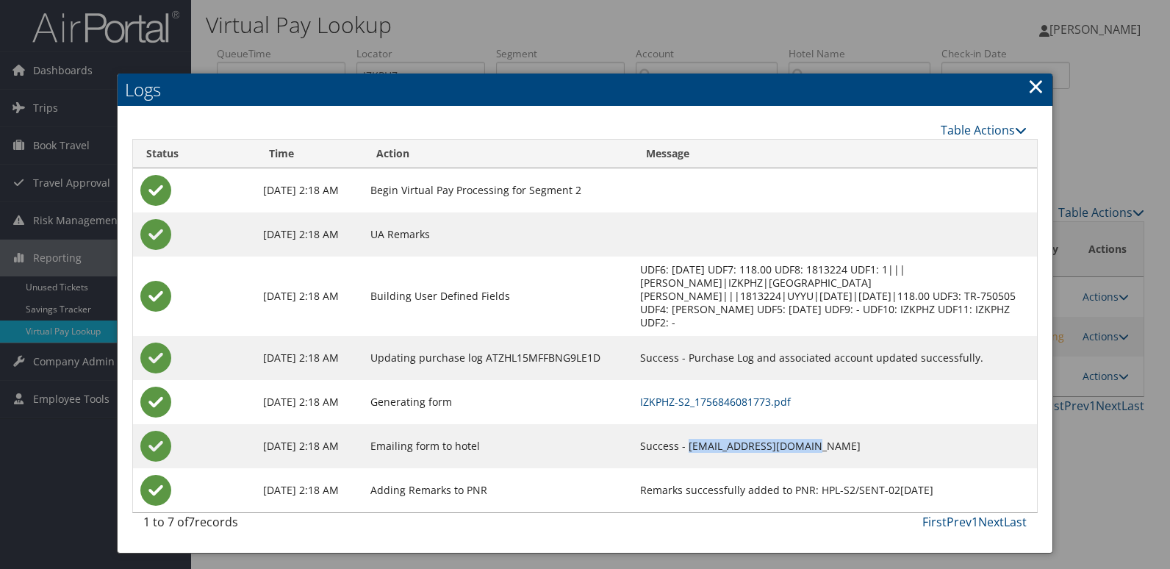
drag, startPoint x: 839, startPoint y: 434, endPoint x: 711, endPoint y: 439, distance: 127.9
click at [711, 439] on td "Success - comfortin421@gmail.com" at bounding box center [835, 446] width 404 height 44
copy td "comfortin421@gmail.com"
click at [753, 395] on link "IZKPHZ-S2_1756846081773.pdf" at bounding box center [715, 402] width 151 height 14
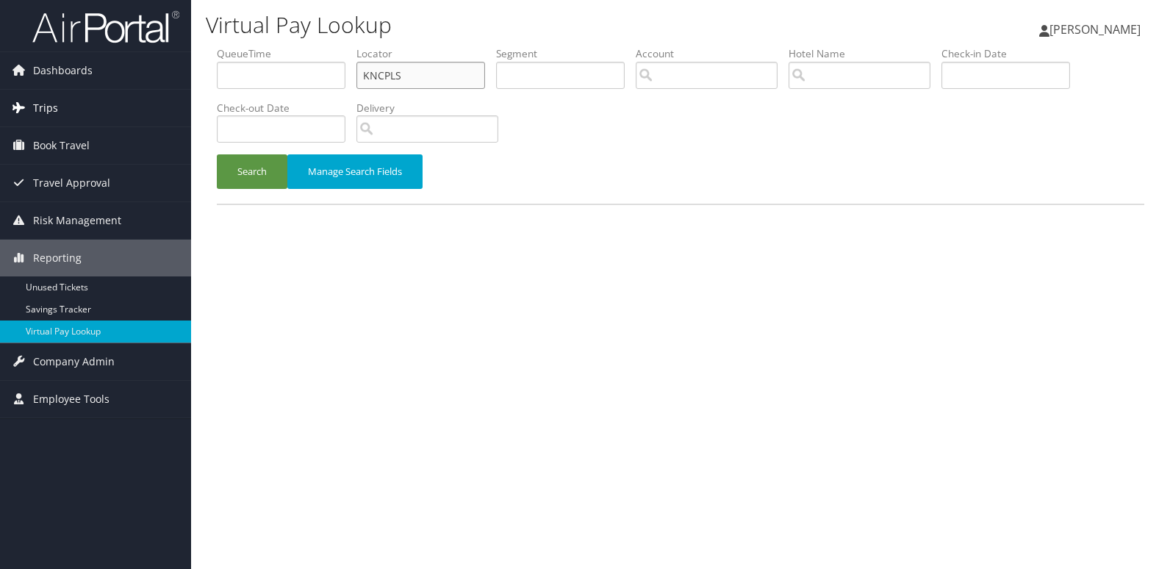
drag, startPoint x: 0, startPoint y: 0, endPoint x: 187, endPoint y: 101, distance: 213.1
click at [187, 101] on div "Dashboards AirPortal 360™ (Manager) My Travel Dashboard Trips Airtinerary® Look…" at bounding box center [585, 284] width 1170 height 569
paste input "WQCOXB"
type input "WQCOXB"
click at [240, 182] on button "Search" at bounding box center [252, 171] width 71 height 35
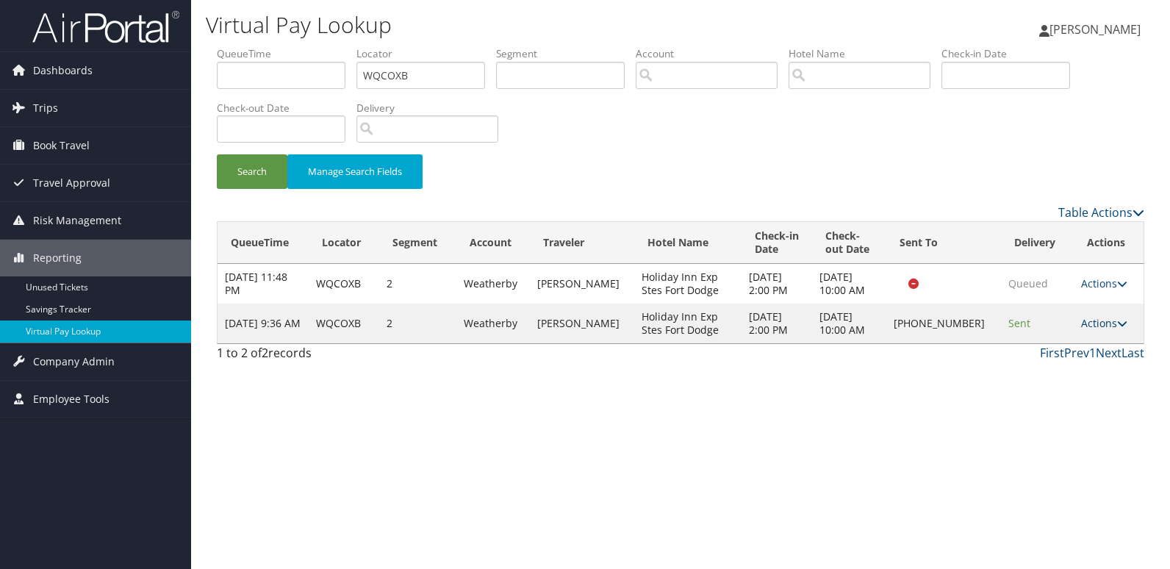
click at [1117, 324] on icon at bounding box center [1122, 323] width 10 height 10
click at [1041, 360] on link "Logs" at bounding box center [1055, 369] width 126 height 25
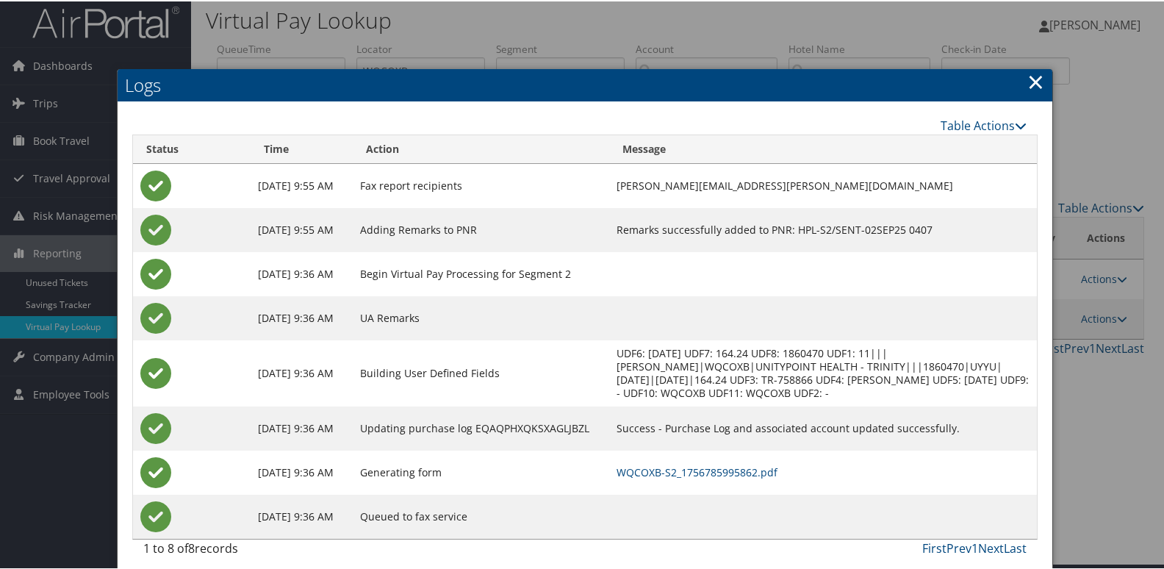
scroll to position [15, 0]
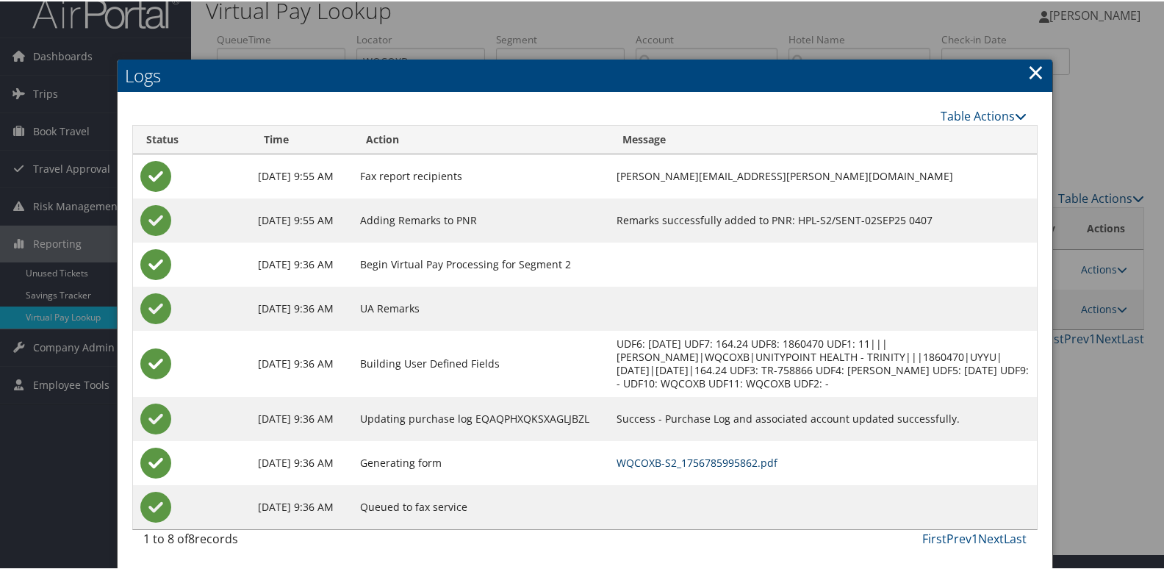
click at [703, 464] on link "WQCOXB-S2_1756785995862.pdf" at bounding box center [697, 461] width 161 height 14
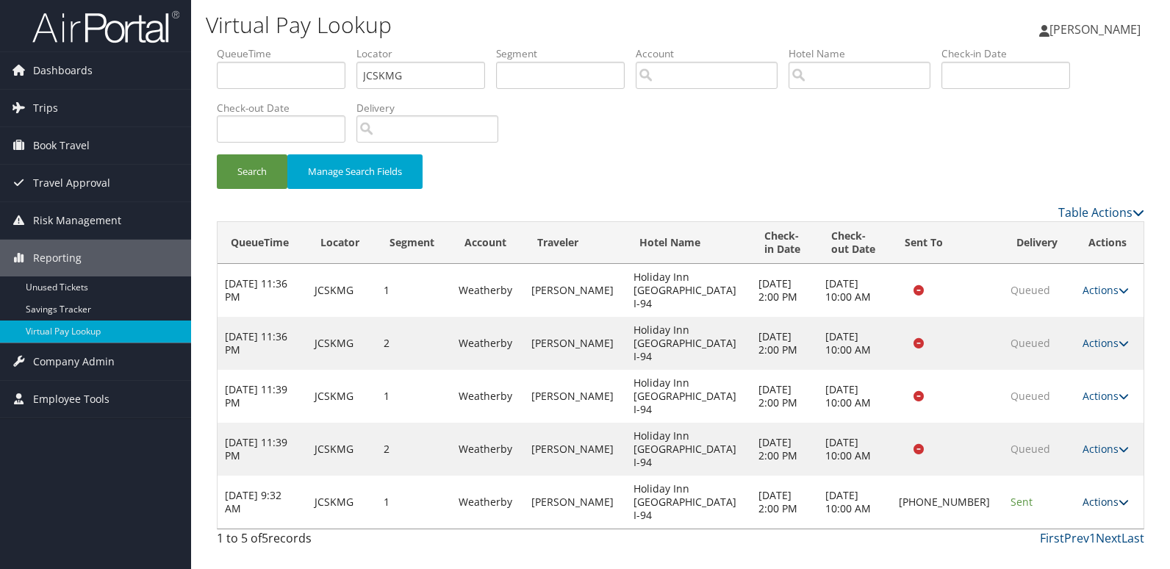
click at [1090, 495] on link "Actions" at bounding box center [1105, 502] width 46 height 14
click at [1038, 489] on link "Logs" at bounding box center [1054, 488] width 126 height 25
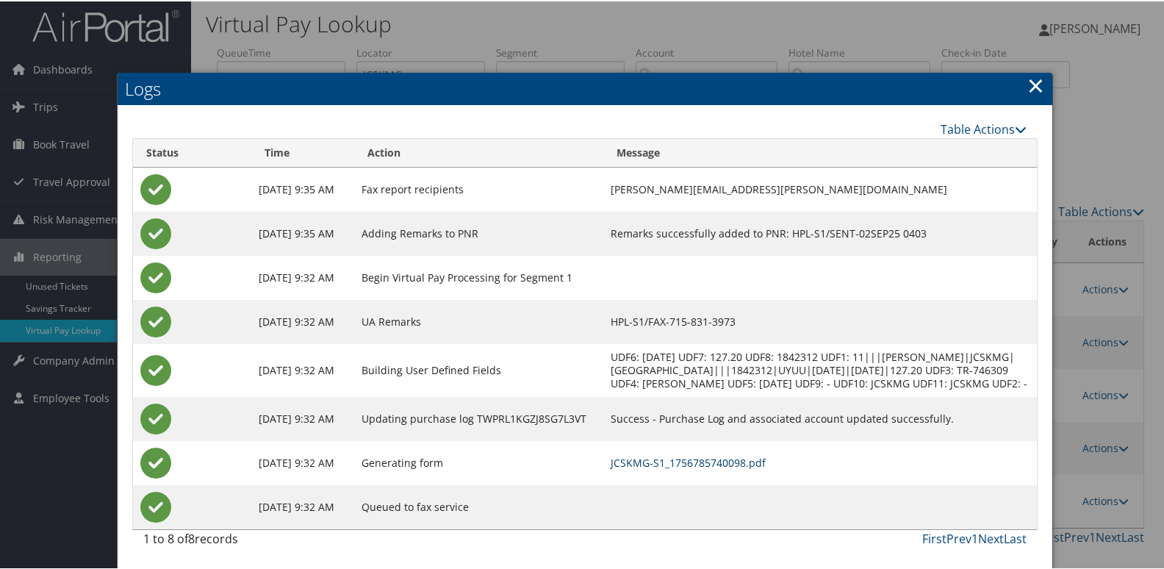
scroll to position [15, 0]
click at [690, 458] on link "JCSKMG-S1_1756785740098.pdf" at bounding box center [688, 461] width 155 height 14
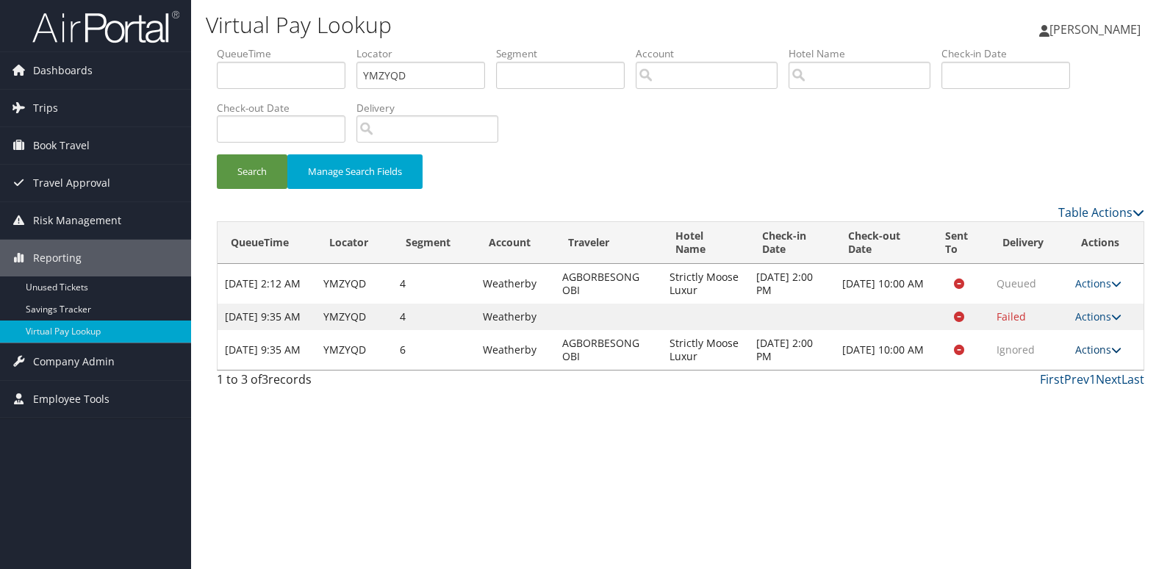
click at [1099, 356] on link "Actions" at bounding box center [1098, 349] width 46 height 14
click at [1077, 427] on link "View Itinerary" at bounding box center [1073, 434] width 93 height 25
click at [1096, 356] on link "Actions" at bounding box center [1098, 349] width 46 height 14
drag, startPoint x: 1096, startPoint y: 361, endPoint x: 1069, endPoint y: 403, distance: 50.6
click at [1075, 409] on link "Logs" at bounding box center [1073, 409] width 93 height 25
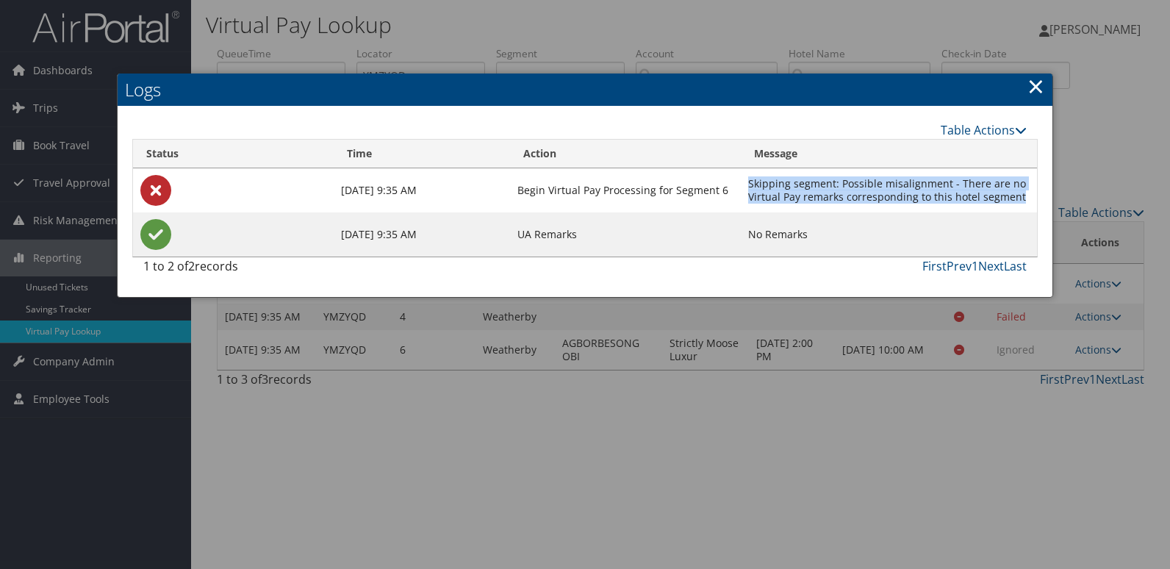
drag, startPoint x: 1021, startPoint y: 194, endPoint x: 733, endPoint y: 179, distance: 289.2
click at [733, 179] on tr "Sep 2, 2025 9:35 AM Begin Virtual Pay Processing for Segment 6 Skipping segment…" at bounding box center [585, 190] width 904 height 44
copy tr "Skipping segment: Possible misalignment - There are no Virtual Pay remarks corr…"
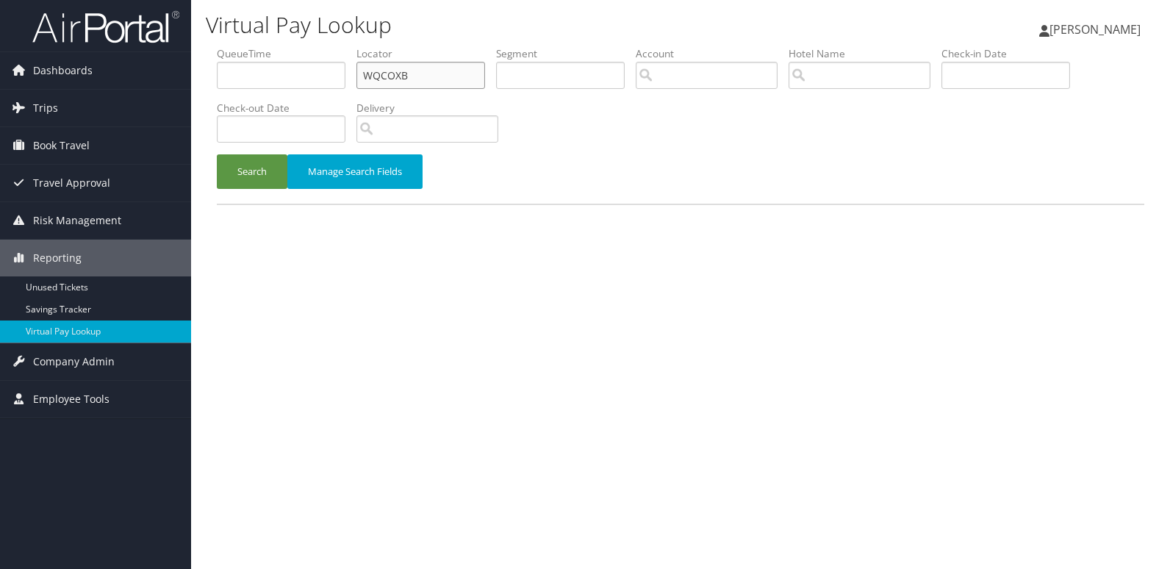
drag, startPoint x: 417, startPoint y: 71, endPoint x: 204, endPoint y: 85, distance: 212.8
click at [204, 85] on div "Virtual Pay Lookup Luke Perry Luke Perry My Settings Travel Agency Contacts Vie…" at bounding box center [680, 284] width 979 height 569
paste input "KQRHFW"
type input "KQRHFW"
click at [244, 174] on button "Search" at bounding box center [252, 171] width 71 height 35
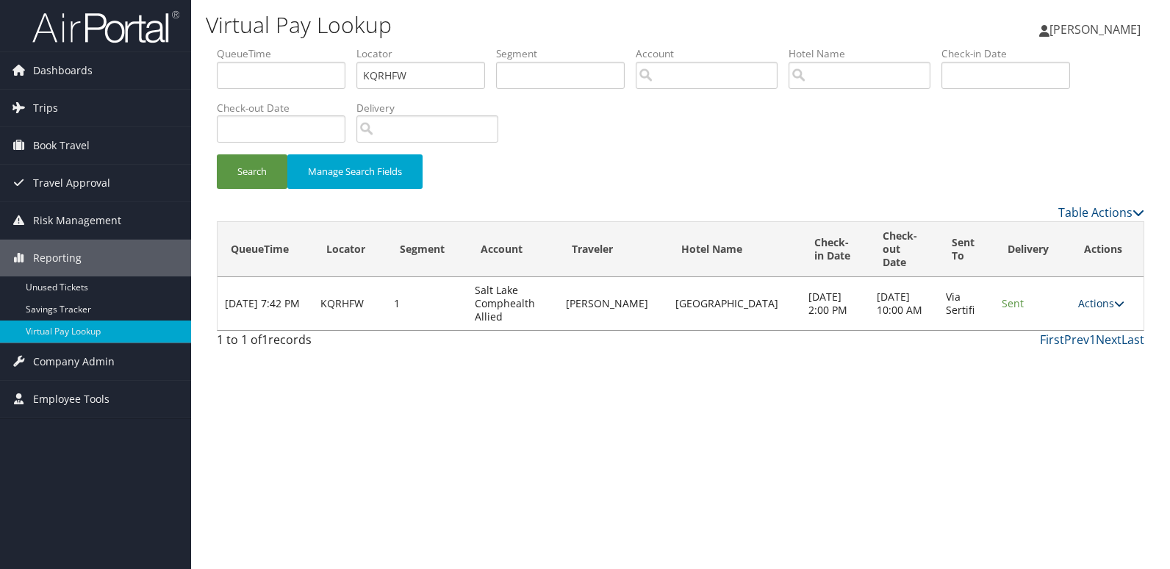
click at [1095, 296] on link "Actions" at bounding box center [1101, 303] width 46 height 14
click at [1054, 331] on link "Logs" at bounding box center [1071, 336] width 93 height 25
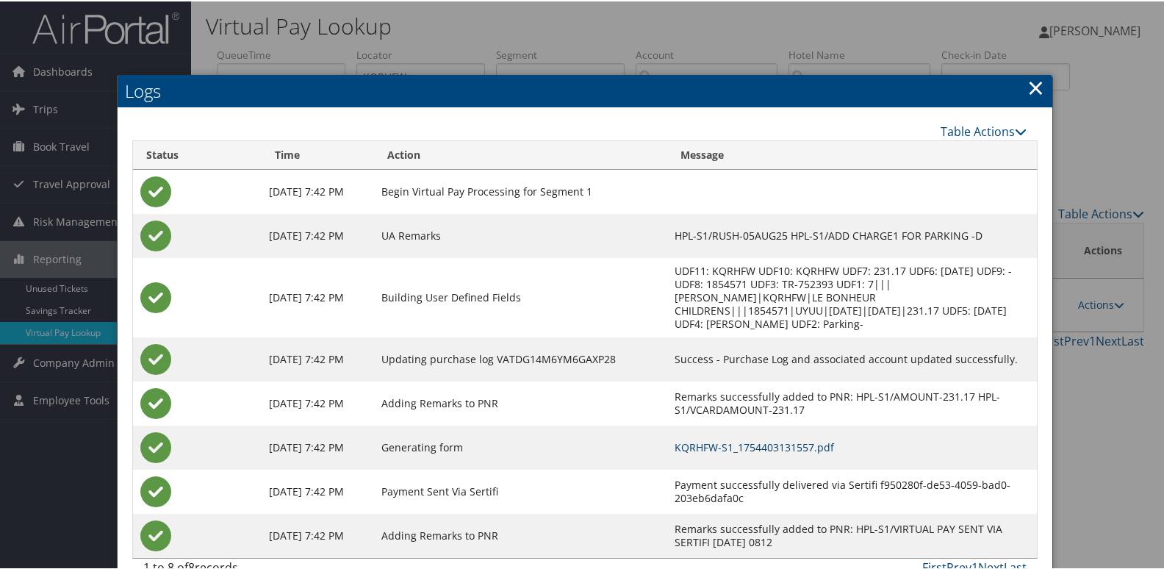
click at [759, 447] on link "KQRHFW-S1_1754403131557.pdf" at bounding box center [754, 446] width 159 height 14
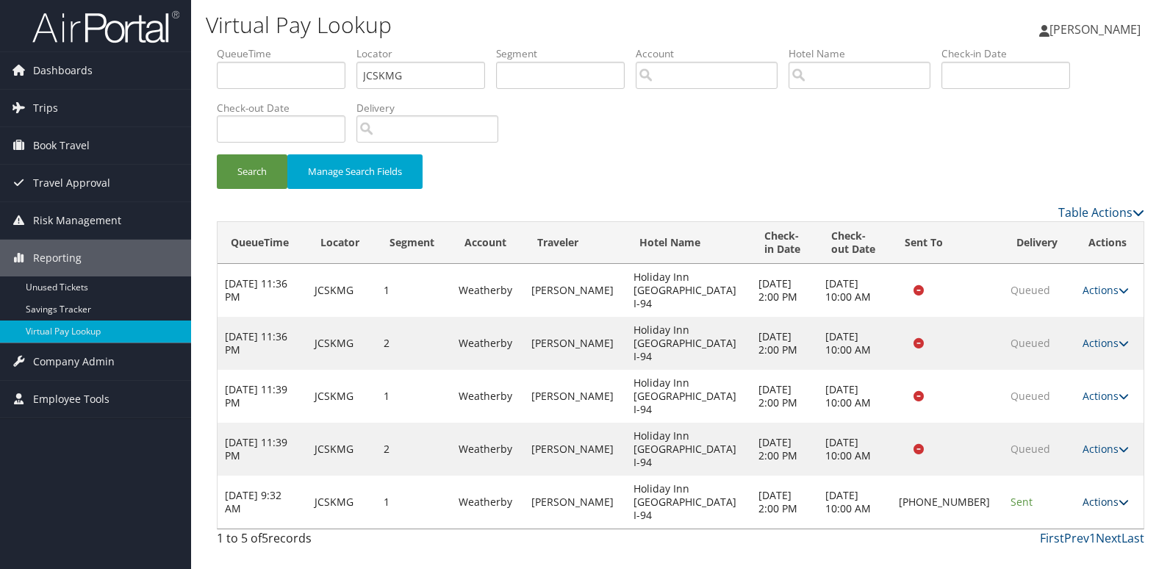
click at [1107, 495] on link "Actions" at bounding box center [1105, 502] width 46 height 14
click at [1066, 463] on link "Resend" at bounding box center [1054, 463] width 126 height 25
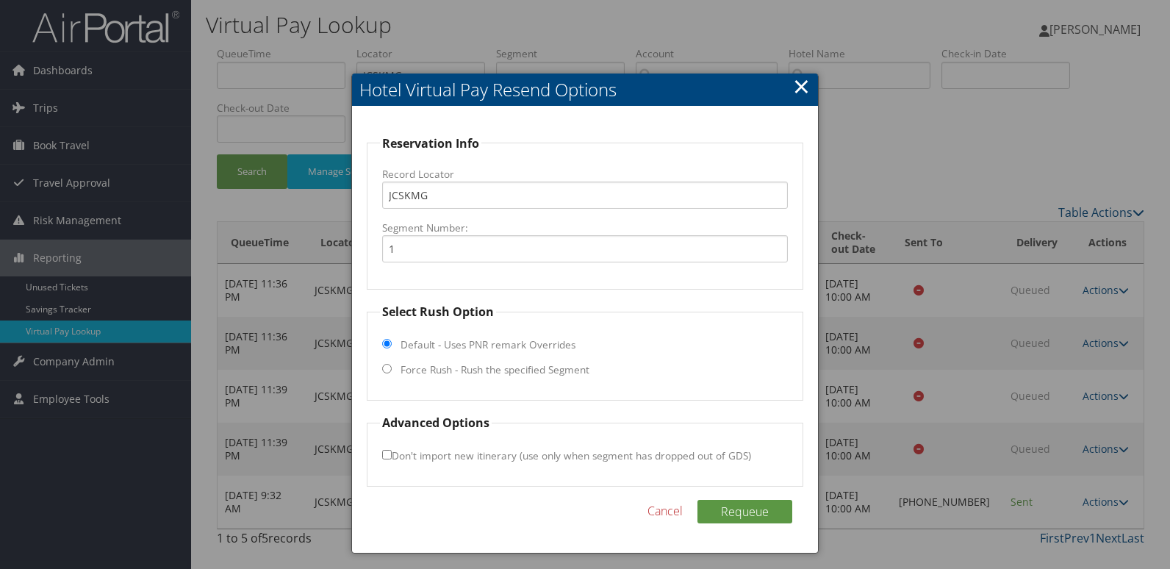
click at [486, 370] on label "Force Rush - Rush the specified Segment" at bounding box center [495, 369] width 189 height 15
click at [392, 370] on input "Force Rush - Rush the specified Segment" at bounding box center [387, 369] width 10 height 10
radio input "true"
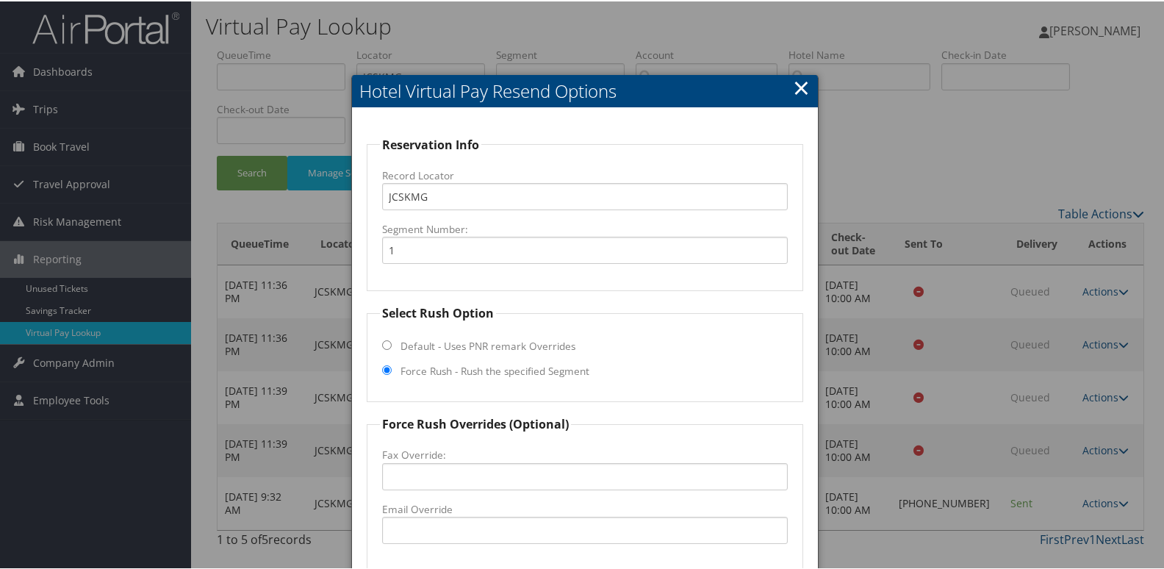
scroll to position [154, 0]
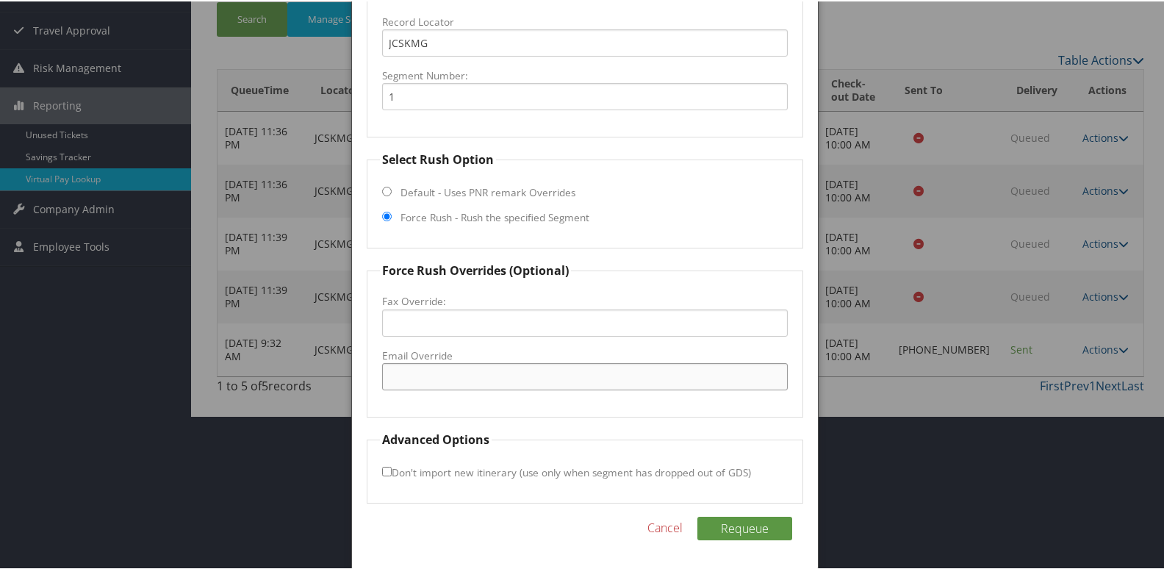
click at [459, 387] on input "Email Override" at bounding box center [585, 375] width 406 height 27
type input "ecsouthdesk@larsonmanagement.com"
click at [724, 531] on button "Requeue" at bounding box center [744, 527] width 95 height 24
drag, startPoint x: 594, startPoint y: 376, endPoint x: 79, endPoint y: 337, distance: 516.7
click at [79, 337] on body "Menu Dashboards ► AirPortal 360™ (Manager) My Travel Dashboard Trips ► Airtiner…" at bounding box center [585, 130] width 1170 height 569
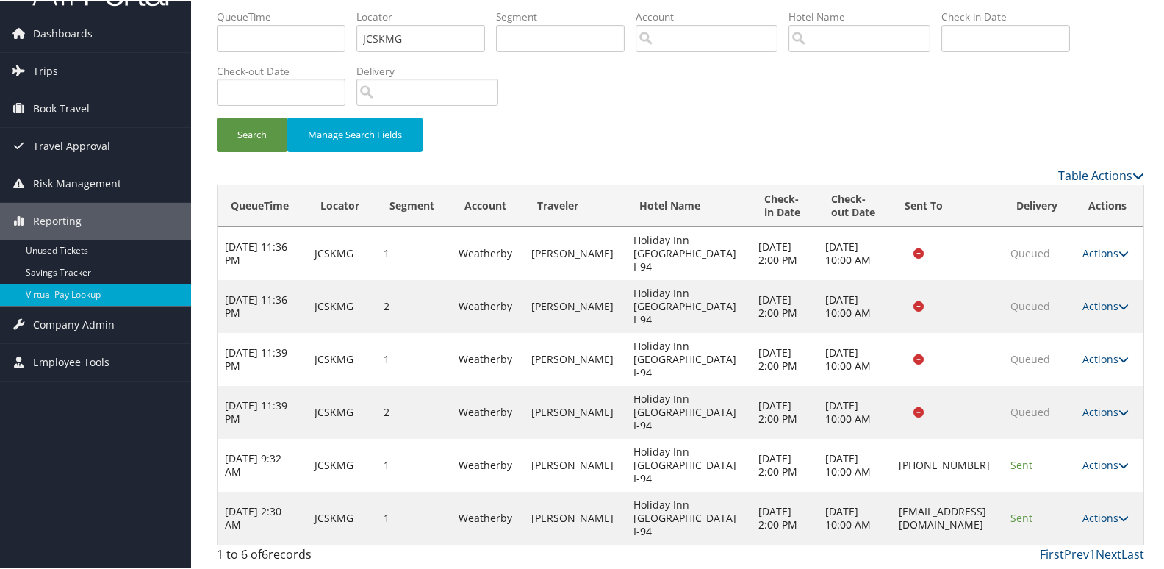
scroll to position [51, 0]
click at [1103, 517] on link "Actions" at bounding box center [1105, 516] width 46 height 14
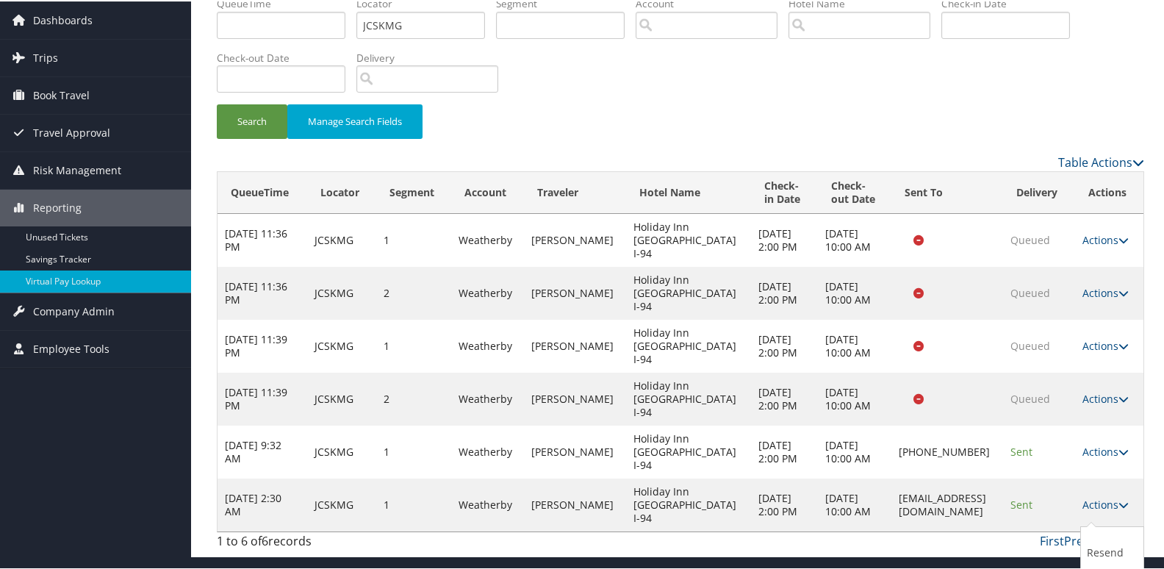
scroll to position [110, 0]
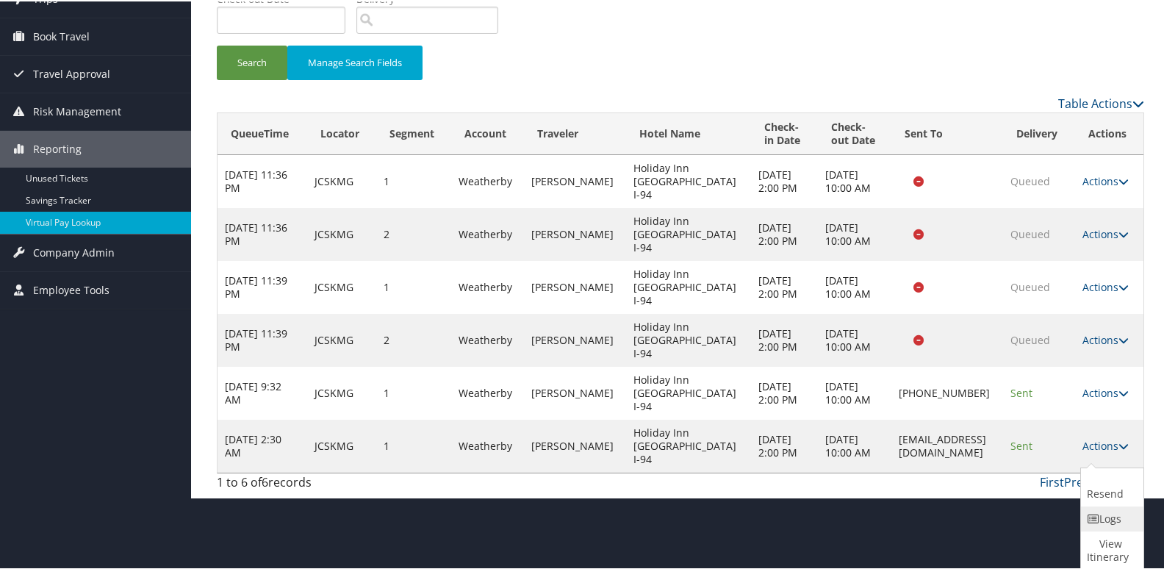
click at [1097, 523] on link "Logs" at bounding box center [1110, 517] width 59 height 25
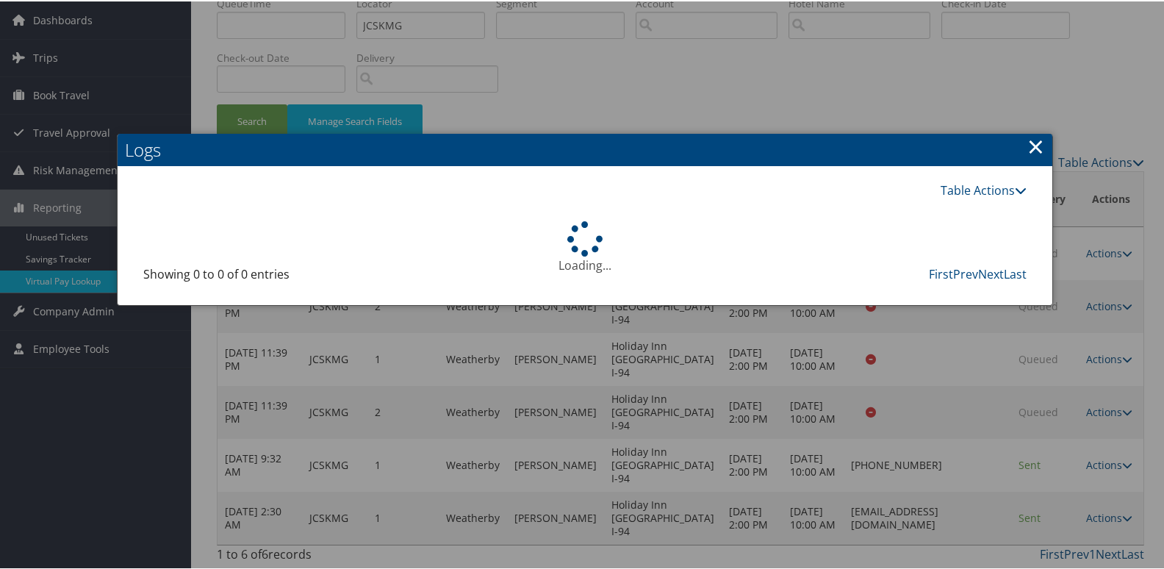
scroll to position [210, 0]
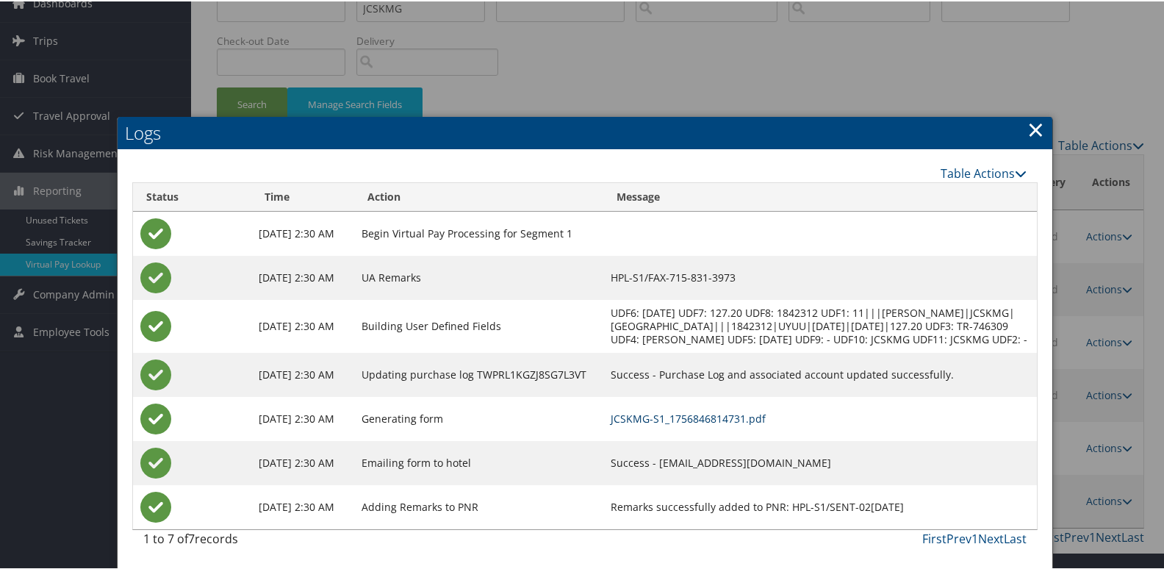
click at [714, 410] on link "JCSKMG-S1_1756846814731.pdf" at bounding box center [688, 417] width 155 height 14
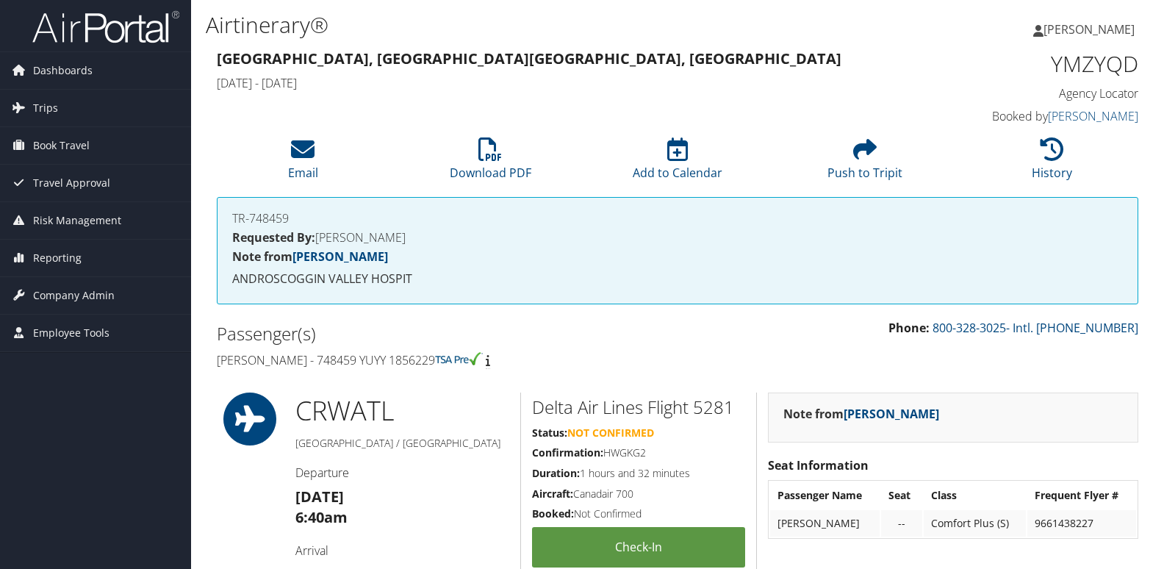
scroll to position [1690, 0]
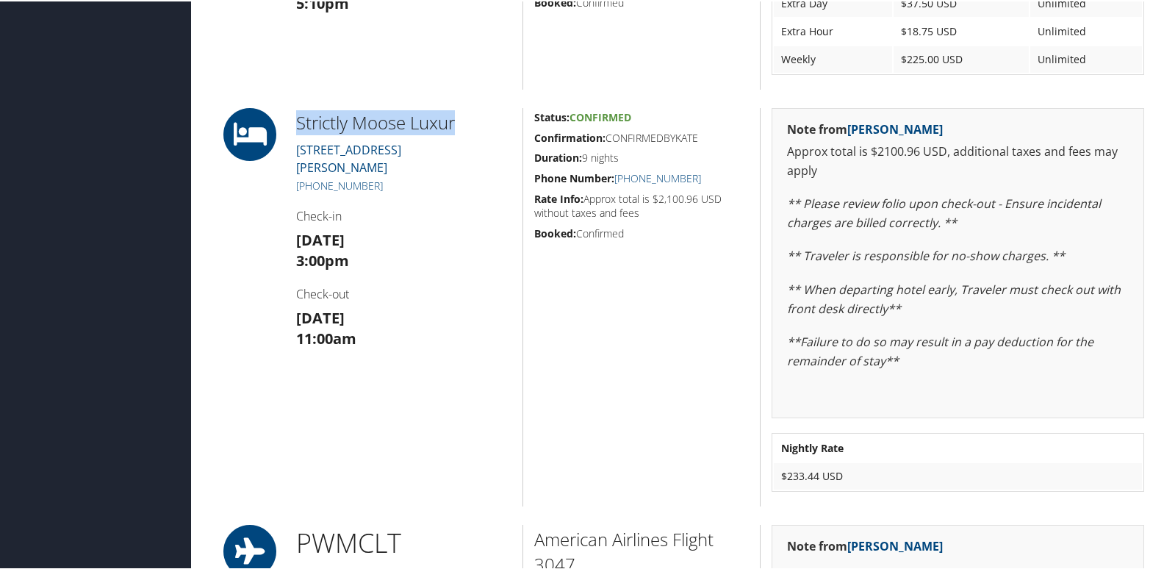
drag, startPoint x: 468, startPoint y: 117, endPoint x: 286, endPoint y: 123, distance: 182.3
click at [286, 123] on div "Strictly Moose Luxur [STREET_ADDRESS][PERSON_NAME] [PHONE_NUMBER] Check-in [DAT…" at bounding box center [403, 306] width 237 height 398
copy h2 "Strictly Moose Luxur"
drag, startPoint x: 690, startPoint y: 170, endPoint x: 620, endPoint y: 179, distance: 70.4
click at [620, 179] on h5 "Phone Number: (603) 915-1246" at bounding box center [641, 177] width 215 height 15
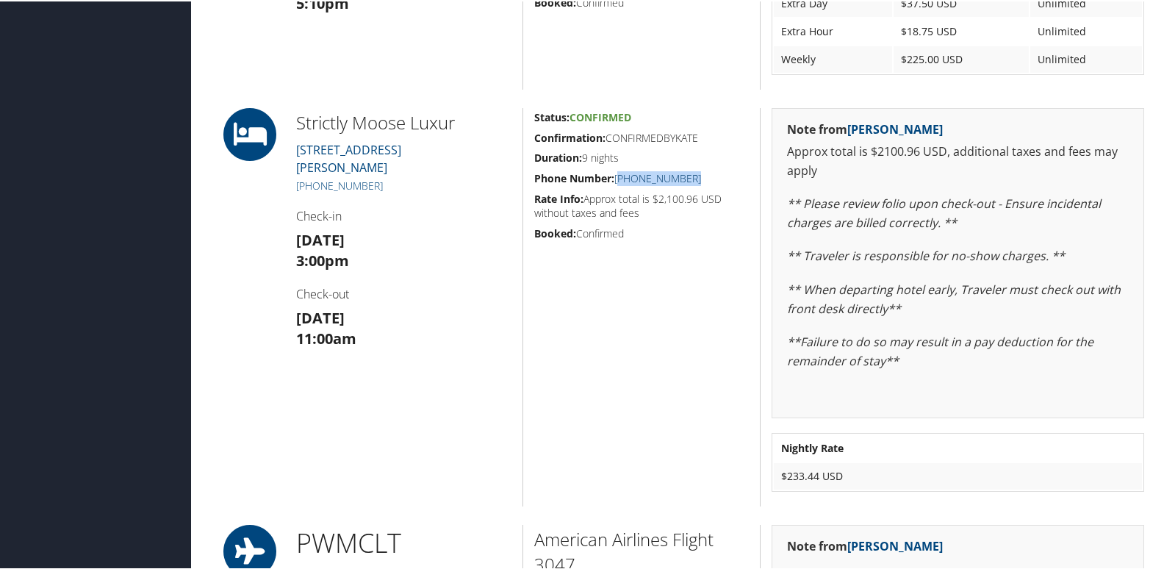
copy link "603) 915-1246"
click at [661, 288] on div "Status: Confirmed Confirmation: CONFIRMEDBYKATE Duration: 9 nights Phone Number…" at bounding box center [641, 306] width 237 height 398
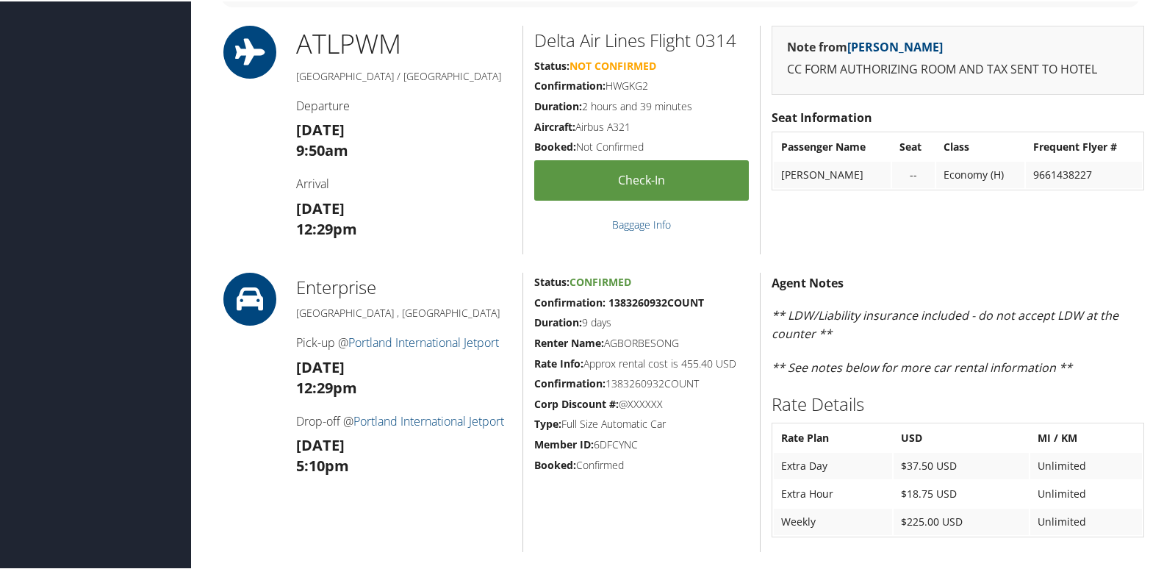
scroll to position [963, 0]
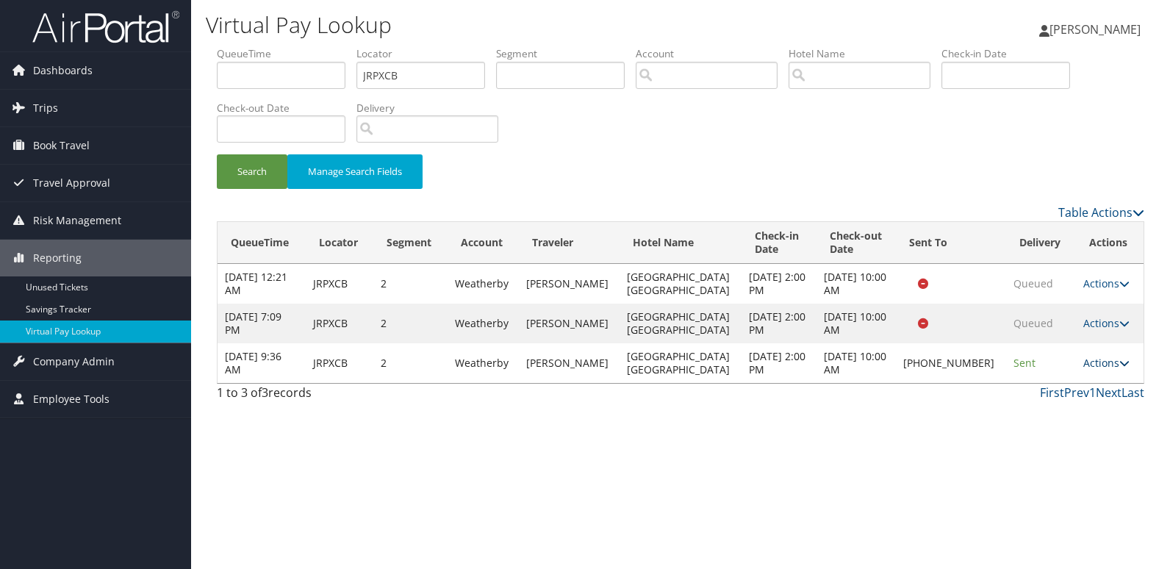
click at [1107, 367] on link "Actions" at bounding box center [1106, 363] width 46 height 14
click at [1074, 412] on link "Logs" at bounding box center [1056, 409] width 126 height 25
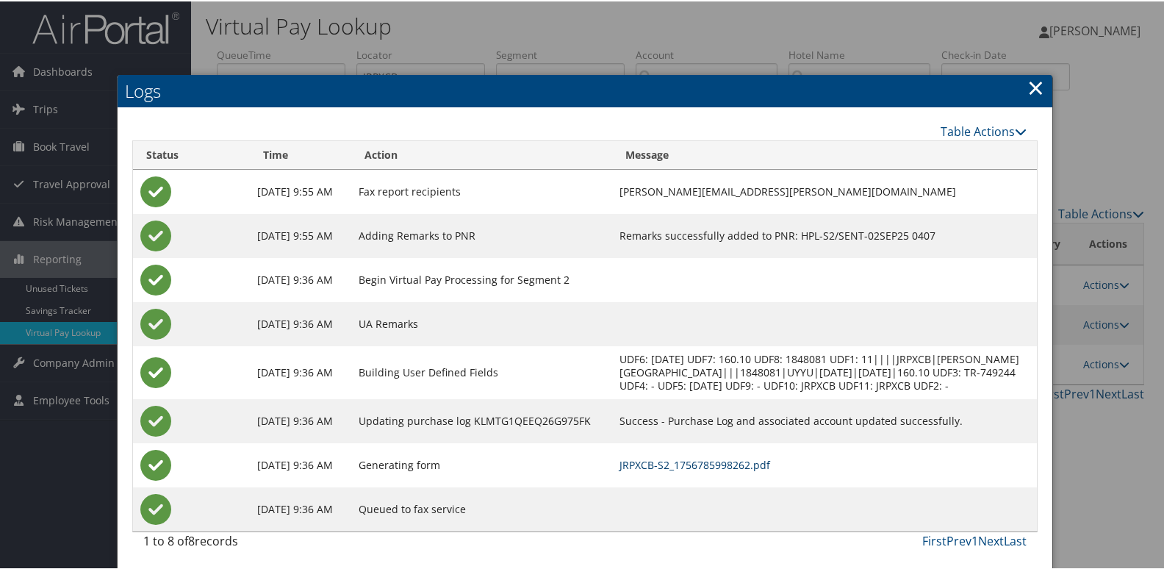
click at [753, 467] on link "JRPXCB-S2_1756785998262.pdf" at bounding box center [695, 463] width 151 height 14
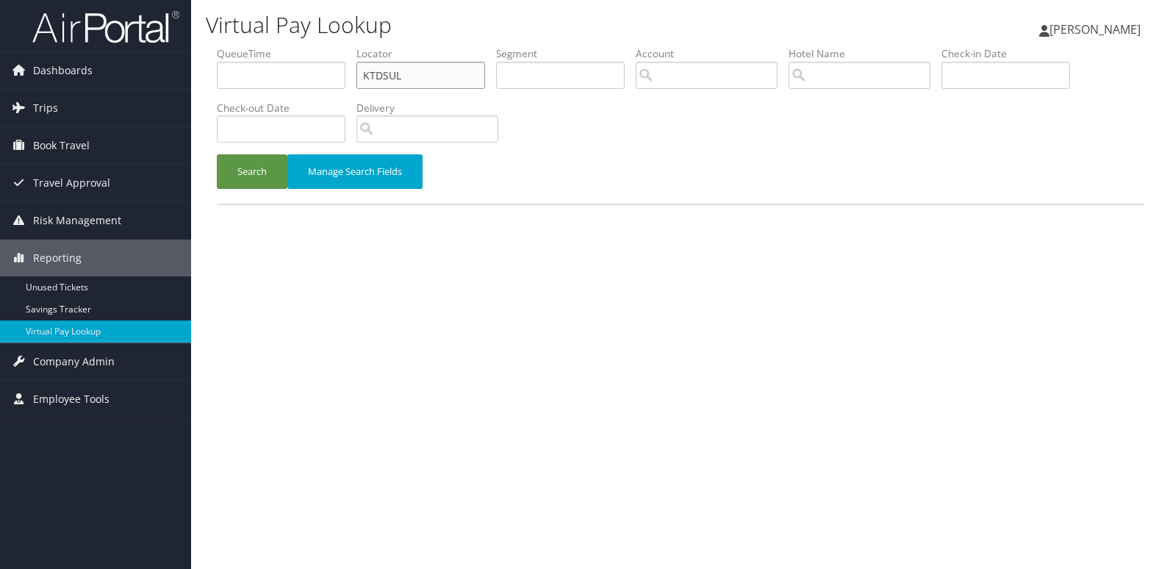
drag, startPoint x: 422, startPoint y: 80, endPoint x: 244, endPoint y: 86, distance: 177.9
click at [248, 46] on ul "QueueTime Locator KTDSUL Segment Account Traveler Hotel Name Check-in Date Chec…" at bounding box center [680, 46] width 927 height 0
paste input "IWVIK"
type input "KIWVIK"
click at [245, 170] on button "Search" at bounding box center [252, 171] width 71 height 35
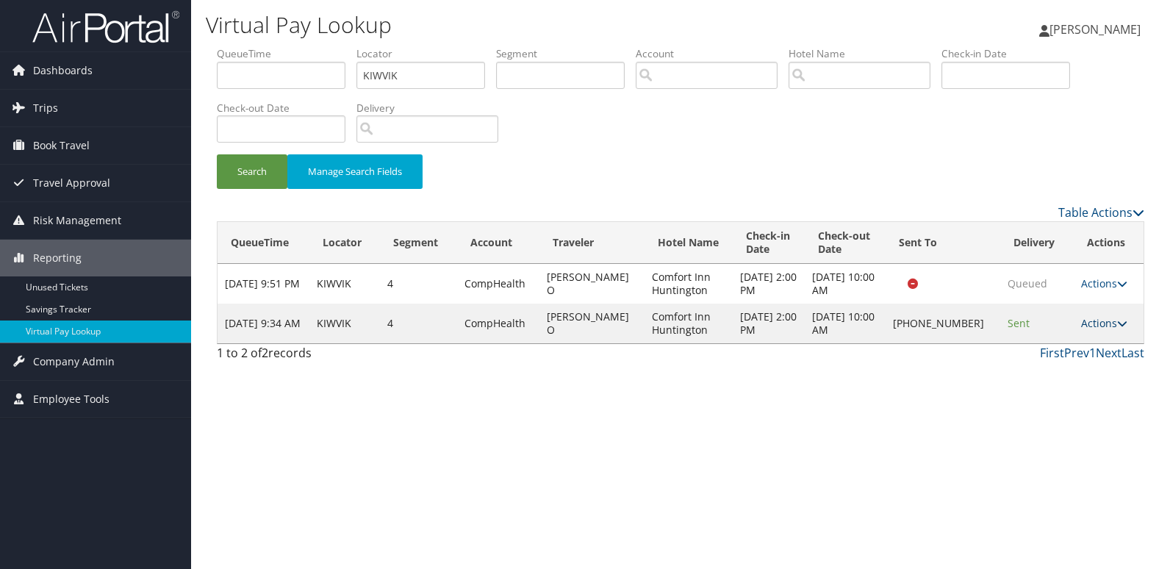
click at [1087, 323] on link "Actions" at bounding box center [1104, 323] width 46 height 14
click at [1042, 379] on link "Logs" at bounding box center [1055, 369] width 126 height 25
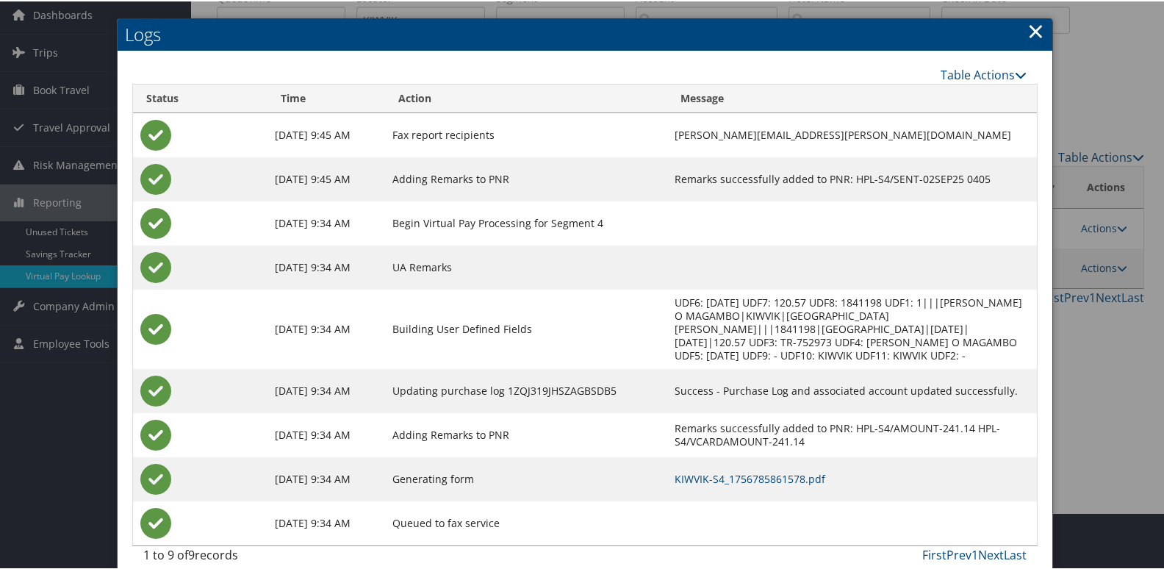
scroll to position [60, 0]
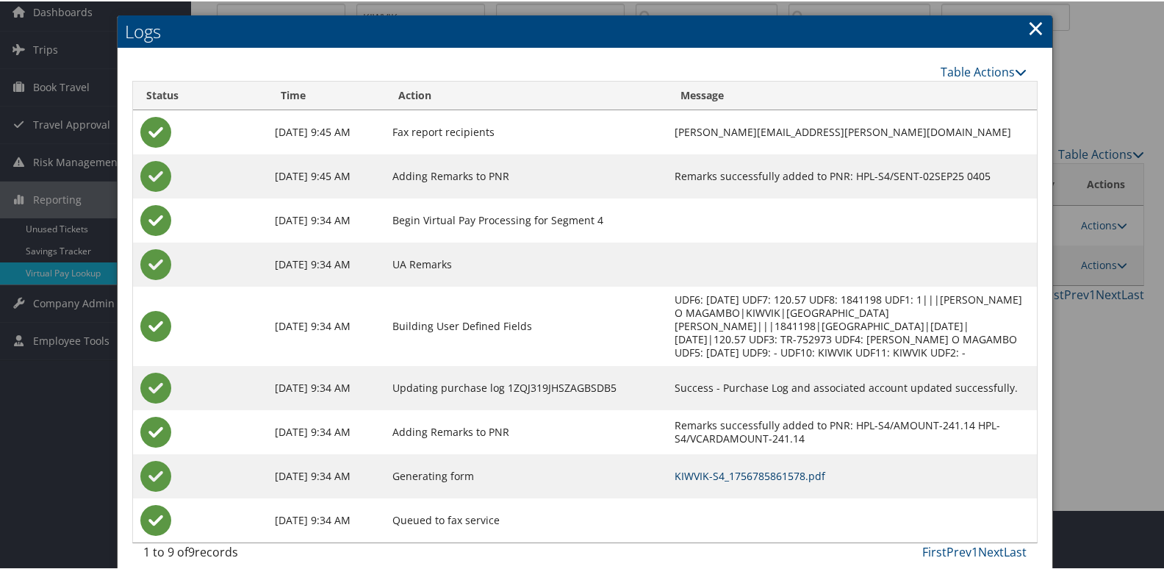
click at [717, 467] on link "KIWVIK-S4_1756785861578.pdf" at bounding box center [750, 474] width 151 height 14
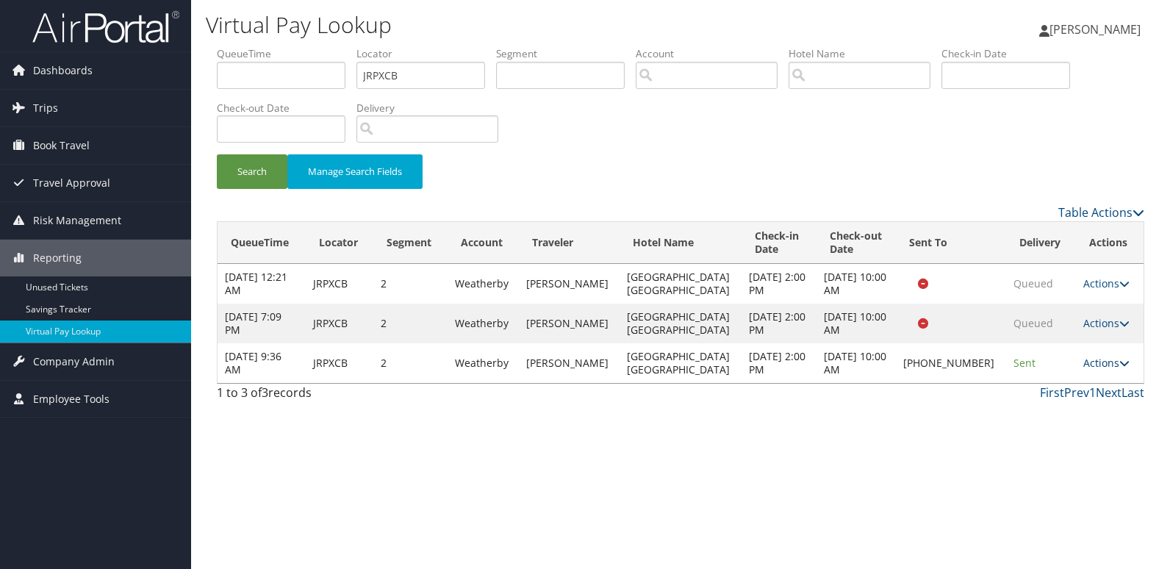
click at [1090, 360] on link "Actions" at bounding box center [1106, 363] width 46 height 14
click at [1053, 389] on link "Resend" at bounding box center [1056, 384] width 126 height 25
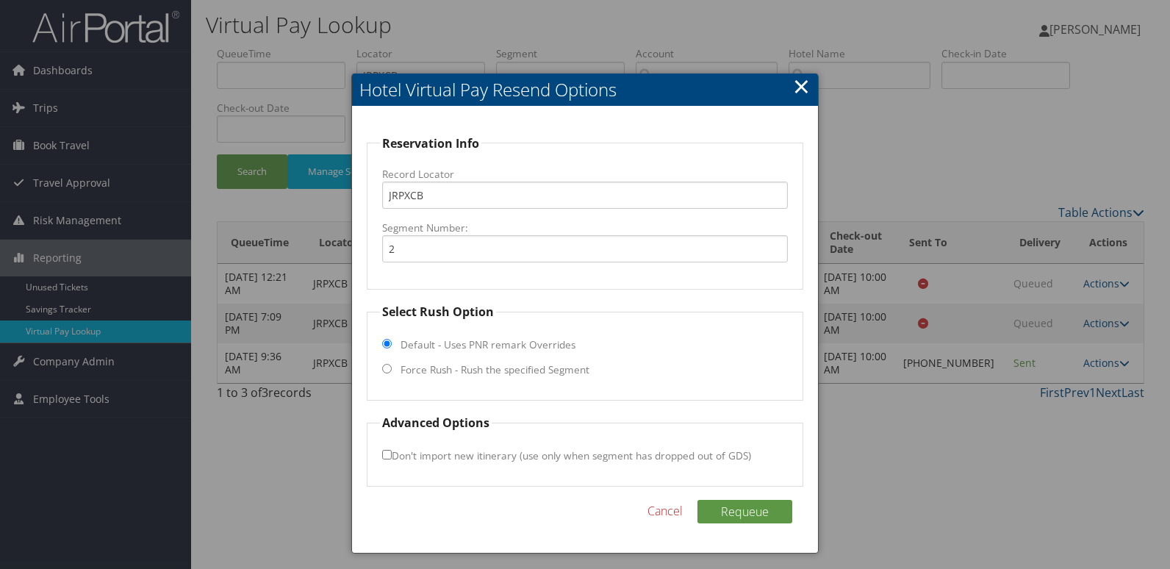
click at [436, 364] on label "Force Rush - Rush the specified Segment" at bounding box center [495, 369] width 189 height 15
click at [392, 364] on input "Force Rush - Rush the specified Segment" at bounding box center [387, 369] width 10 height 10
radio input "true"
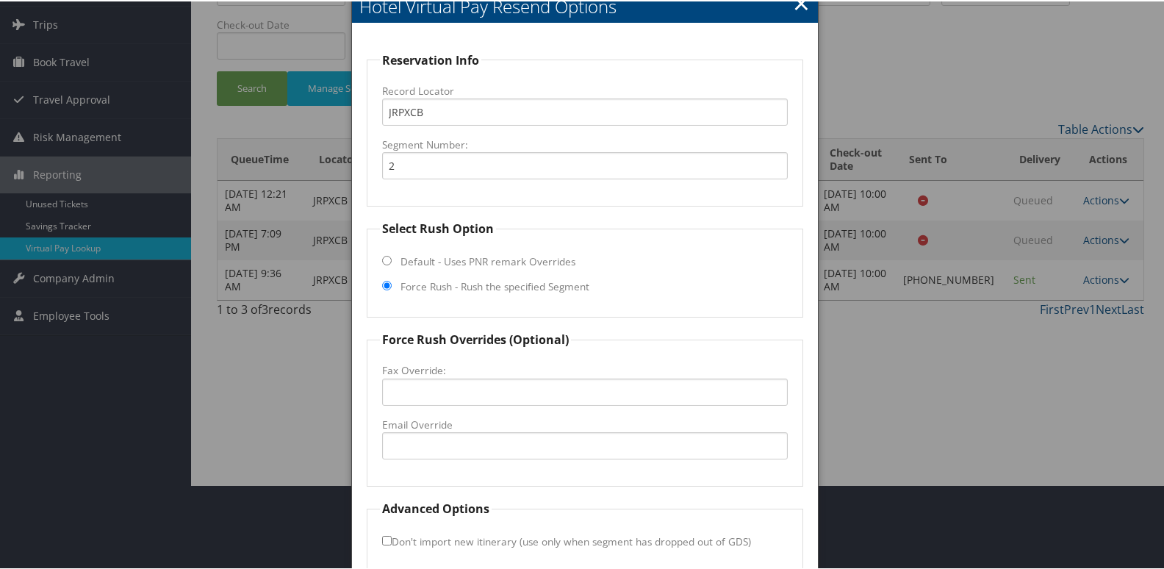
scroll to position [154, 0]
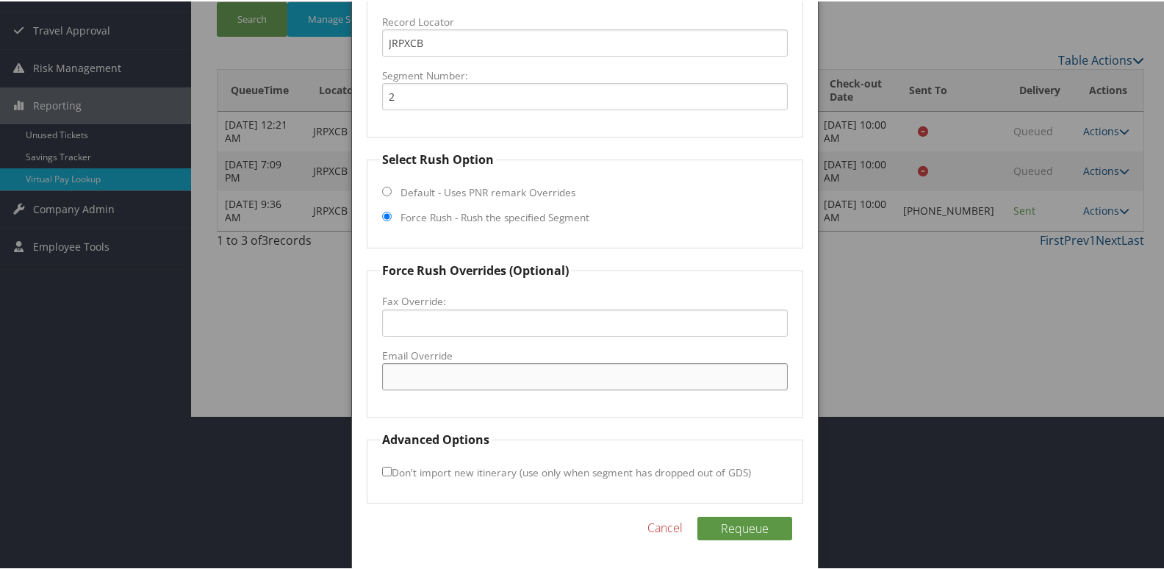
click at [449, 387] on input "Email Override" at bounding box center [585, 375] width 406 height 27
drag, startPoint x: 530, startPoint y: 375, endPoint x: 442, endPoint y: 373, distance: 87.5
click at [442, 373] on input "hgivictoriatx@gmail.com" at bounding box center [585, 375] width 406 height 27
drag, startPoint x: 521, startPoint y: 379, endPoint x: 370, endPoint y: 380, distance: 150.7
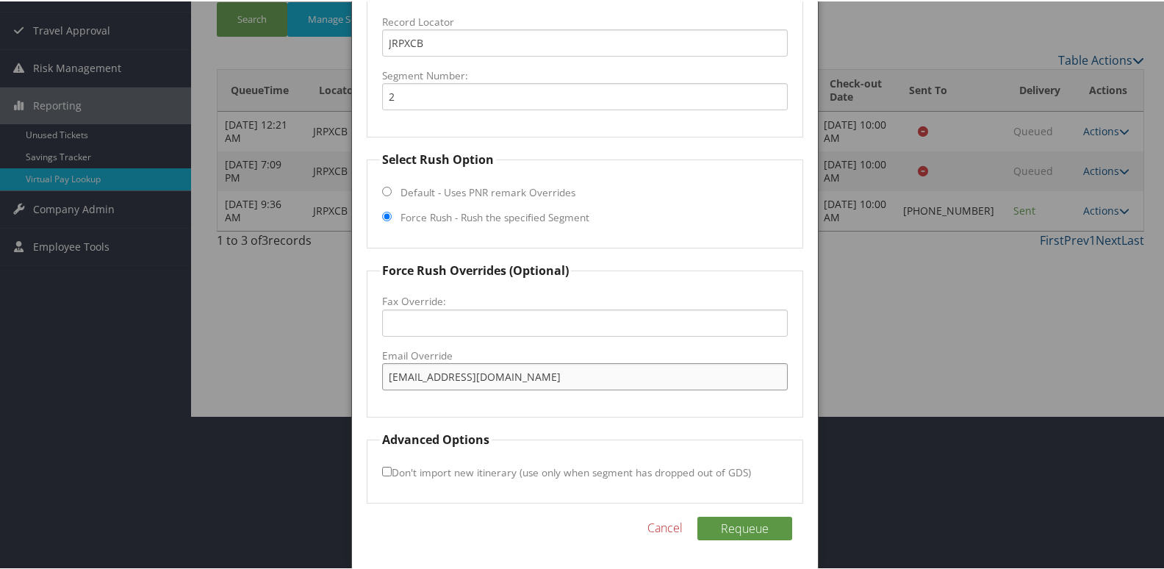
click at [370, 380] on fieldset "Force Rush Overrides (Optional) Fax Override: Email Override hgivictoriatx@gmai…" at bounding box center [585, 338] width 437 height 156
type input "hgivictoriatx@gmail.com"
click at [716, 530] on button "Requeue" at bounding box center [744, 527] width 95 height 24
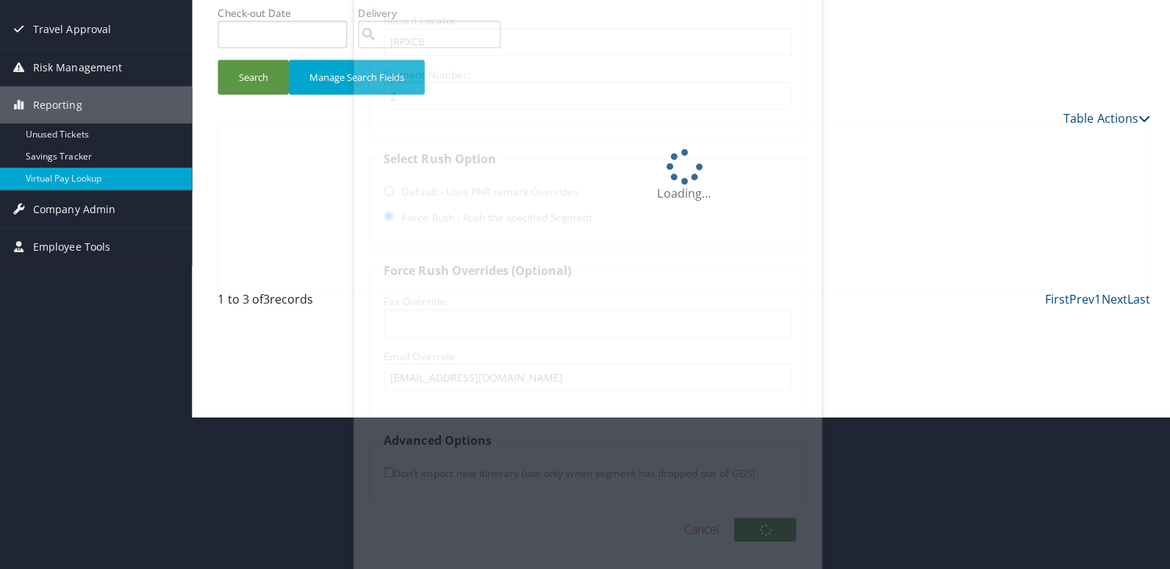
scroll to position [0, 0]
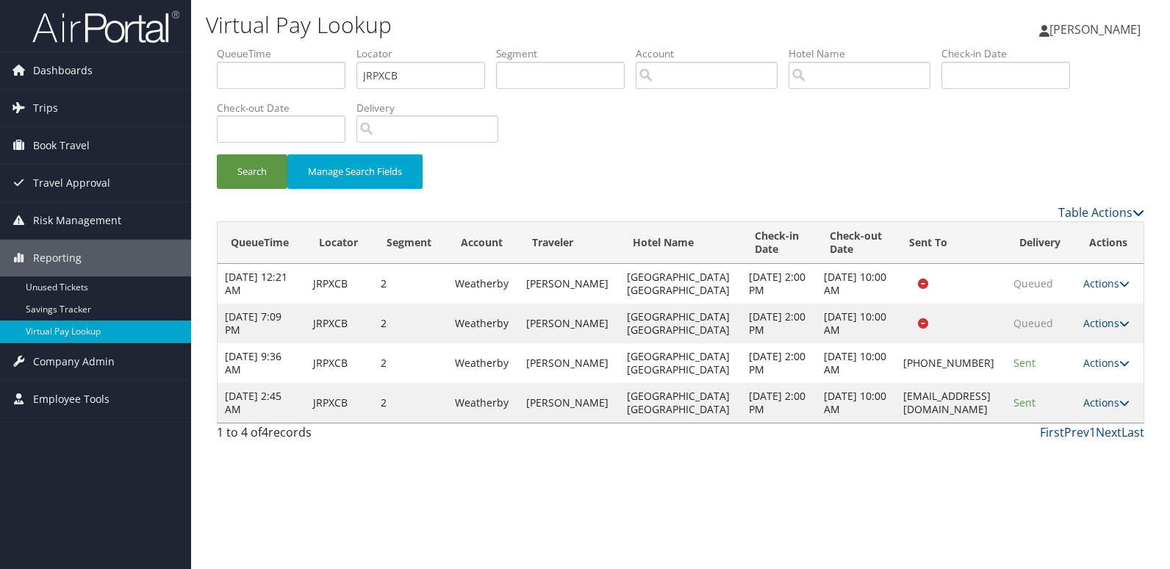
drag, startPoint x: 983, startPoint y: 403, endPoint x: 855, endPoint y: 405, distance: 127.9
click at [855, 405] on tr "Sep 3, 2025 2:45 AM JRPXCB 2 Weatherby SMITH KEVIN Hilton Garden Inn Victoria S…" at bounding box center [681, 403] width 926 height 40
copy tr "hgivictoriatx@gmail.com"
click at [1093, 403] on link "Actions" at bounding box center [1106, 402] width 46 height 14
click at [1069, 442] on link "Logs" at bounding box center [1079, 449] width 93 height 25
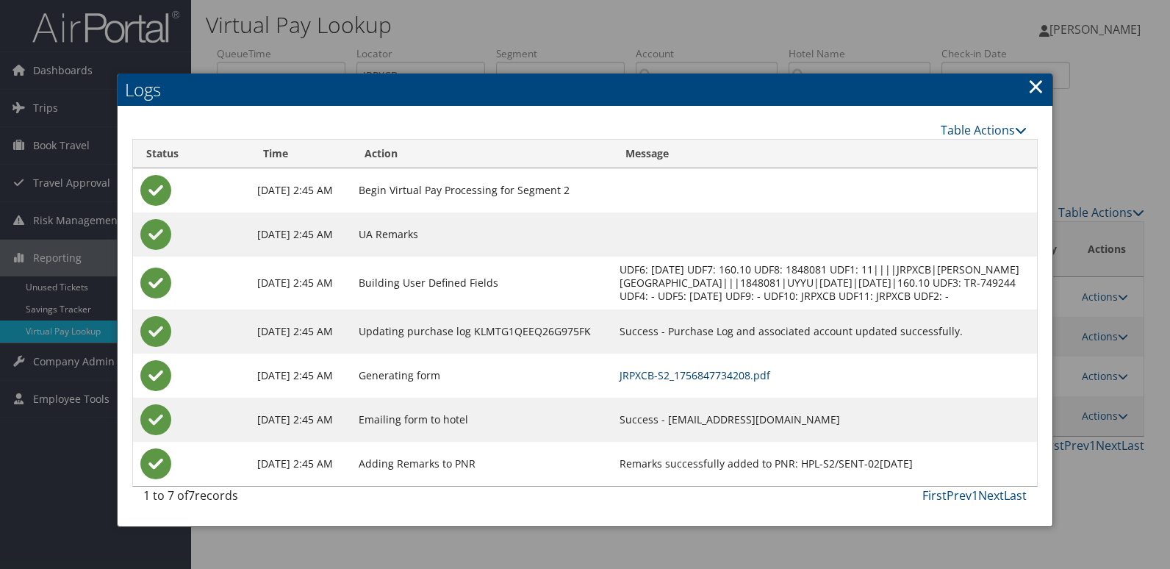
click at [717, 382] on link "JRPXCB-S2_1756847734208.pdf" at bounding box center [695, 375] width 151 height 14
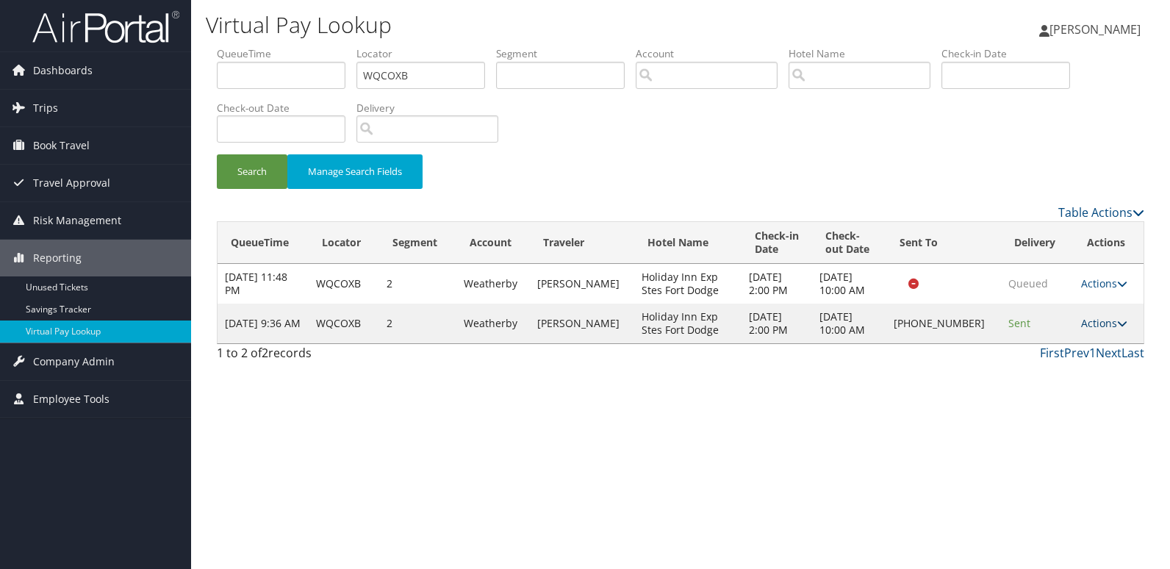
click at [1102, 321] on link "Actions" at bounding box center [1104, 323] width 46 height 14
click at [1038, 359] on link "Logs" at bounding box center [1055, 369] width 126 height 25
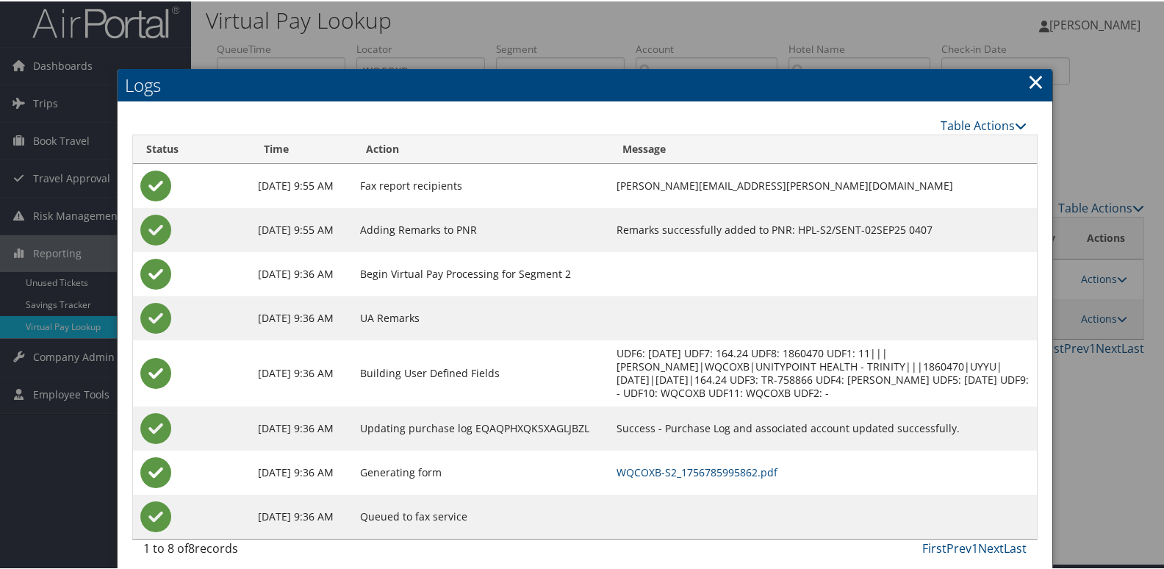
scroll to position [15, 0]
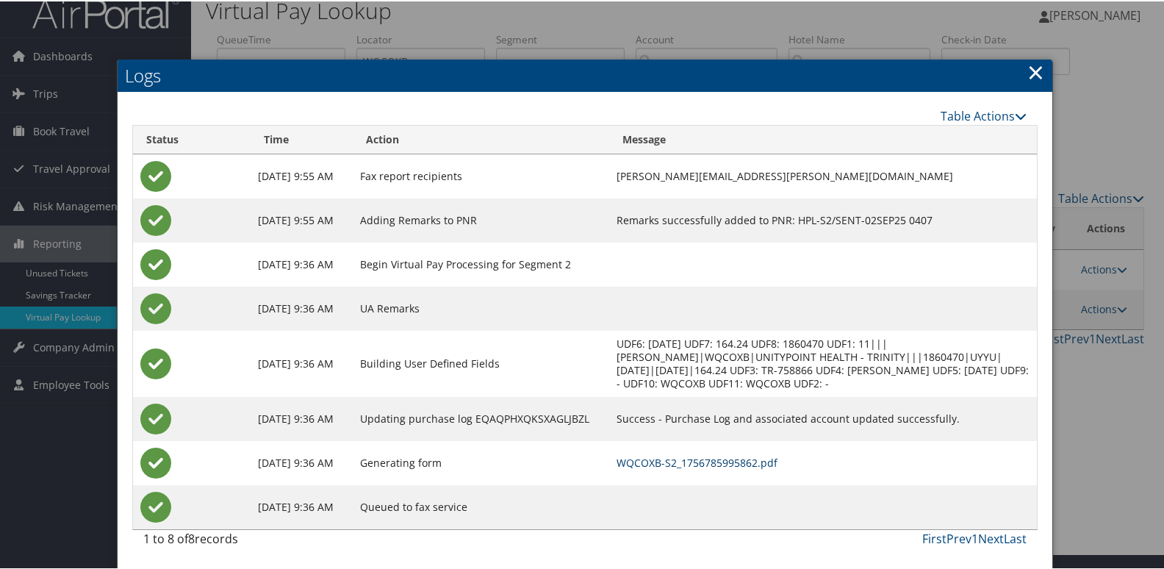
click at [669, 459] on link "WQCOXB-S2_1756785995862.pdf" at bounding box center [697, 461] width 161 height 14
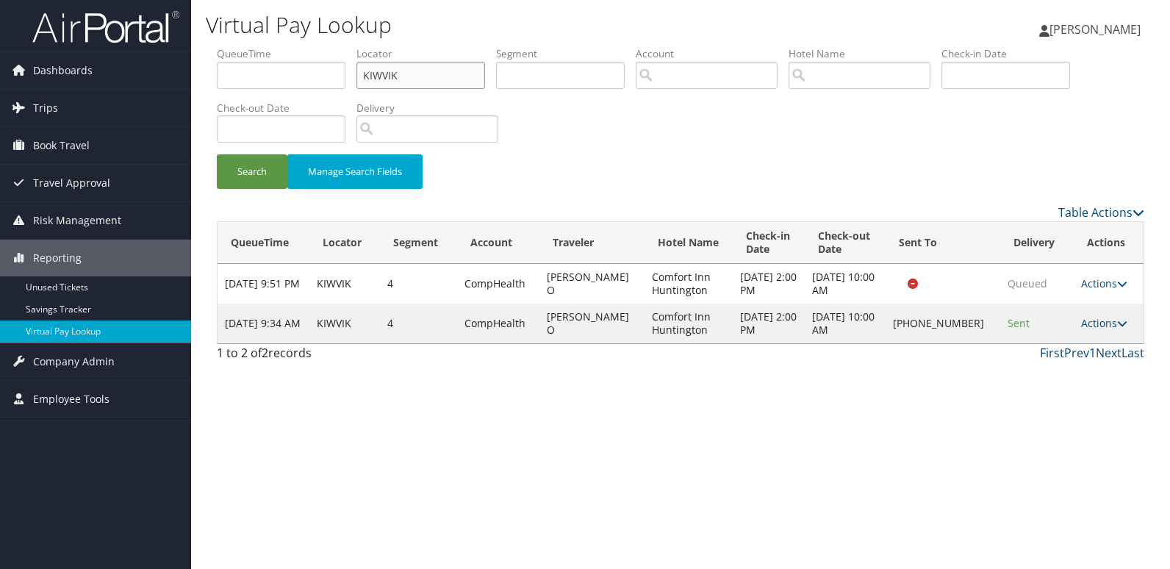
drag, startPoint x: 417, startPoint y: 67, endPoint x: 269, endPoint y: 91, distance: 150.4
click at [269, 46] on ul "QueueTime Locator KIWVIK Segment Account Traveler Hotel Name Check-in Date Chec…" at bounding box center [680, 46] width 927 height 0
click at [421, 68] on input "KIWVIK" at bounding box center [420, 75] width 129 height 27
drag, startPoint x: 420, startPoint y: 68, endPoint x: 288, endPoint y: 85, distance: 133.3
click at [288, 46] on ul "QueueTime Locator KIWVIK Segment Account Traveler Hotel Name Check-in Date Chec…" at bounding box center [680, 46] width 927 height 0
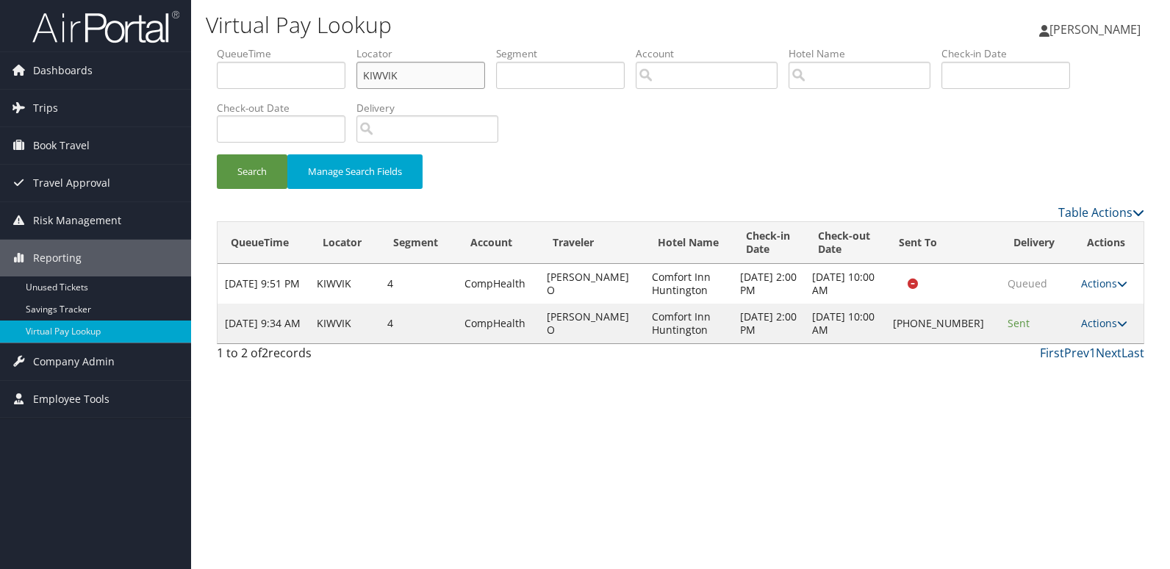
paste input "text"
click at [391, 76] on input "KIWVIK" at bounding box center [420, 75] width 129 height 27
type input "KIWVIK"
click at [217, 154] on button "Search" at bounding box center [252, 171] width 71 height 35
click at [1096, 324] on link "Actions" at bounding box center [1104, 323] width 46 height 14
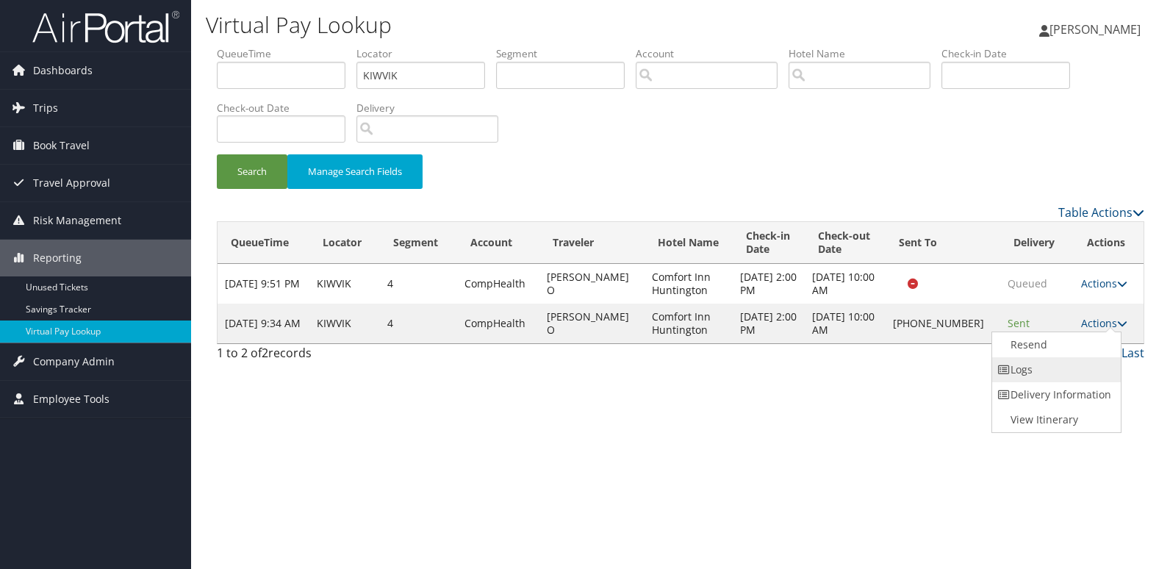
click at [1063, 372] on link "Logs" at bounding box center [1055, 369] width 126 height 25
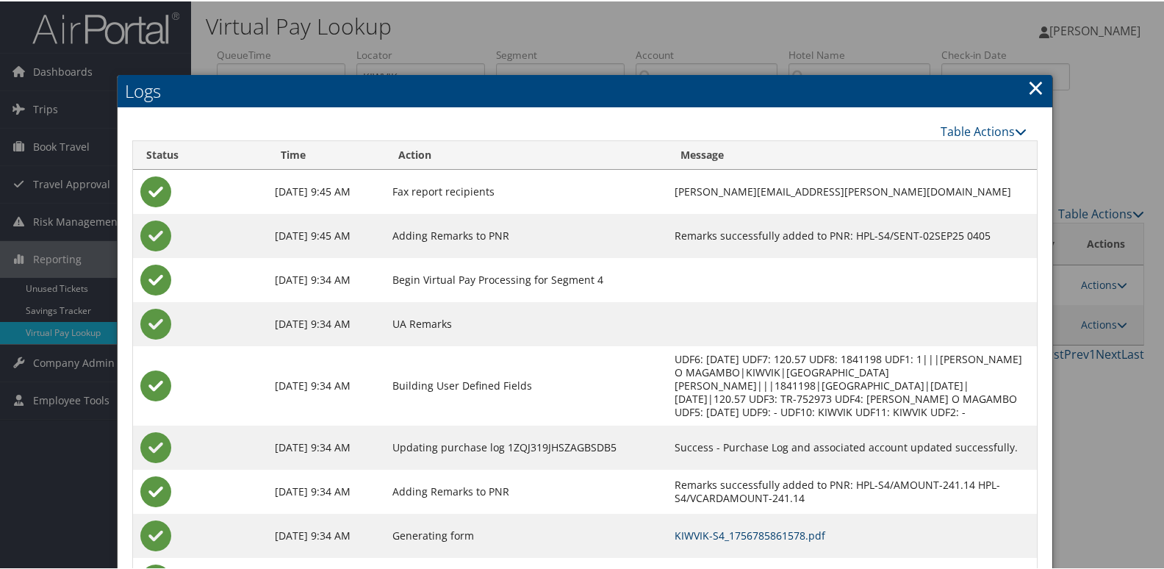
click at [691, 527] on link "KIWVIK-S4_1756785861578.pdf" at bounding box center [750, 534] width 151 height 14
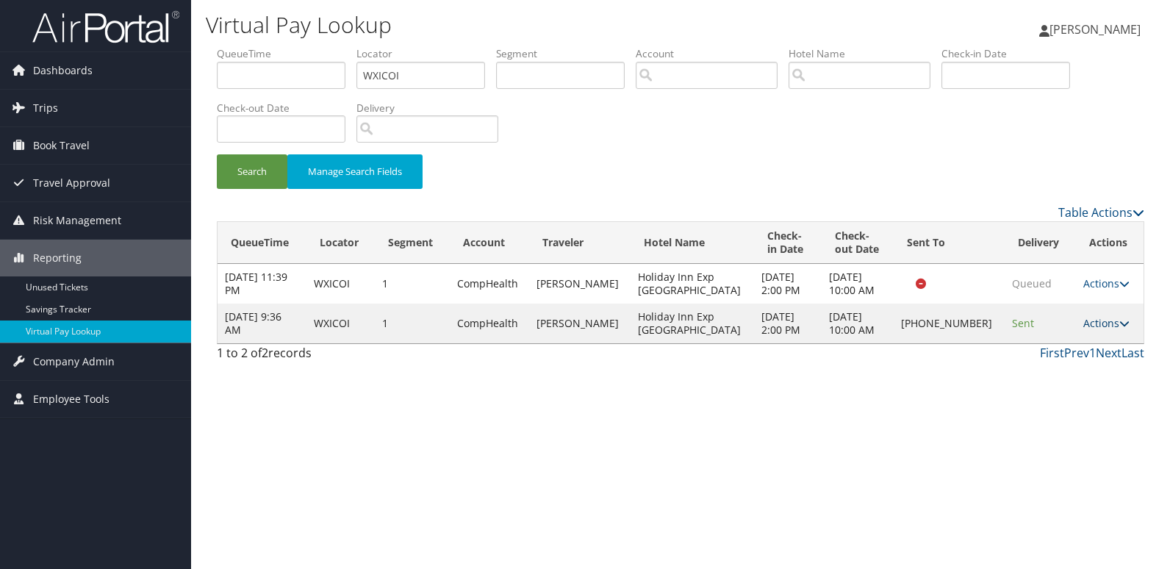
click at [1085, 319] on link "Actions" at bounding box center [1106, 323] width 46 height 14
click at [1031, 368] on link "Logs" at bounding box center [1055, 369] width 126 height 25
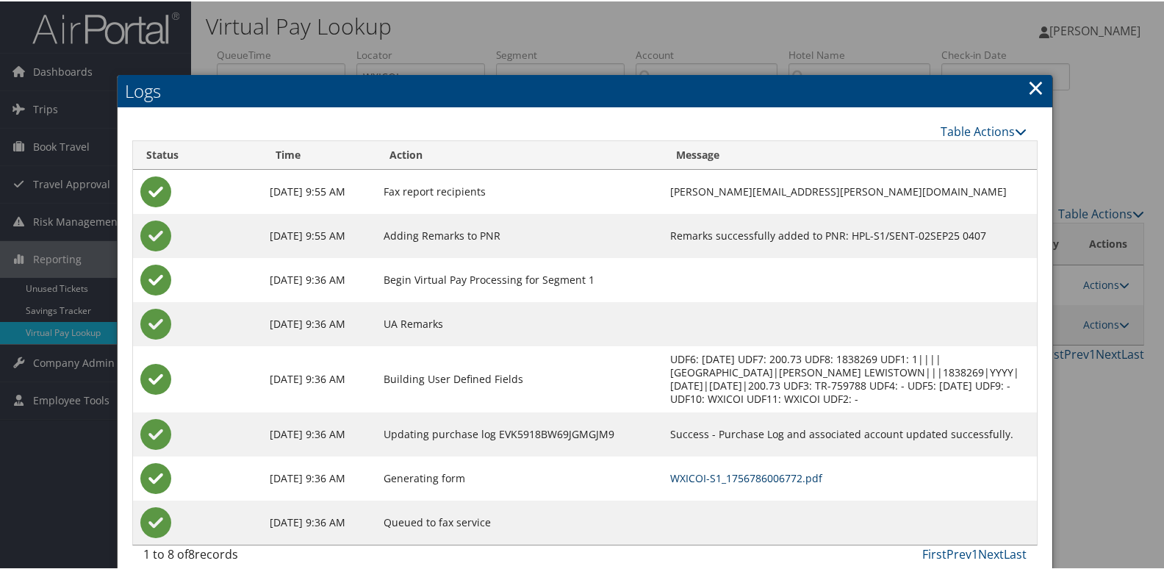
click at [712, 470] on link "WXICOI-S1_1756786006772.pdf" at bounding box center [746, 477] width 152 height 14
